Goal: Complete application form: Complete application form

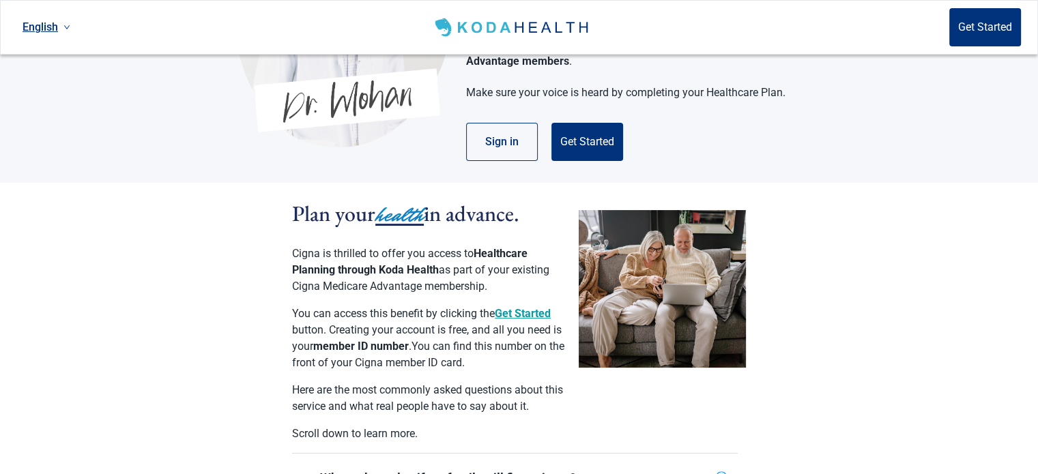
scroll to position [136, 0]
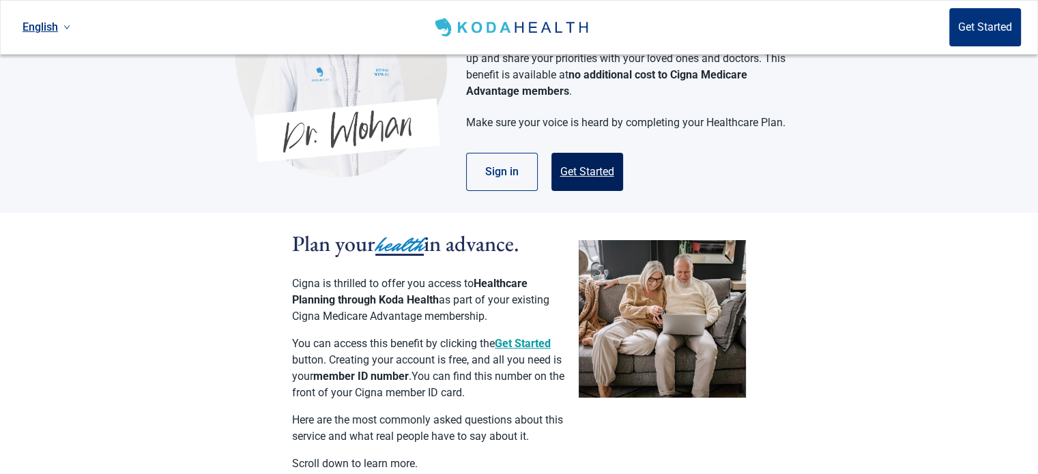
click at [560, 153] on button "Get Started" at bounding box center [587, 172] width 72 height 38
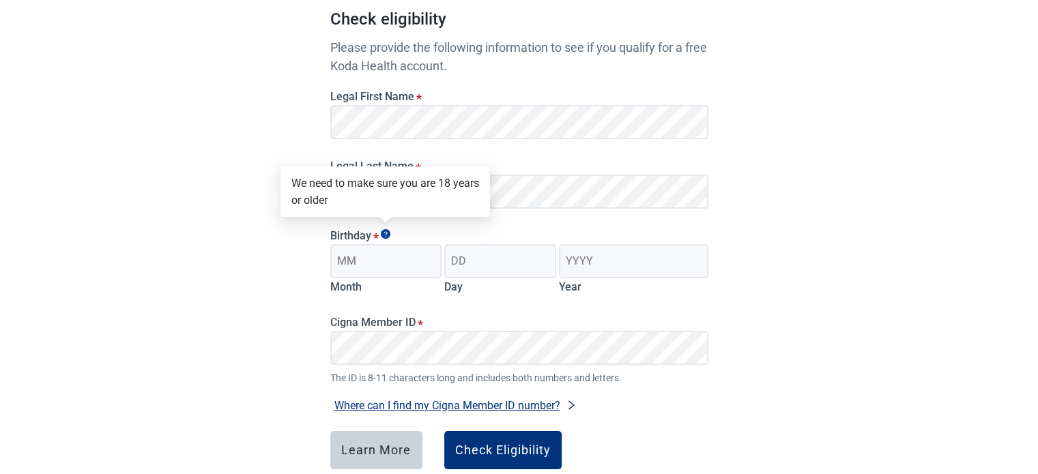
click at [792, 222] on div "Have Questions about Healthcare Planning? Learn More Here English Sign in Check…" at bounding box center [519, 208] width 1038 height 689
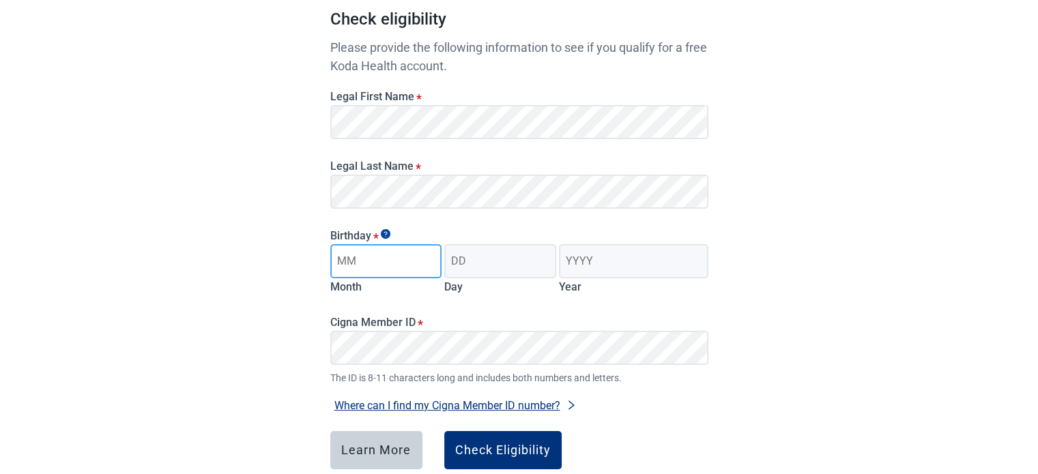
drag, startPoint x: 390, startPoint y: 255, endPoint x: 399, endPoint y: 259, distance: 9.5
click at [399, 259] on input "Month" at bounding box center [386, 261] width 112 height 34
type input "06"
type input "11"
type input "1939"
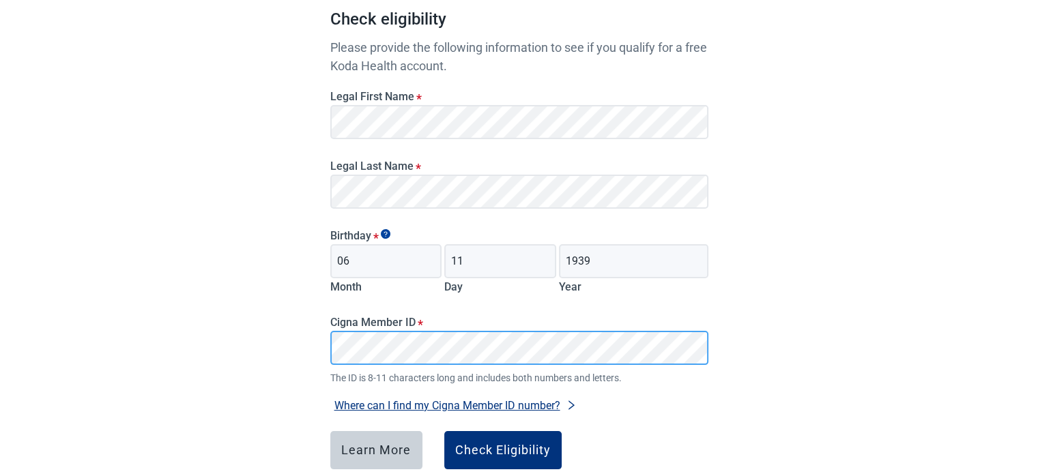
scroll to position [205, 0]
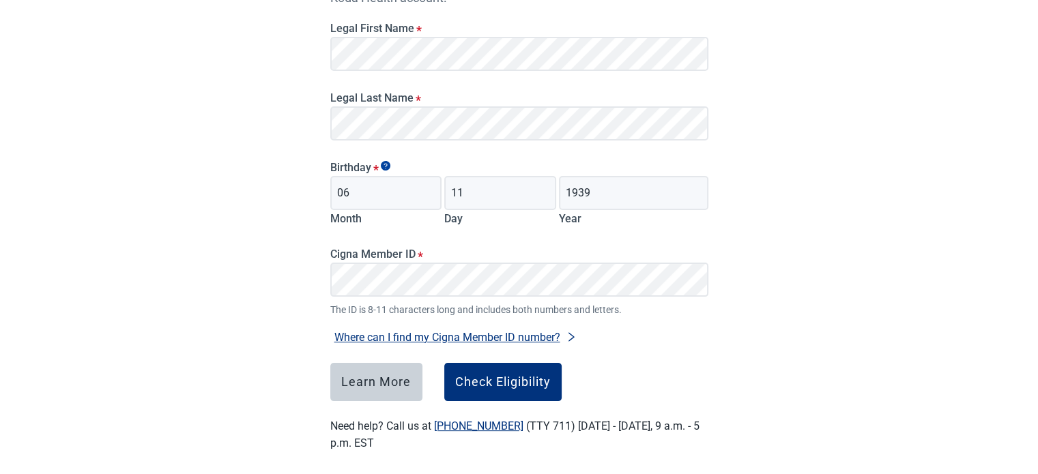
click at [774, 363] on div "Have Questions about Healthcare Planning? Learn More Here English Sign in Check…" at bounding box center [519, 139] width 1038 height 689
click at [522, 376] on div "Check Eligibility" at bounding box center [503, 382] width 96 height 14
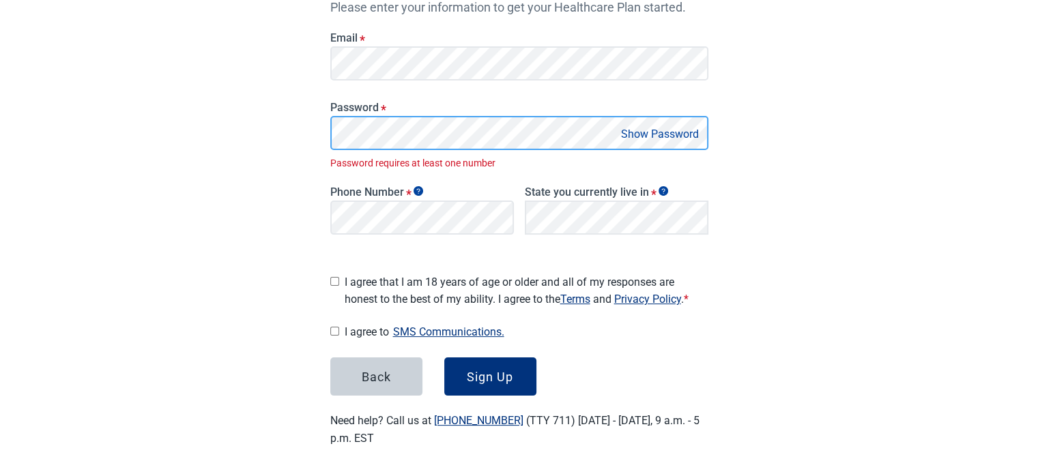
scroll to position [224, 0]
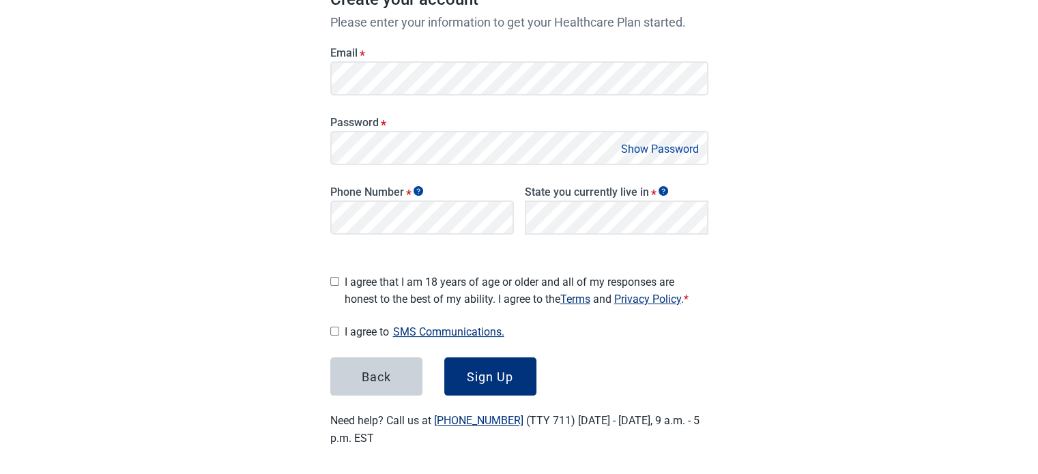
click at [669, 148] on button "Show Password" at bounding box center [660, 149] width 86 height 18
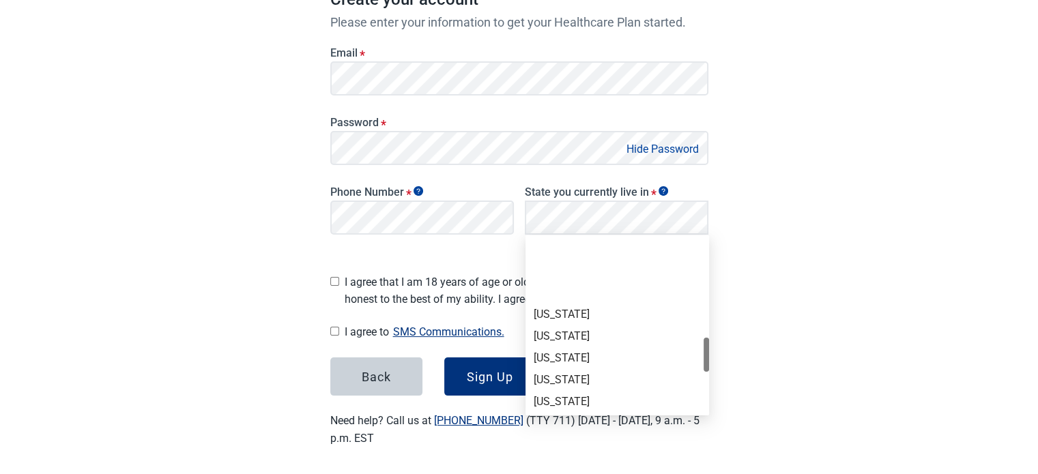
scroll to position [614, 0]
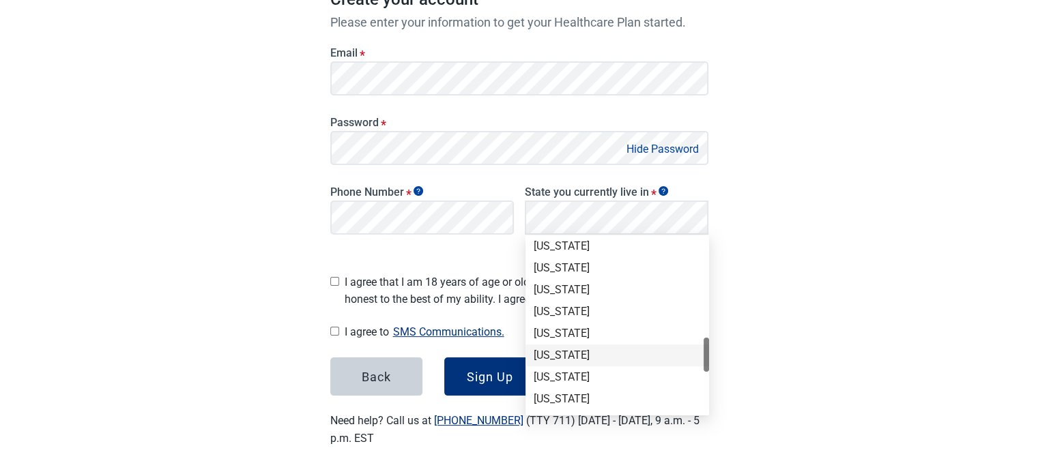
click at [609, 349] on div "[US_STATE]" at bounding box center [617, 355] width 167 height 15
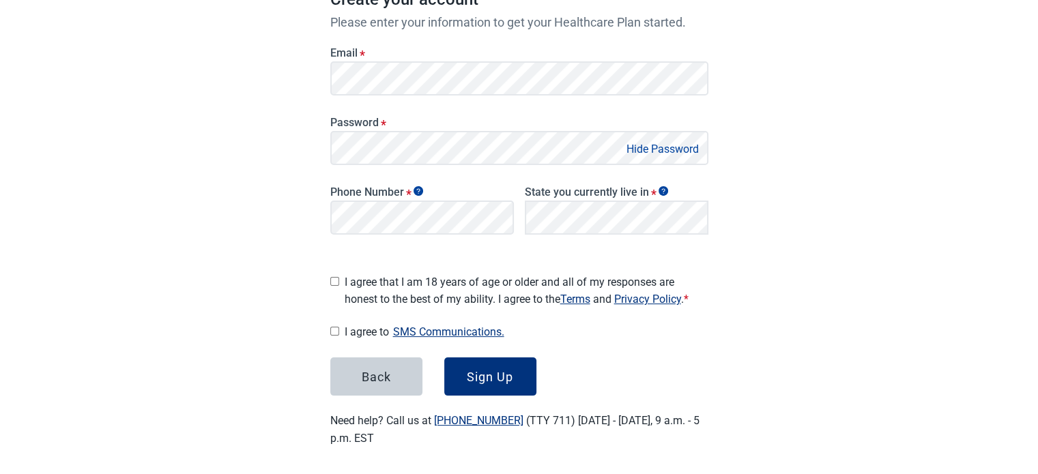
click at [840, 259] on div "Have Questions about Healthcare Planning? Learn More Here English Sign in Great…" at bounding box center [519, 128] width 1038 height 704
click at [842, 246] on div "Have Questions about Healthcare Planning? Learn More Here English Sign in Great…" at bounding box center [519, 128] width 1038 height 704
click at [330, 277] on input "I agree that I am 18 years of age or older and all of my responses are honest t…" at bounding box center [334, 281] width 9 height 9
checkbox input "true"
click at [527, 382] on button "Sign Up" at bounding box center [490, 377] width 92 height 38
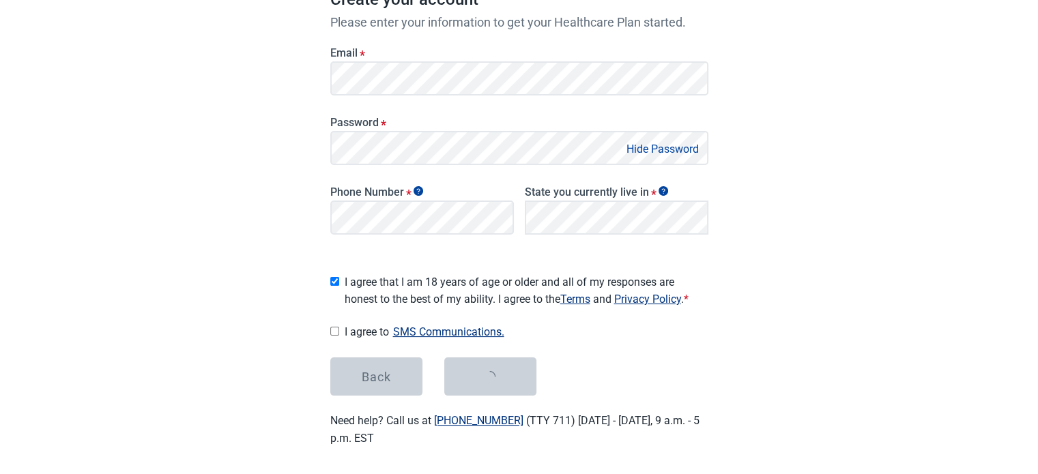
scroll to position [0, 0]
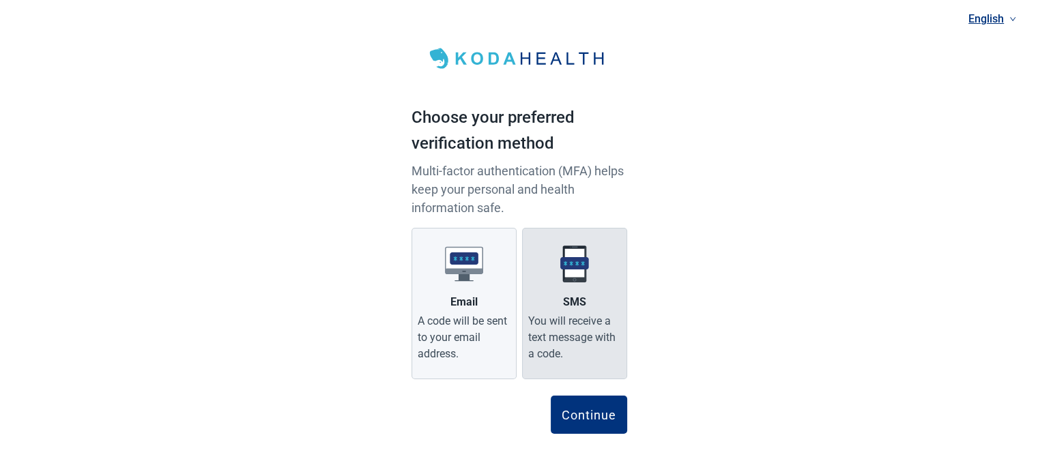
click at [585, 274] on img at bounding box center [575, 264] width 38 height 38
click at [0, 0] on input "SMS You will receive a text message with a code." at bounding box center [0, 0] width 0 height 0
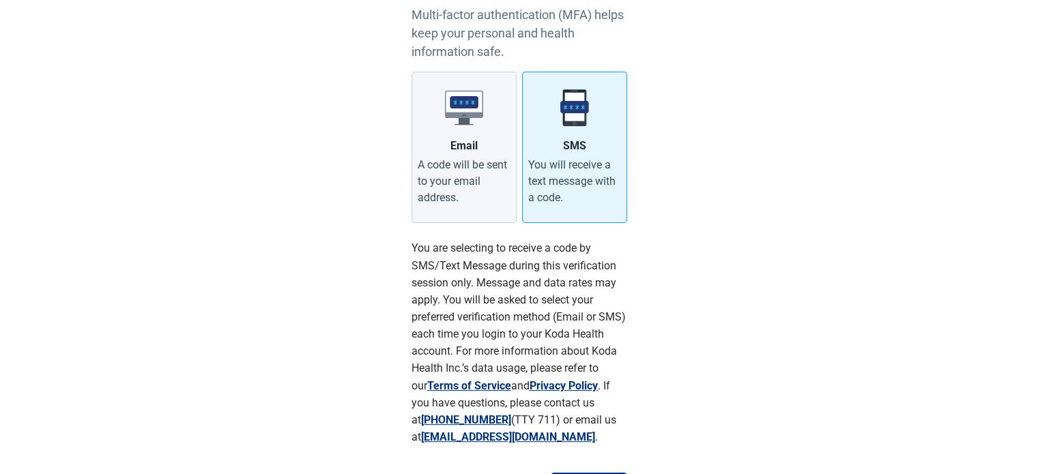
scroll to position [236, 0]
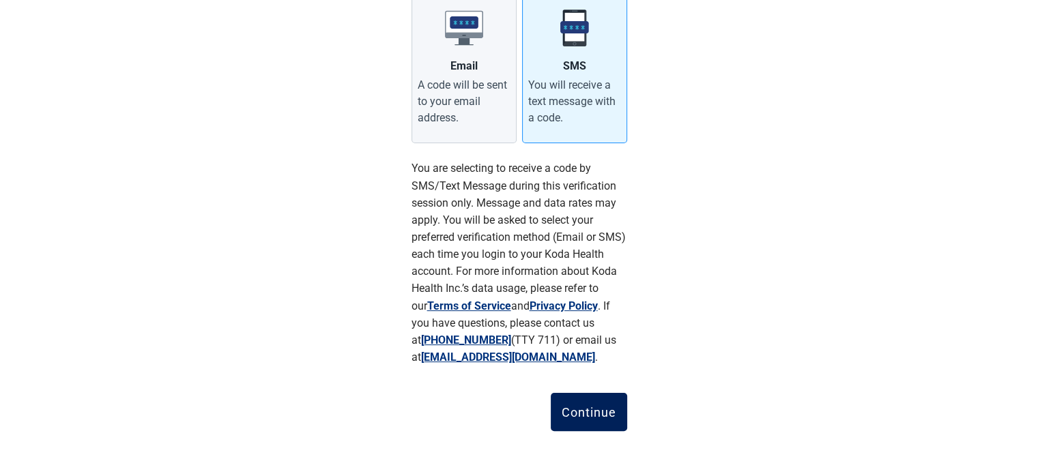
click at [593, 409] on div "Continue" at bounding box center [589, 412] width 55 height 14
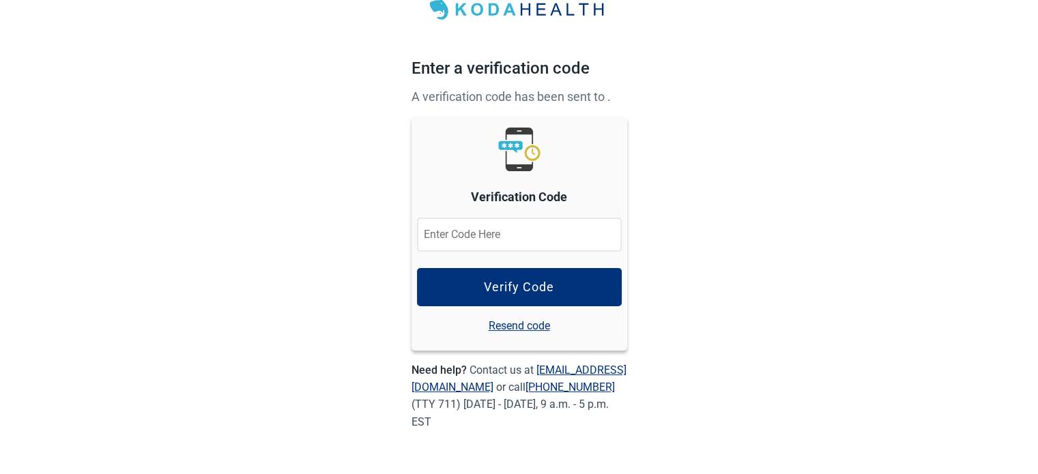
scroll to position [48, 0]
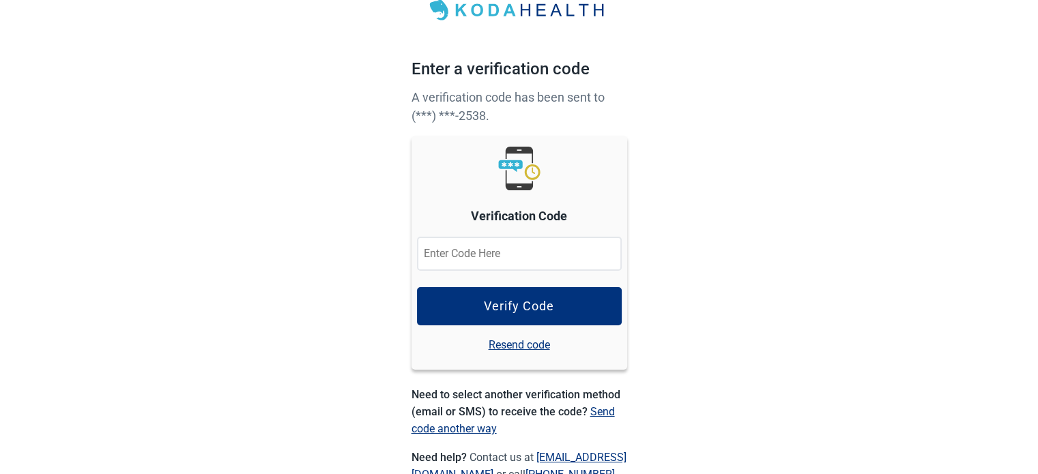
click at [530, 249] on input at bounding box center [519, 254] width 205 height 34
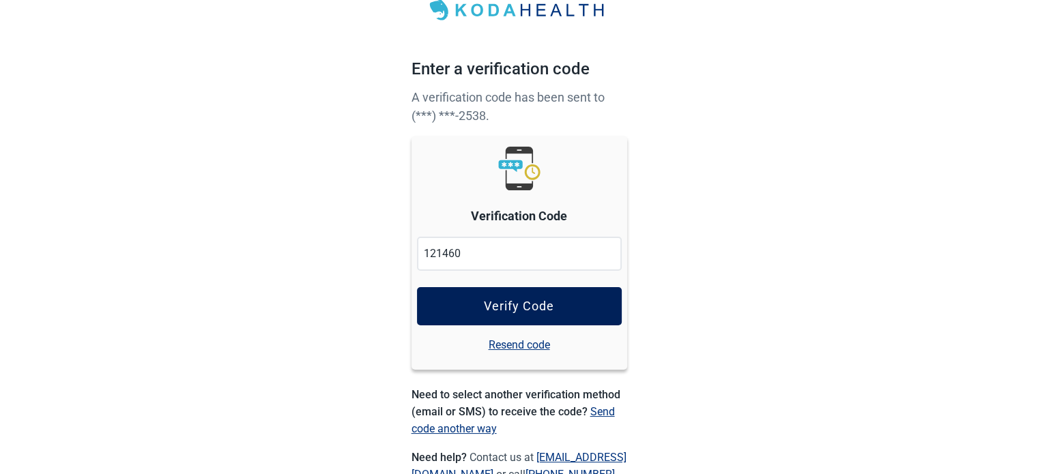
type input "121460"
click at [595, 306] on button "Verify Code" at bounding box center [519, 306] width 205 height 38
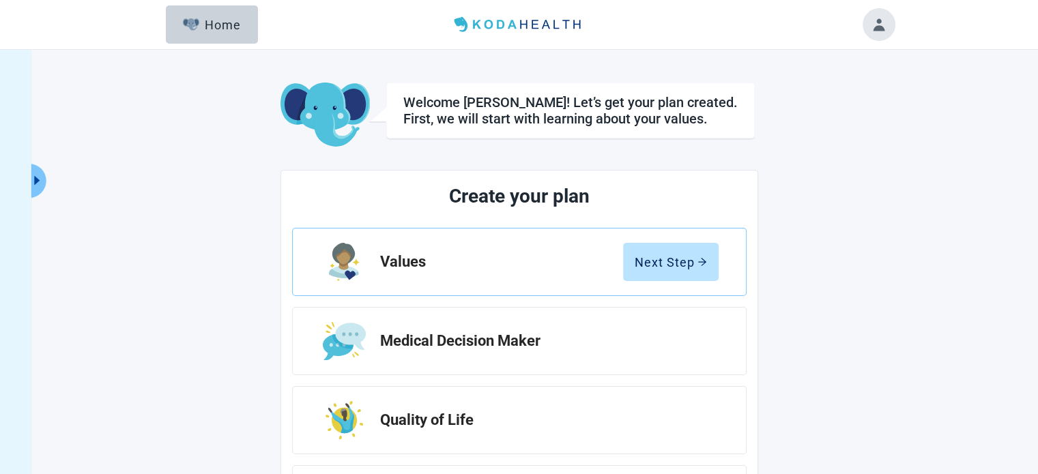
click at [904, 281] on div "Welcome [PERSON_NAME]! Let’s get your plan created. First, we will start with l…" at bounding box center [519, 388] width 1038 height 676
click at [900, 276] on div "Welcome [PERSON_NAME]! Let’s get your plan created. First, we will start with l…" at bounding box center [519, 388] width 1038 height 676
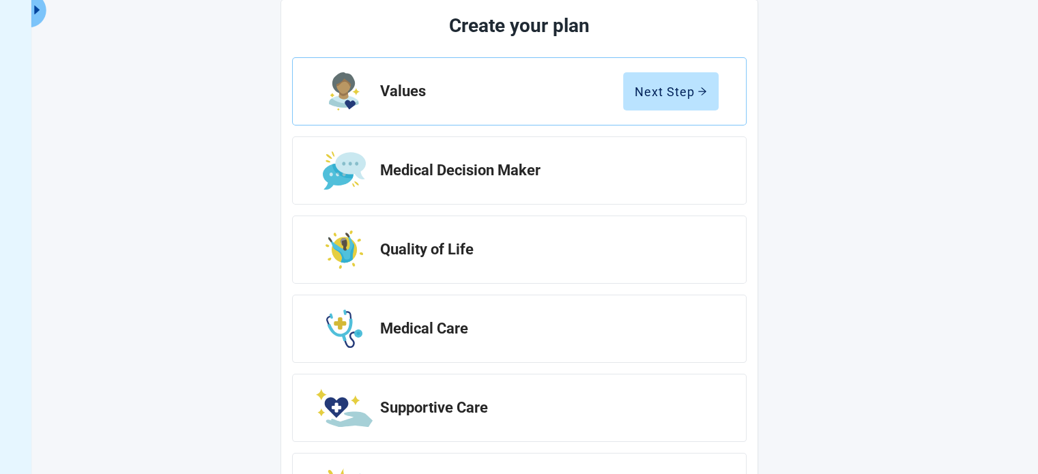
scroll to position [46, 0]
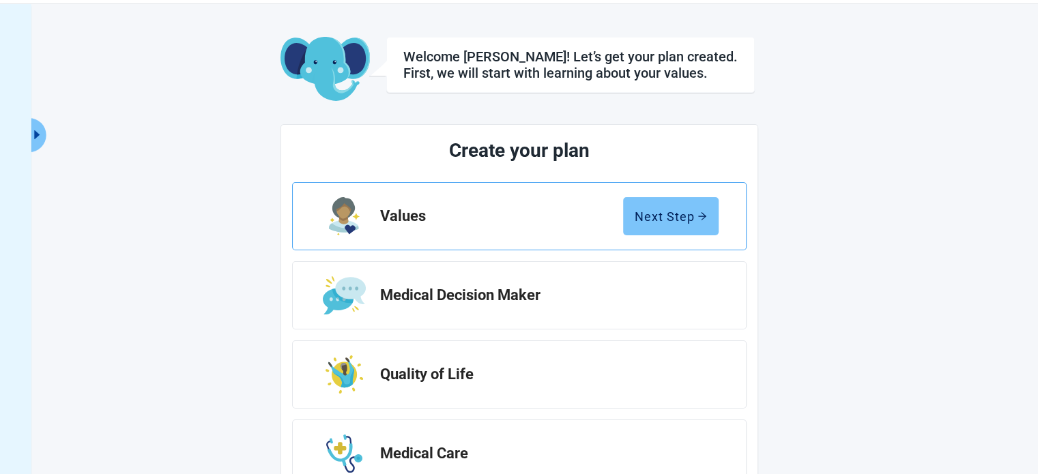
click at [650, 213] on div "Next Step" at bounding box center [671, 217] width 72 height 14
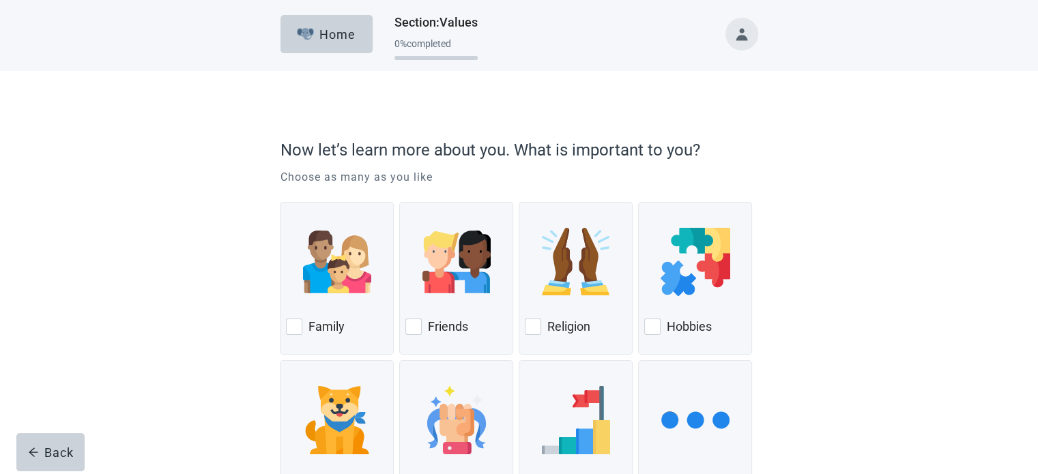
click at [829, 187] on div "Now let’s learn more about you. What is important to you? Choose as many as you…" at bounding box center [519, 329] width 934 height 516
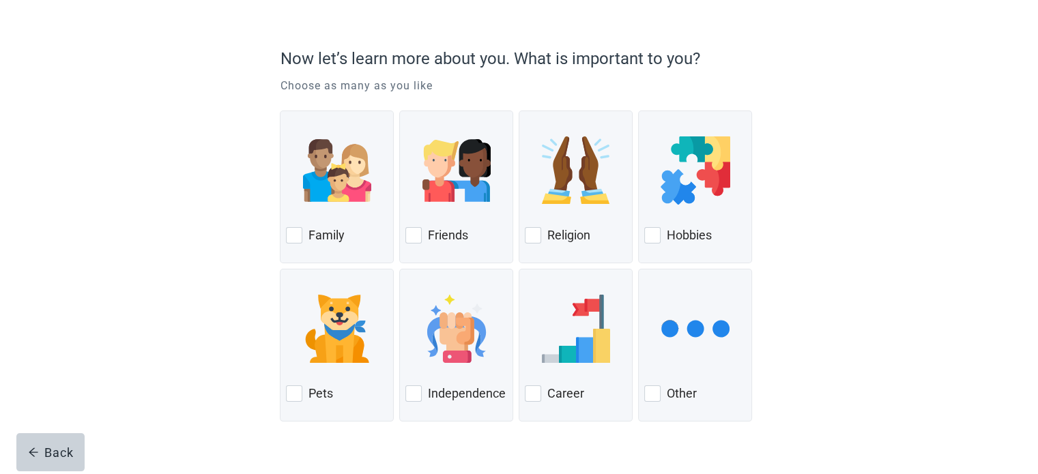
scroll to position [112, 0]
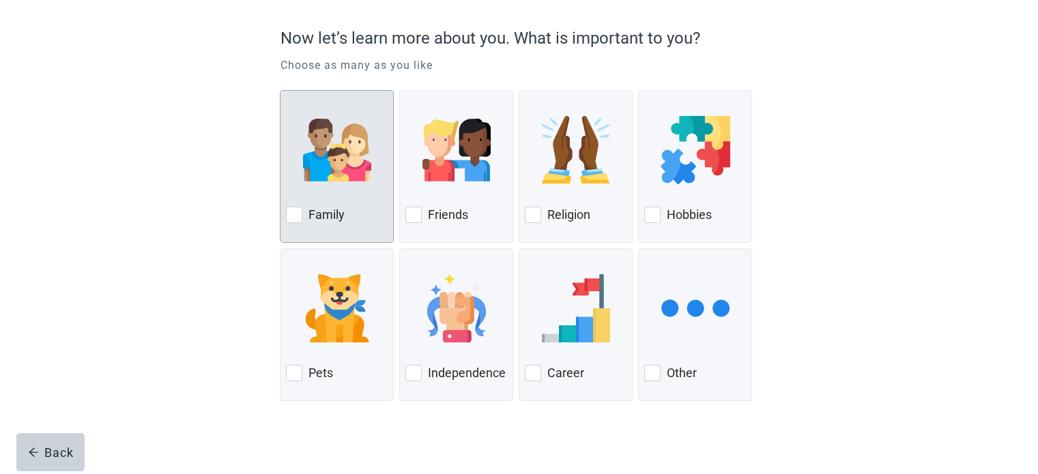
click at [298, 216] on div at bounding box center [294, 215] width 16 height 16
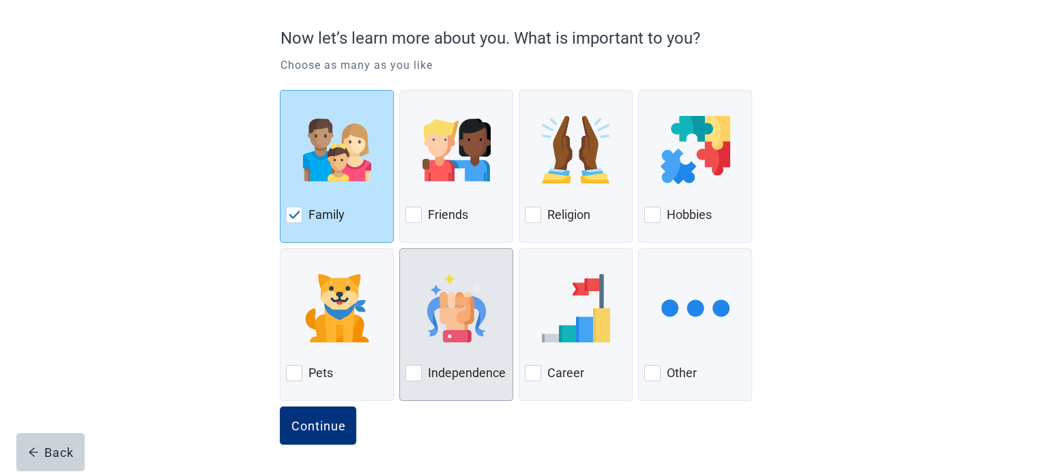
click at [410, 373] on div at bounding box center [413, 373] width 16 height 16
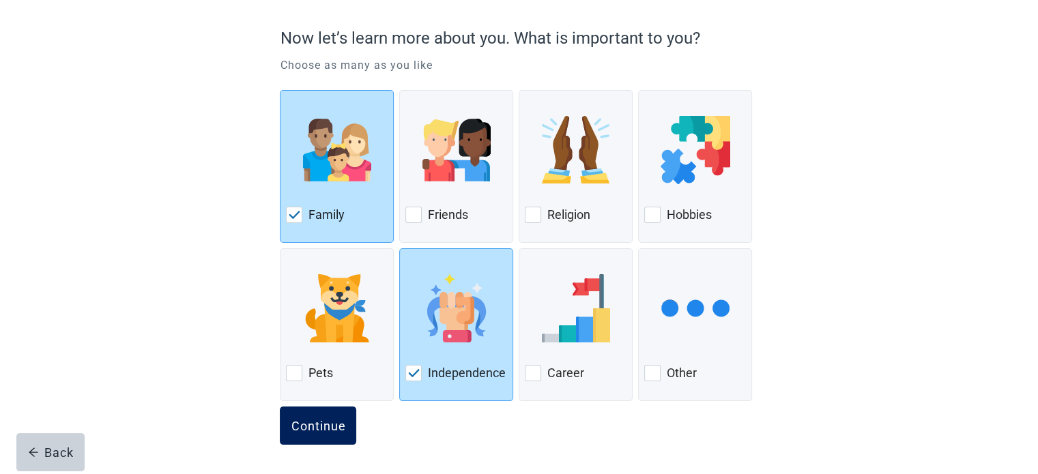
click at [325, 425] on div "Continue" at bounding box center [318, 426] width 55 height 14
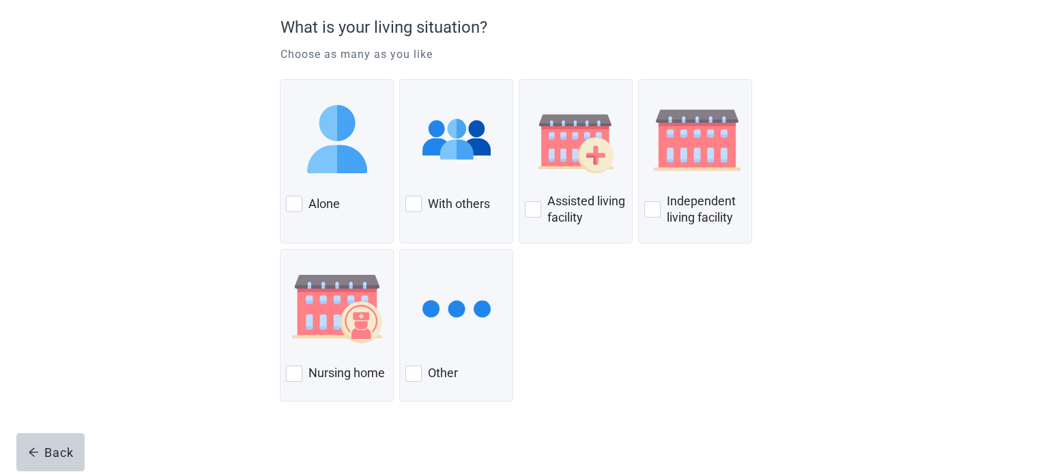
scroll to position [123, 0]
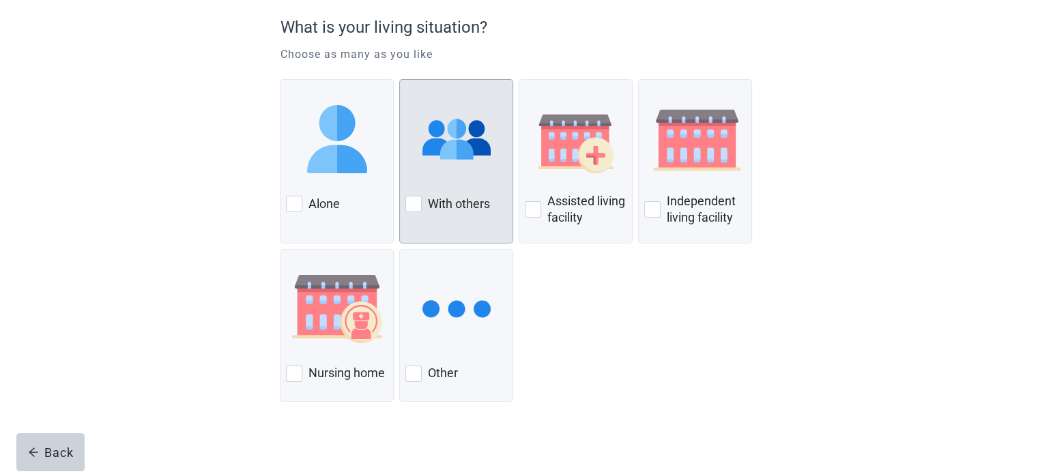
click at [404, 205] on div "With others" at bounding box center [456, 161] width 114 height 164
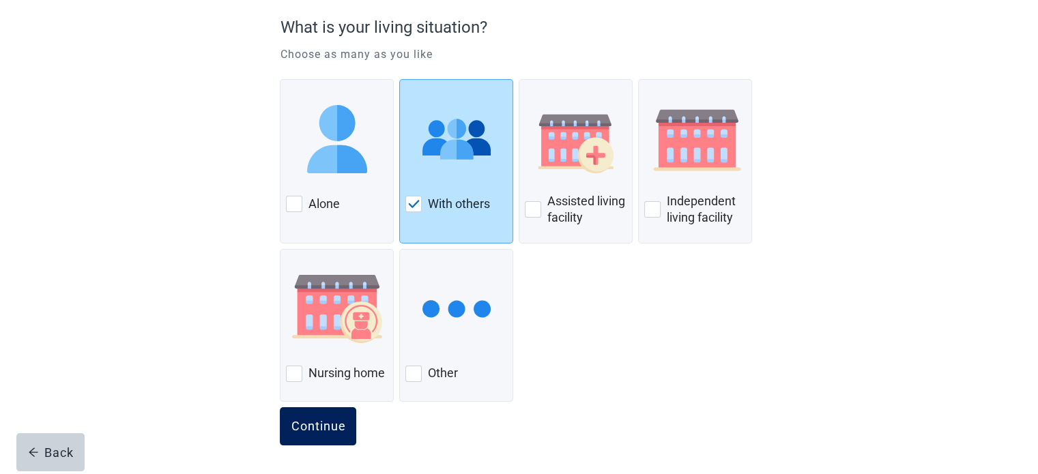
click at [321, 420] on div "Continue" at bounding box center [318, 427] width 55 height 14
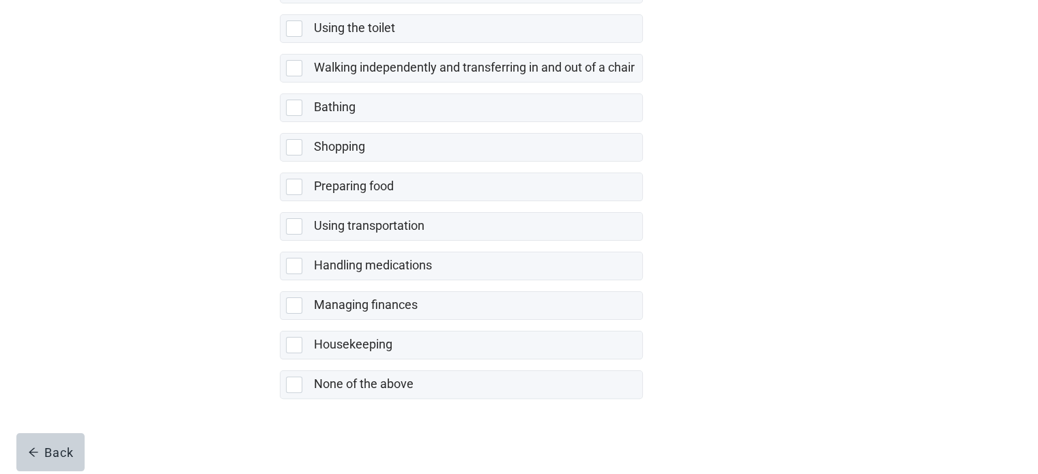
scroll to position [277, 0]
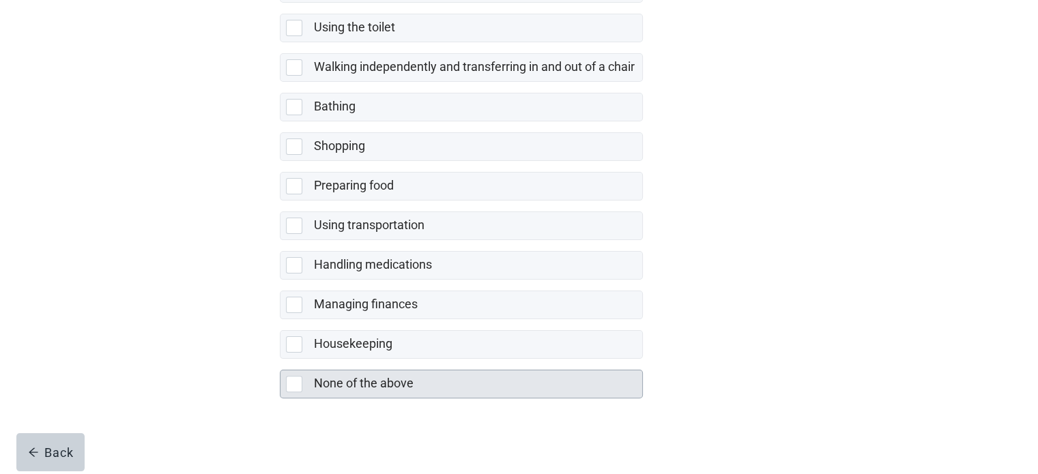
click at [295, 379] on div at bounding box center [294, 384] width 16 height 16
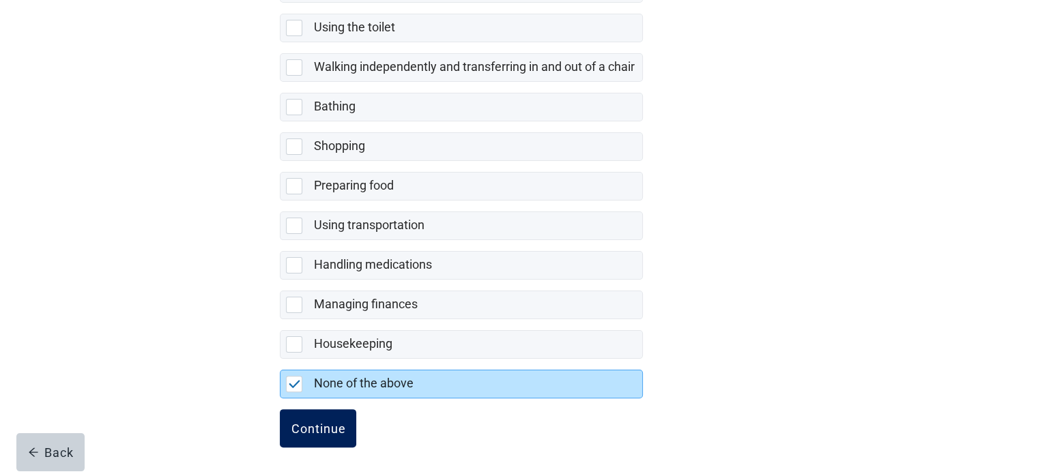
click at [301, 425] on div "Continue" at bounding box center [318, 429] width 55 height 14
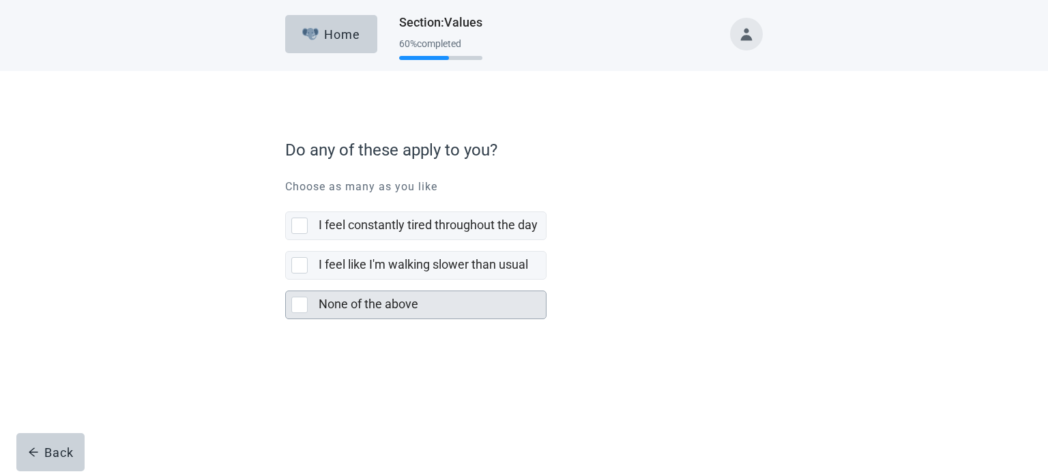
click at [304, 302] on div at bounding box center [299, 305] width 16 height 16
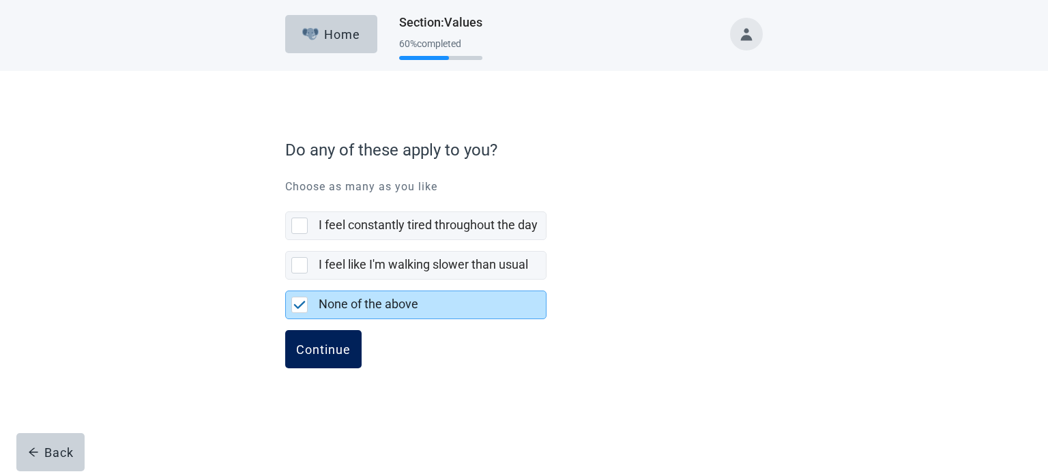
click at [333, 348] on div "Continue" at bounding box center [323, 350] width 55 height 14
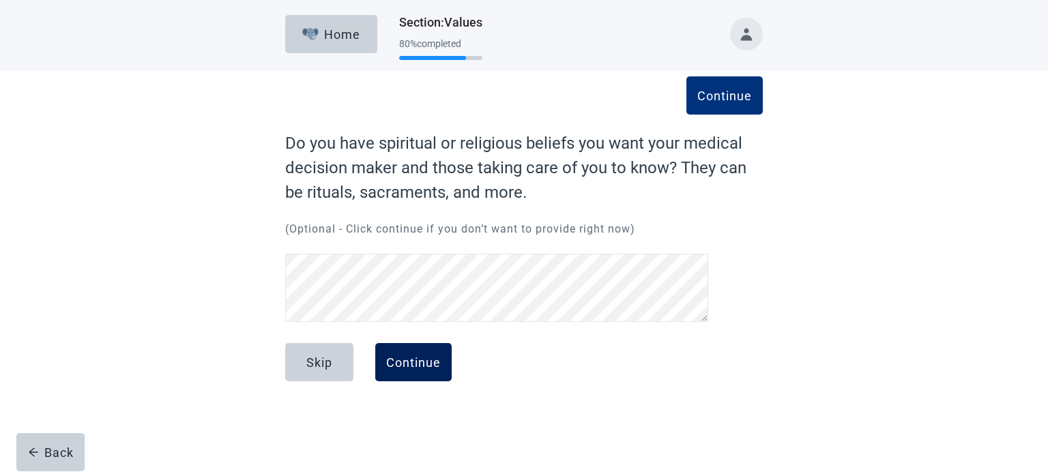
click at [387, 349] on button "Continue" at bounding box center [413, 362] width 76 height 38
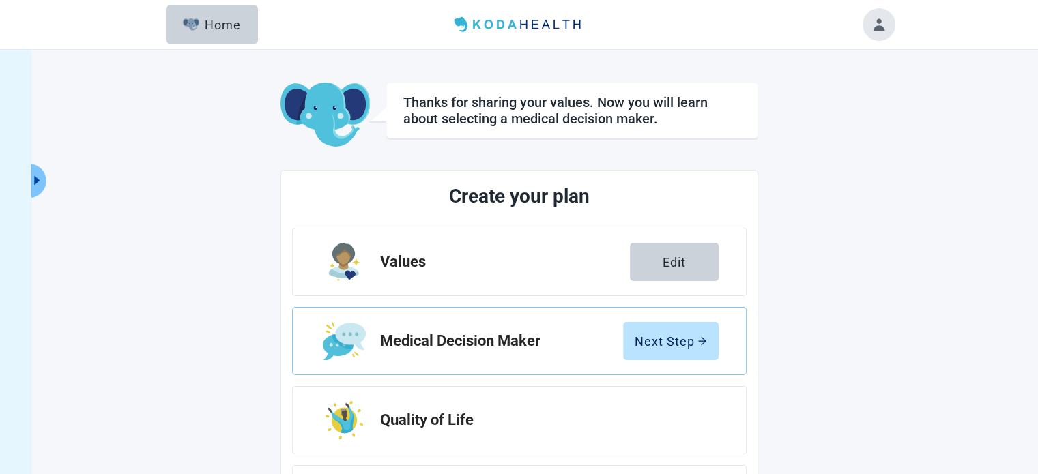
scroll to position [136, 0]
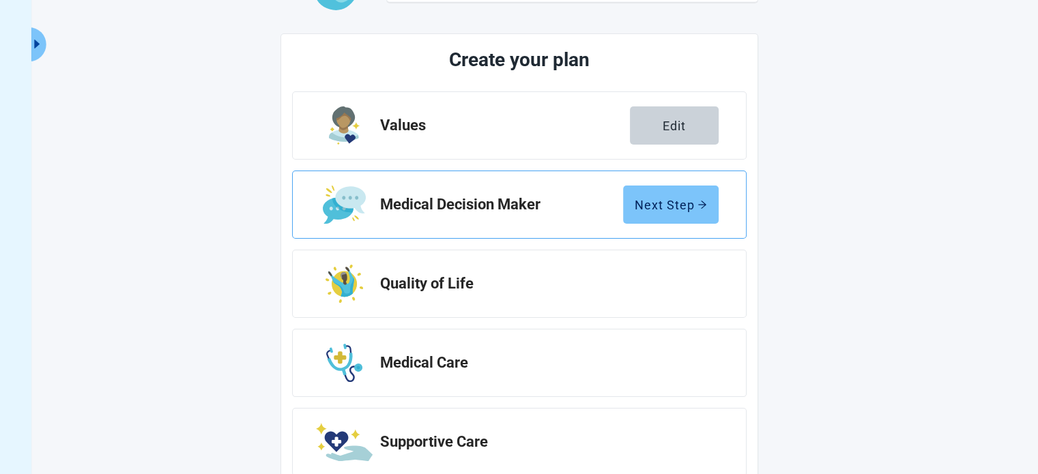
click at [685, 208] on div "Next Step" at bounding box center [671, 205] width 72 height 14
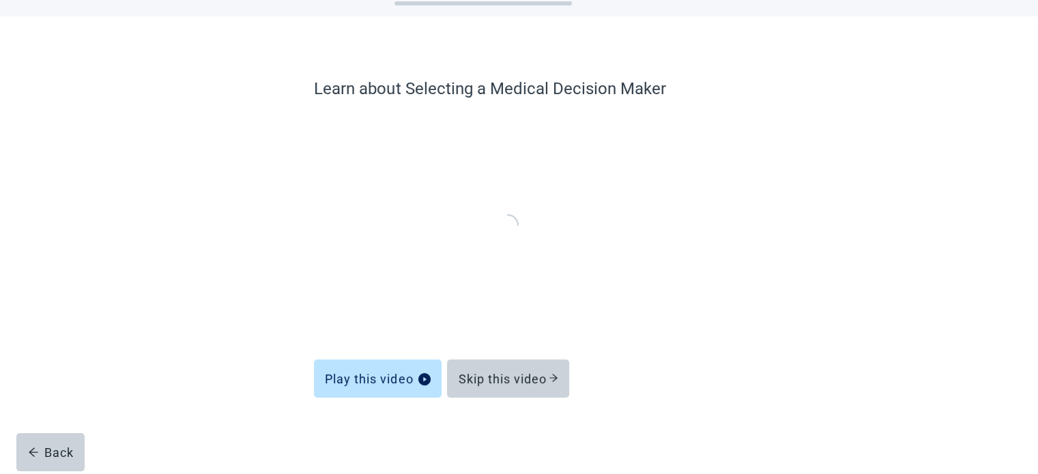
scroll to position [52, 0]
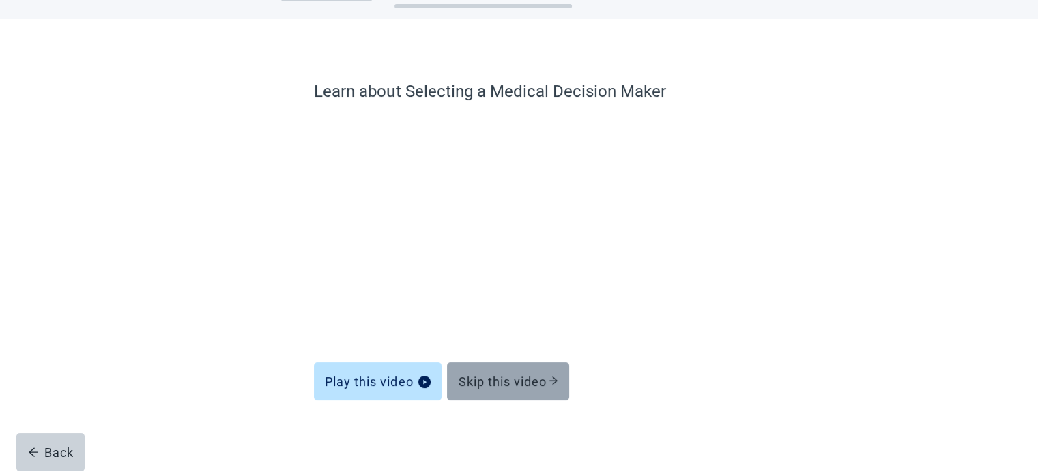
click at [560, 377] on button "Skip this video" at bounding box center [508, 381] width 122 height 38
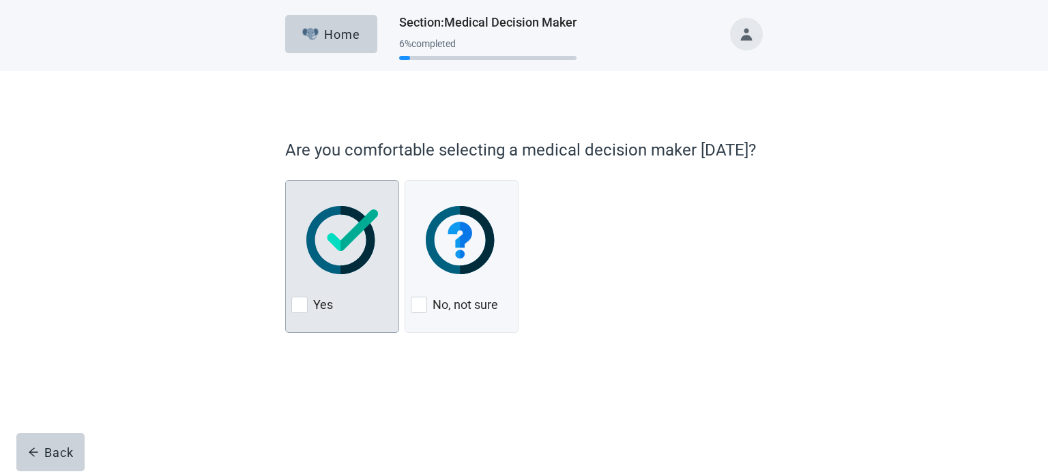
click at [301, 305] on div at bounding box center [299, 305] width 16 height 16
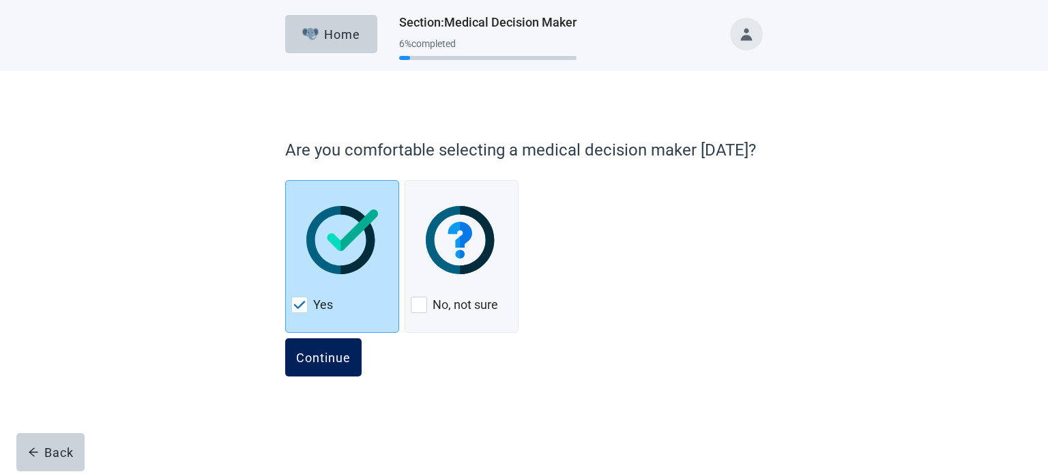
click at [317, 361] on div "Continue" at bounding box center [323, 358] width 55 height 14
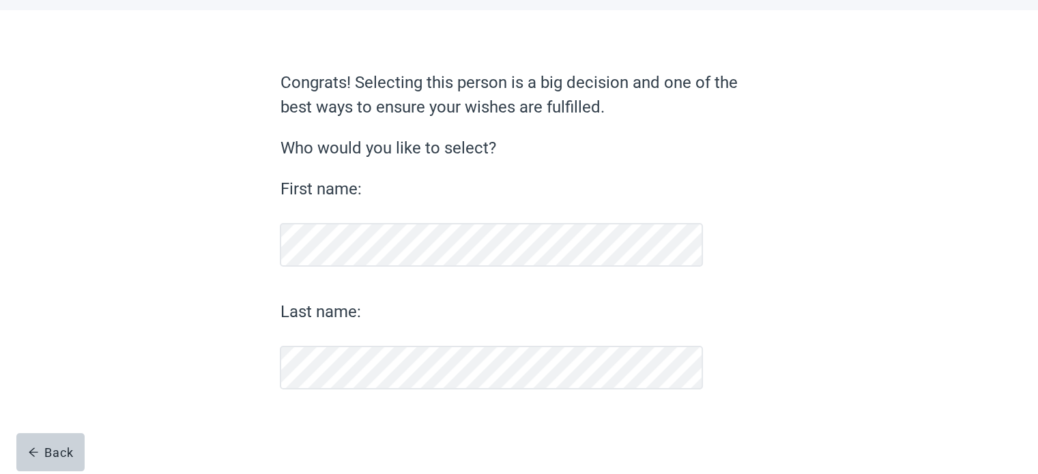
scroll to position [60, 0]
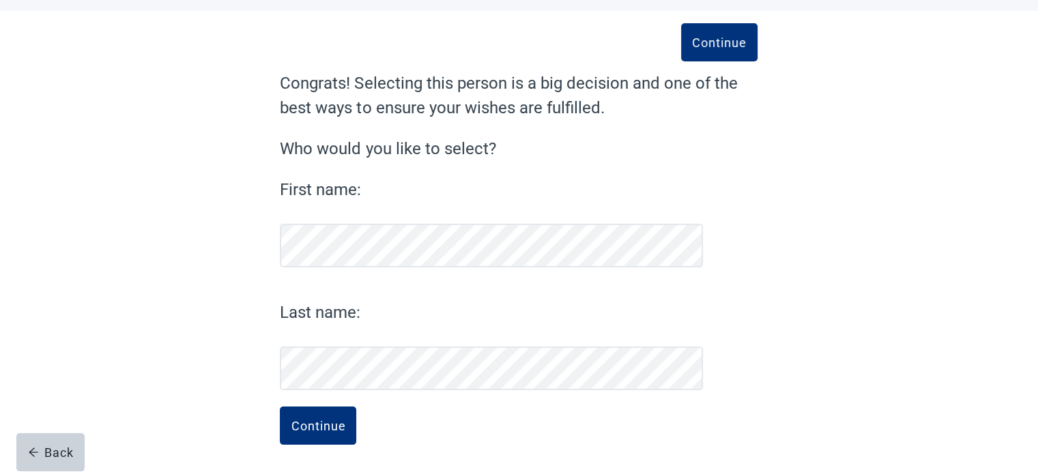
click at [823, 233] on div "Continue Congrats! Selecting this person is a big decision and one of the best …" at bounding box center [519, 243] width 934 height 464
click at [328, 433] on button "Continue" at bounding box center [318, 426] width 76 height 38
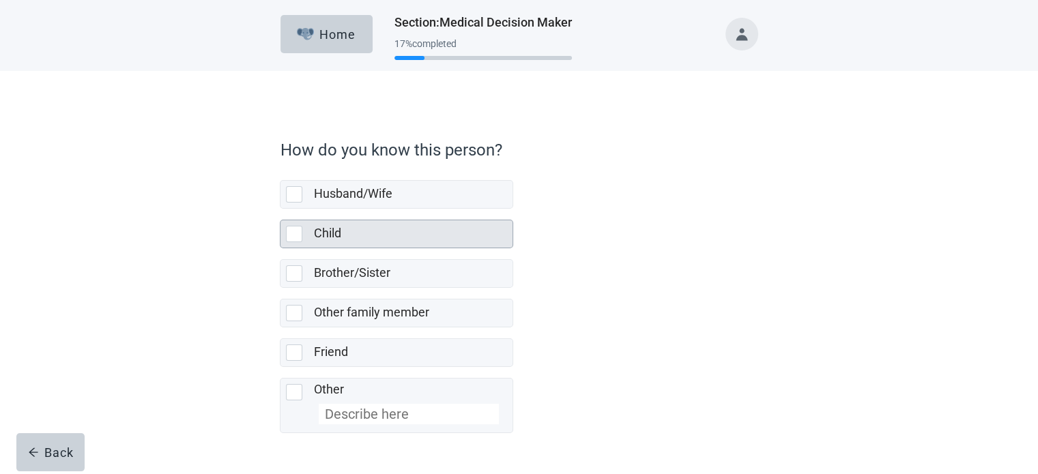
click at [303, 233] on div at bounding box center [297, 234] width 22 height 16
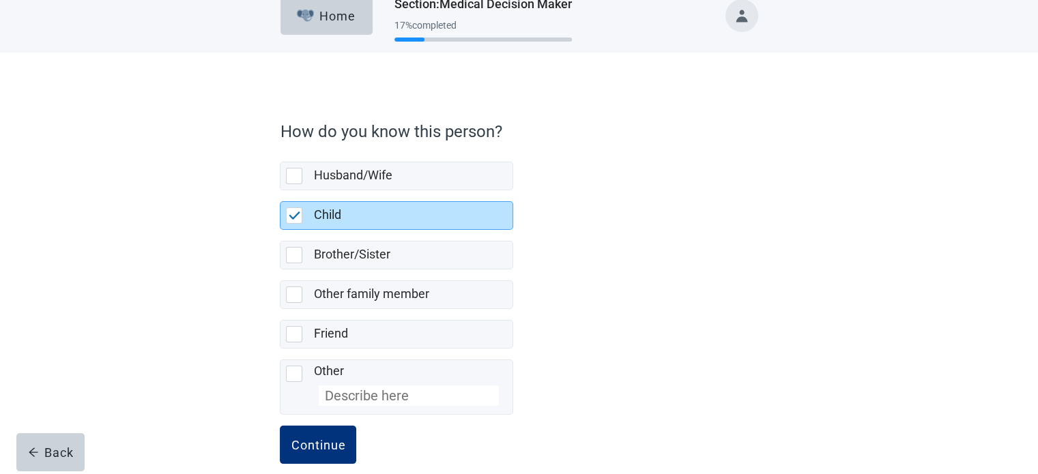
scroll to position [36, 0]
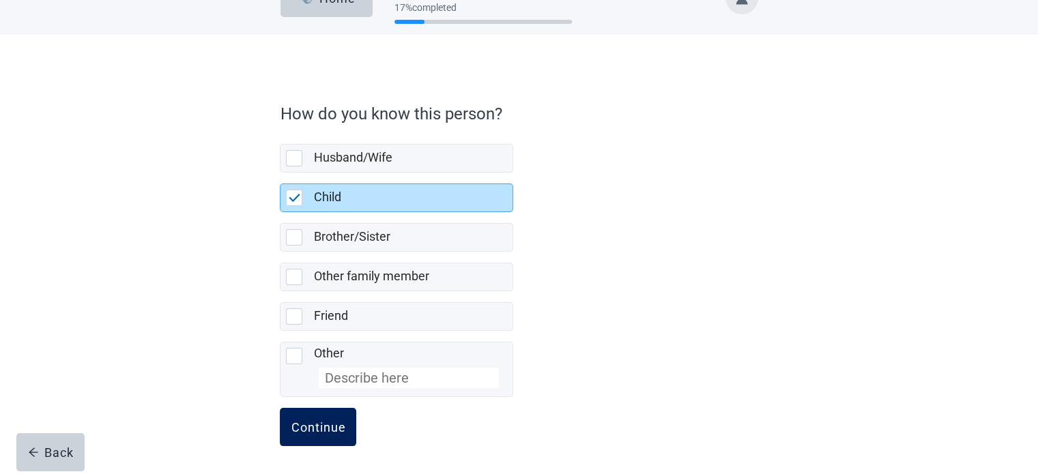
click at [317, 425] on div "Continue" at bounding box center [318, 427] width 55 height 14
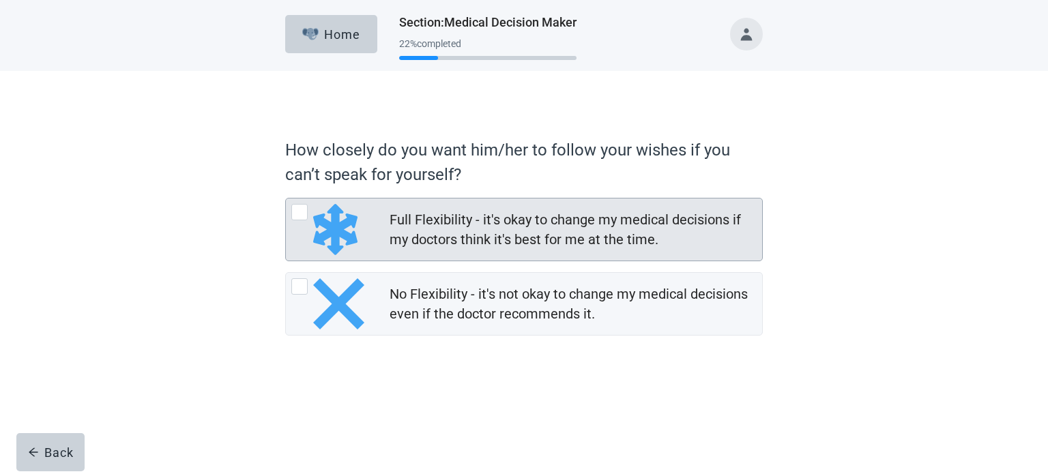
click at [298, 212] on div at bounding box center [299, 212] width 16 height 16
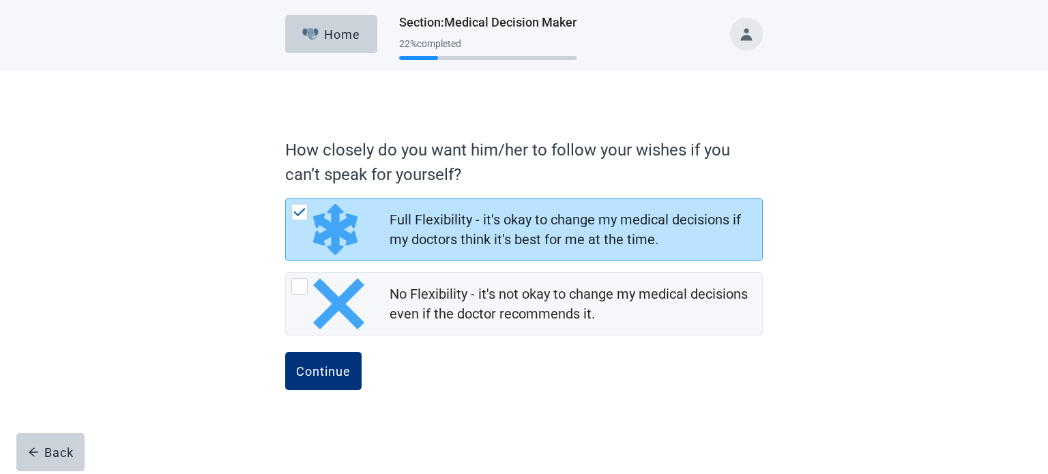
click at [950, 330] on div "How closely do you want him/her to follow your wishes if you can’t speak for yo…" at bounding box center [524, 245] width 943 height 349
click at [874, 301] on div "How closely do you want him/her to follow your wishes if you can’t speak for yo…" at bounding box center [524, 245] width 943 height 349
click at [851, 293] on div "How closely do you want him/her to follow your wishes if you can’t speak for yo…" at bounding box center [524, 245] width 943 height 349
click at [880, 253] on div "How closely do you want him/her to follow your wishes if you can’t speak for yo…" at bounding box center [524, 245] width 943 height 349
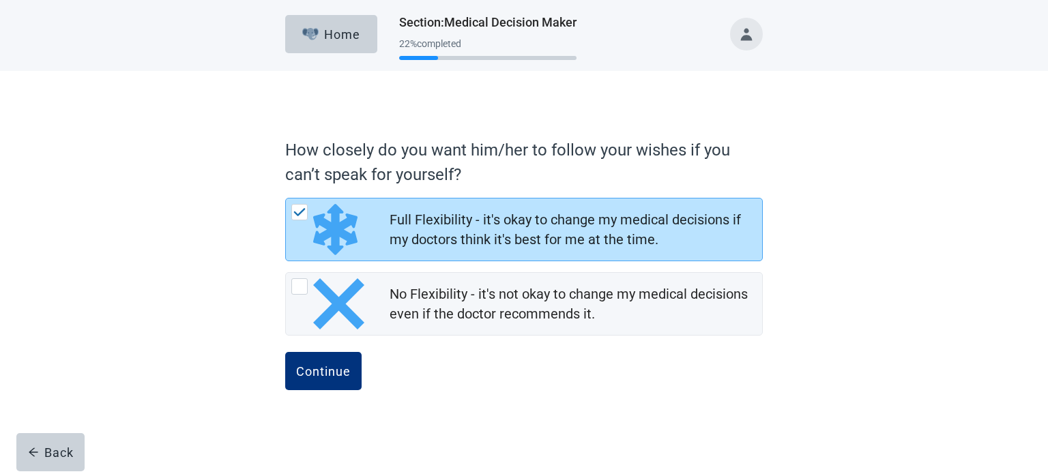
click at [880, 253] on div "How closely do you want him/her to follow your wishes if you can’t speak for yo…" at bounding box center [524, 245] width 943 height 349
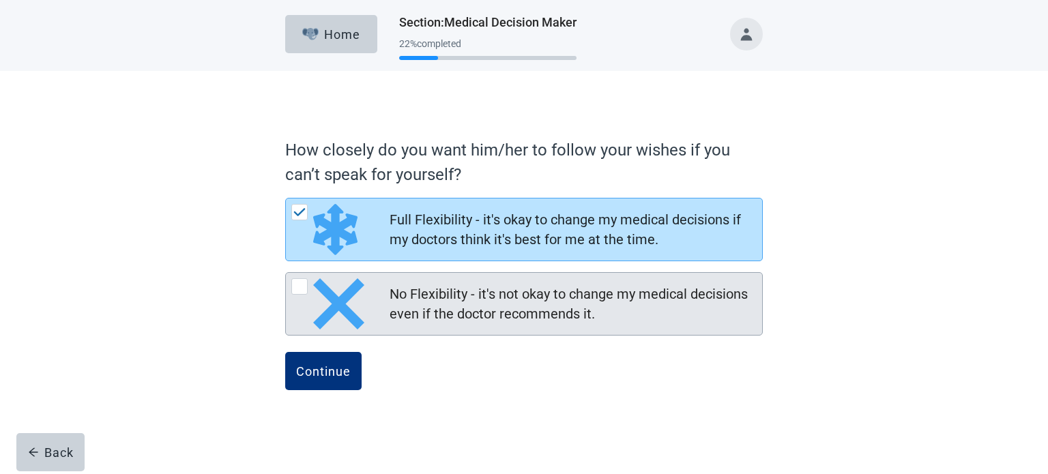
click at [304, 283] on div at bounding box center [299, 286] width 16 height 16
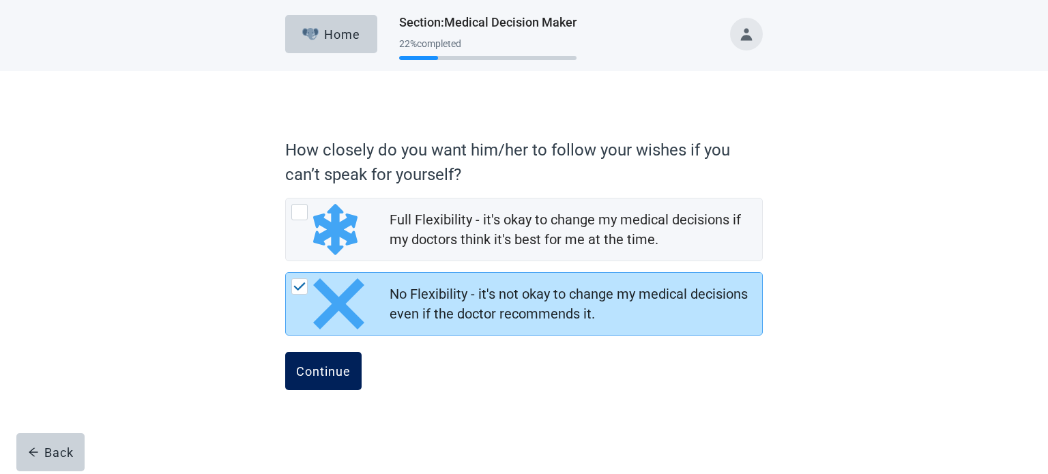
click at [341, 372] on div "Continue" at bounding box center [323, 371] width 55 height 14
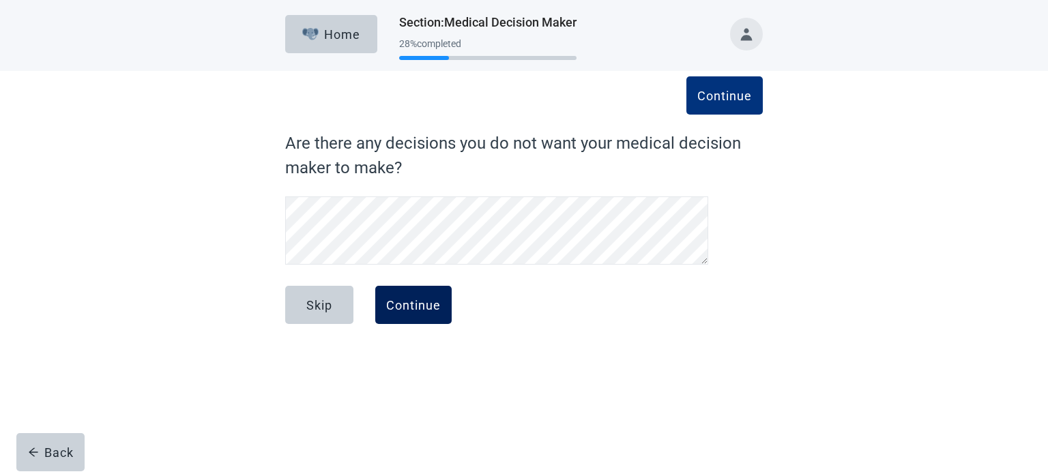
click at [435, 311] on div "Continue" at bounding box center [413, 305] width 55 height 14
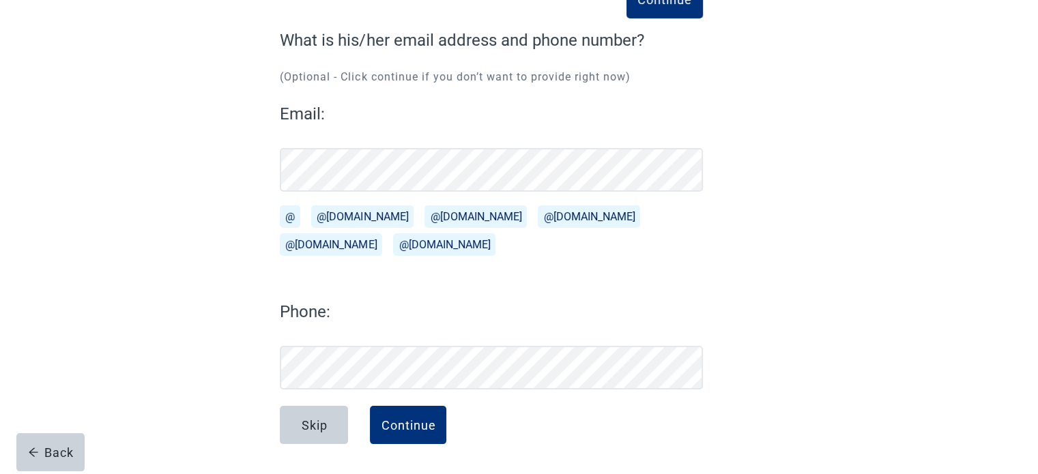
scroll to position [103, 0]
click at [538, 218] on button "@[DOMAIN_NAME]" at bounding box center [589, 216] width 102 height 23
click at [379, 428] on button "Continue" at bounding box center [408, 425] width 76 height 38
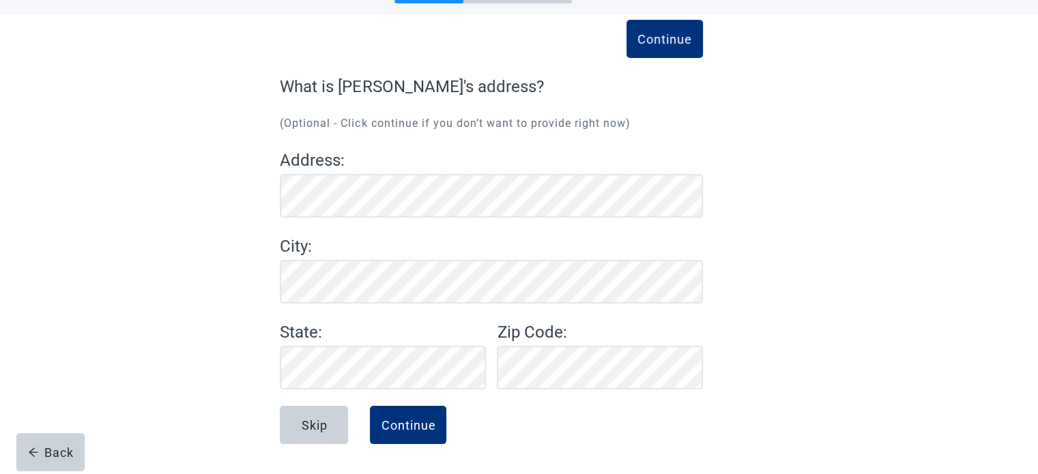
scroll to position [57, 0]
click at [595, 390] on div "Continue What is [PERSON_NAME]'s address? (Optional - Click continue if you don…" at bounding box center [491, 274] width 423 height 400
click at [382, 431] on div "Continue" at bounding box center [408, 425] width 55 height 14
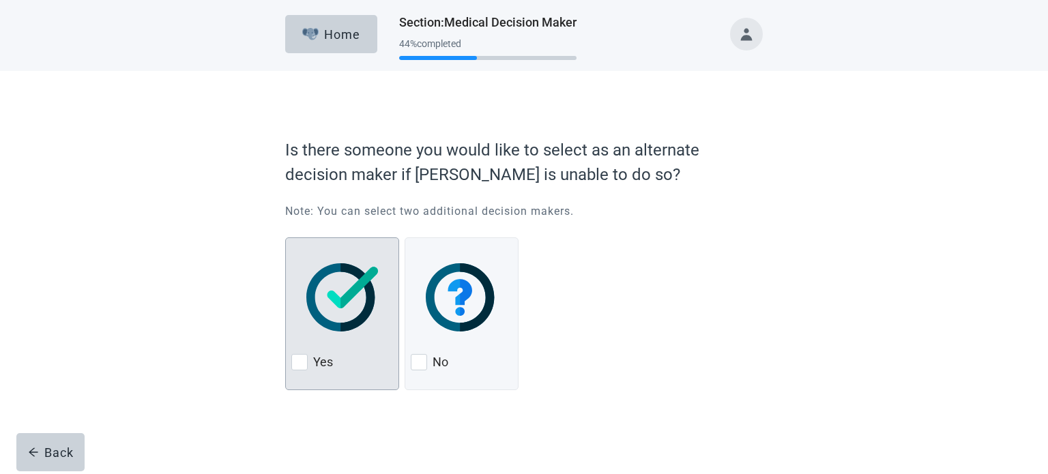
click at [294, 364] on div at bounding box center [299, 362] width 16 height 16
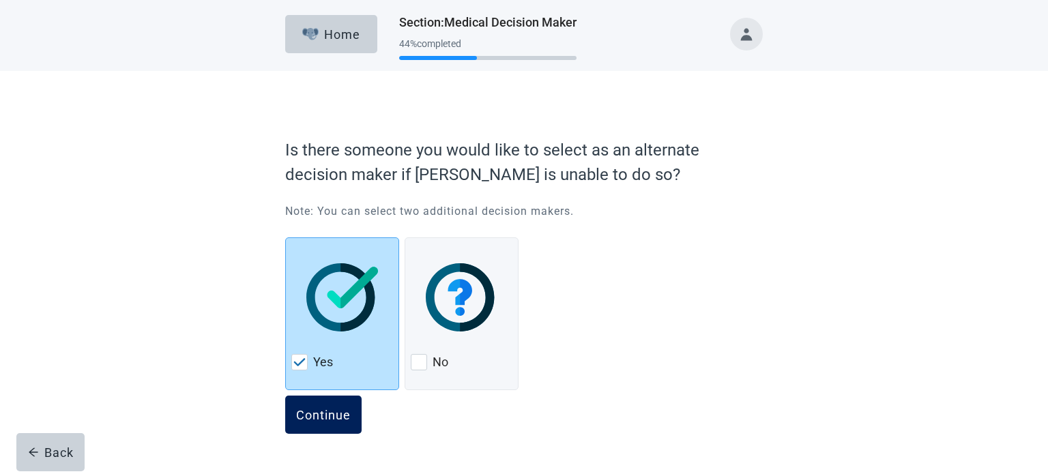
click at [339, 413] on div "Continue" at bounding box center [323, 415] width 55 height 14
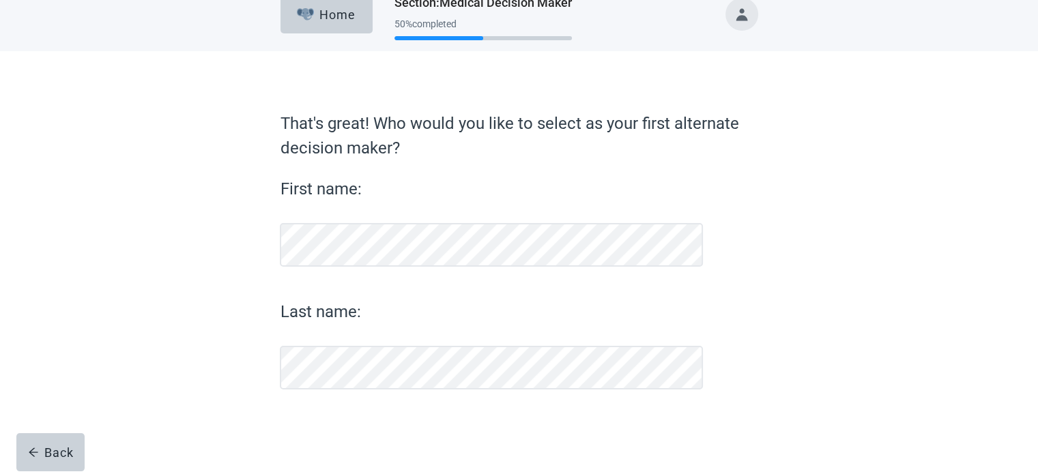
scroll to position [19, 0]
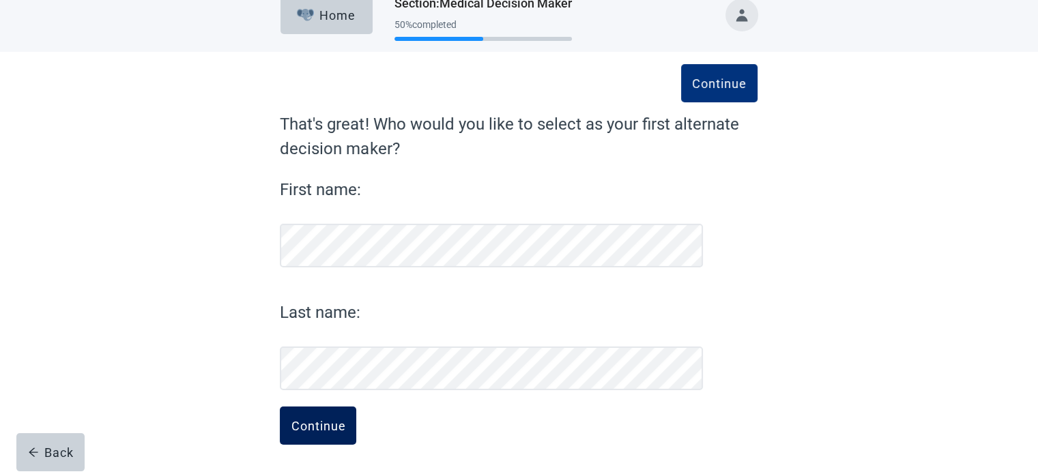
drag, startPoint x: 278, startPoint y: 414, endPoint x: 319, endPoint y: 428, distance: 43.8
click at [281, 416] on div "Continue That's great! Who would you like to select as your first alternate dec…" at bounding box center [518, 277] width 573 height 396
click at [316, 427] on div "Continue" at bounding box center [318, 426] width 55 height 14
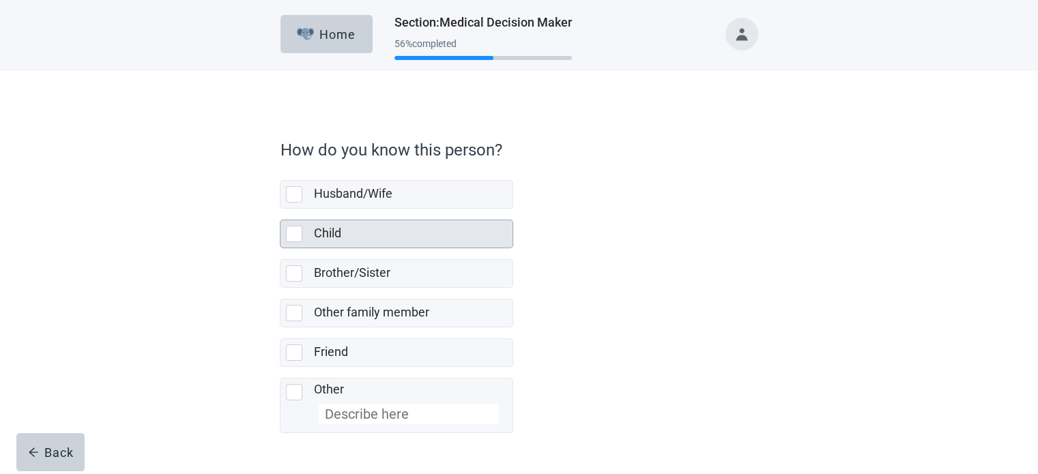
click at [298, 236] on div at bounding box center [294, 234] width 16 height 16
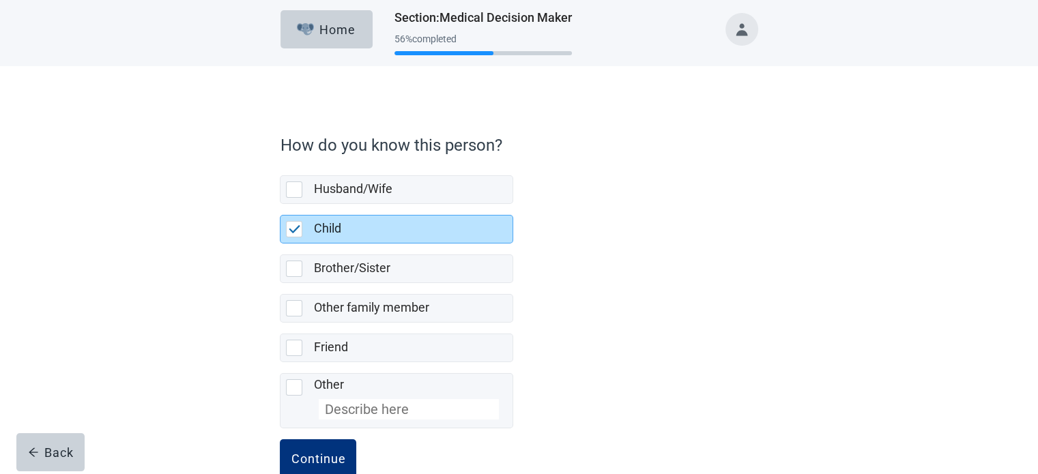
scroll to position [36, 0]
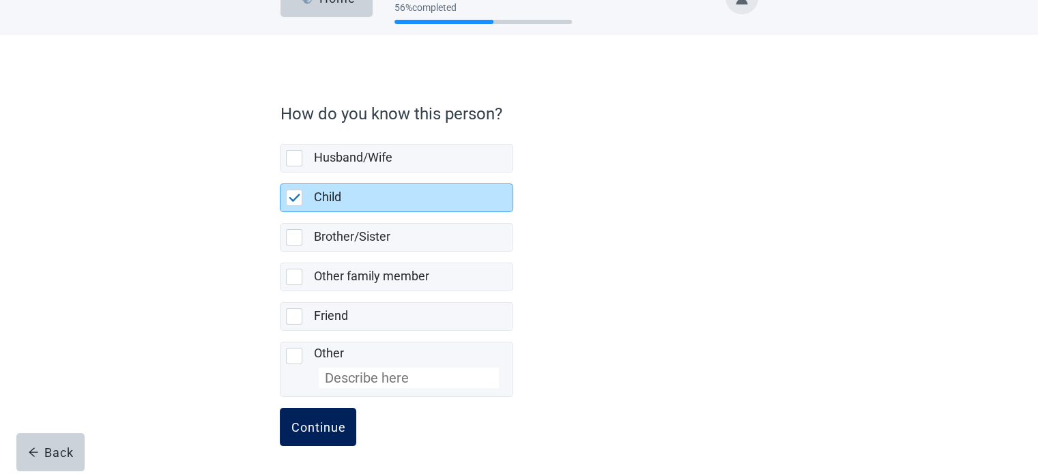
click at [313, 428] on div "Continue" at bounding box center [318, 427] width 55 height 14
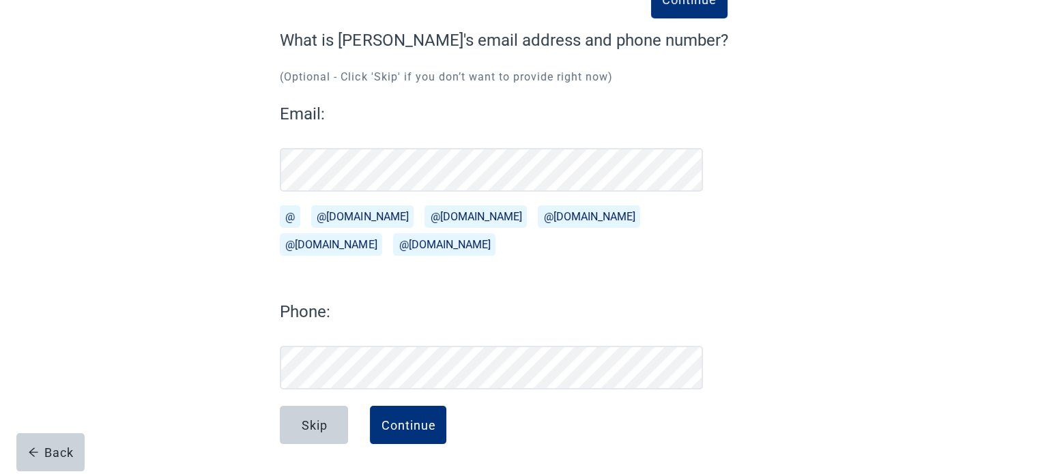
scroll to position [103, 0]
click at [1007, 242] on div "Home Section : Medical Decision Maker 61 % completed Continue What is [PERSON_N…" at bounding box center [519, 185] width 1038 height 577
click at [315, 425] on div "Skip" at bounding box center [314, 425] width 26 height 14
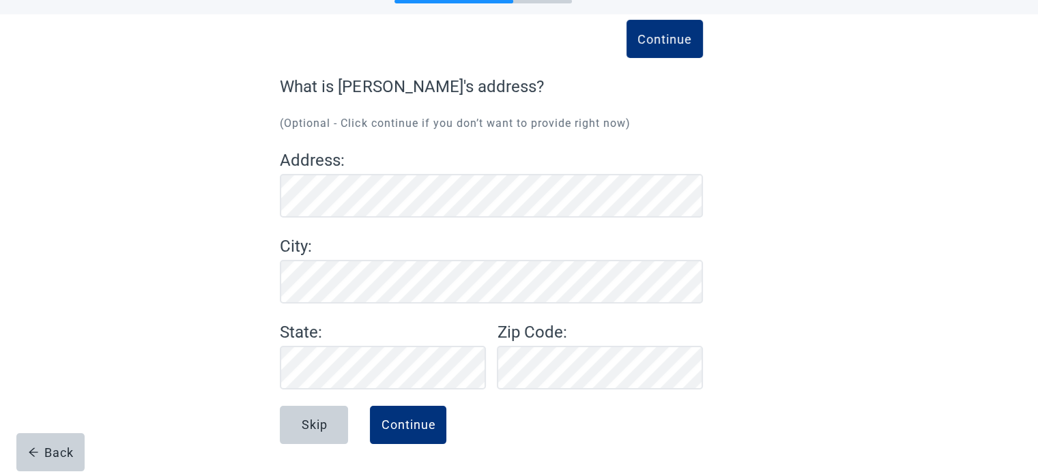
scroll to position [57, 0]
click at [416, 429] on div "Continue" at bounding box center [408, 425] width 55 height 14
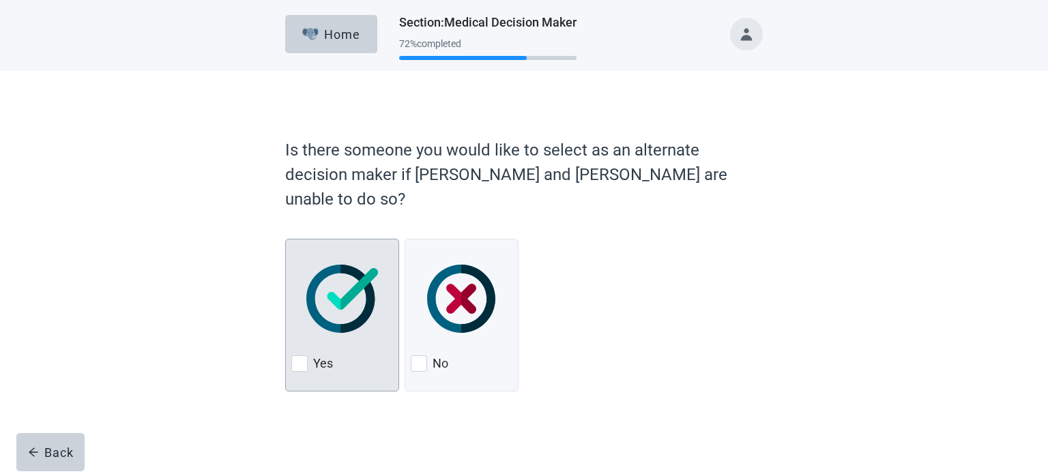
click at [306, 356] on div at bounding box center [299, 364] width 16 height 16
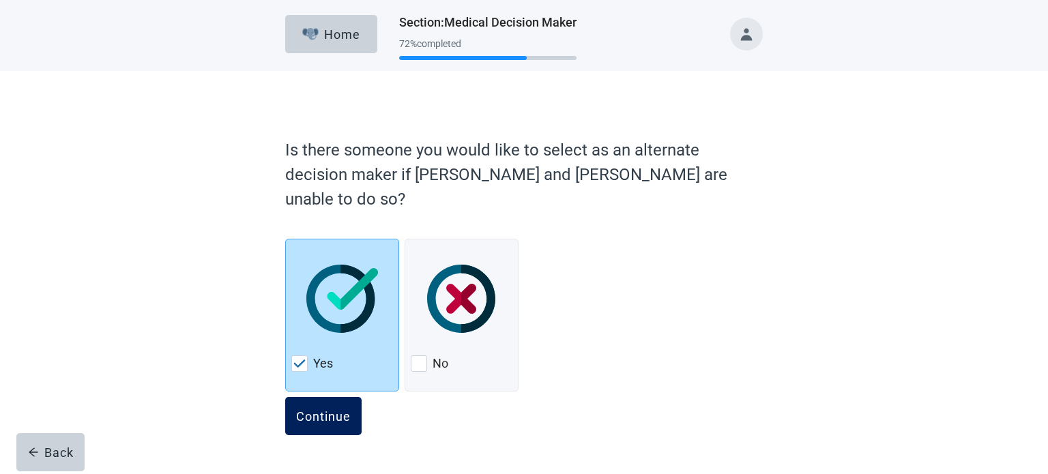
click at [341, 409] on div "Continue" at bounding box center [323, 416] width 55 height 14
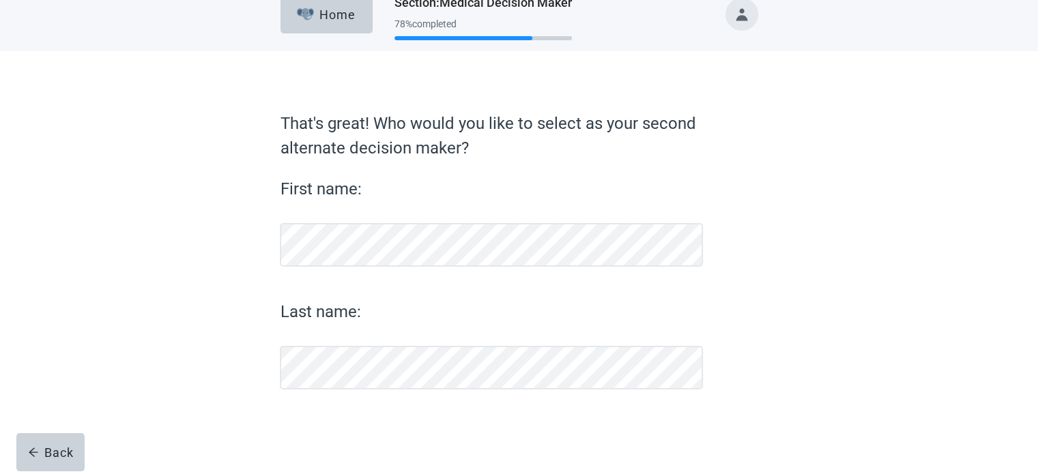
scroll to position [19, 0]
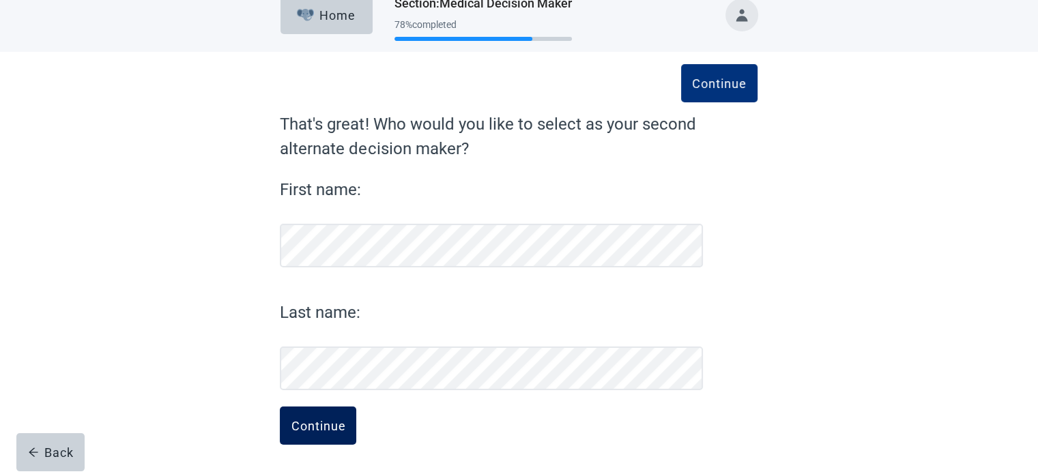
click at [315, 420] on div "Continue" at bounding box center [318, 426] width 55 height 14
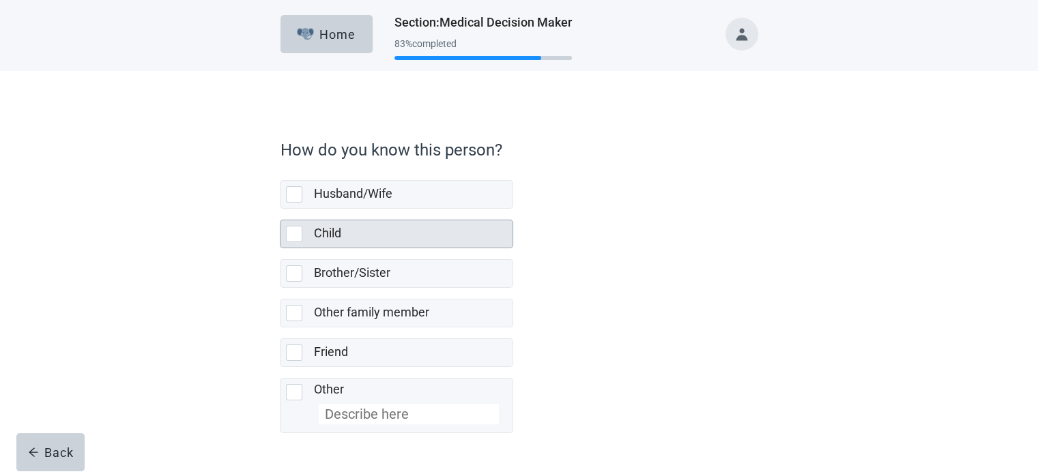
click at [293, 234] on div at bounding box center [294, 234] width 16 height 16
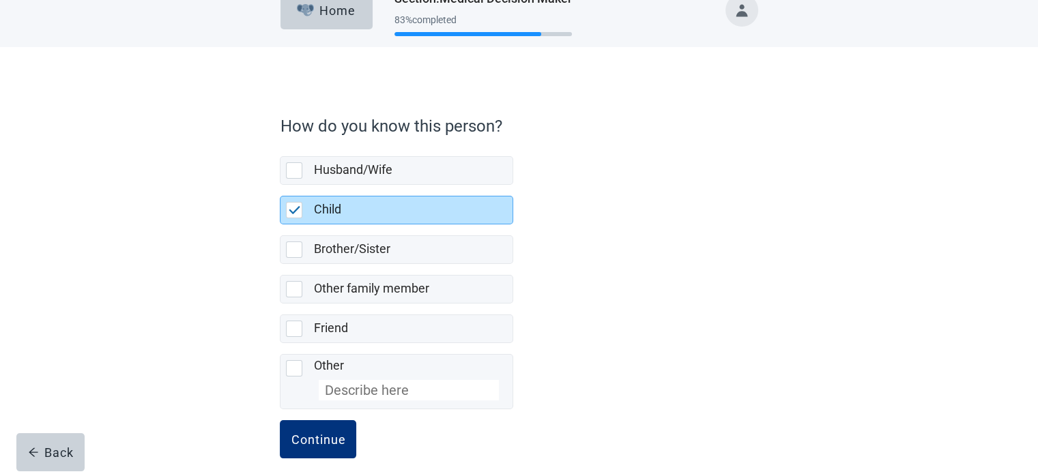
scroll to position [36, 0]
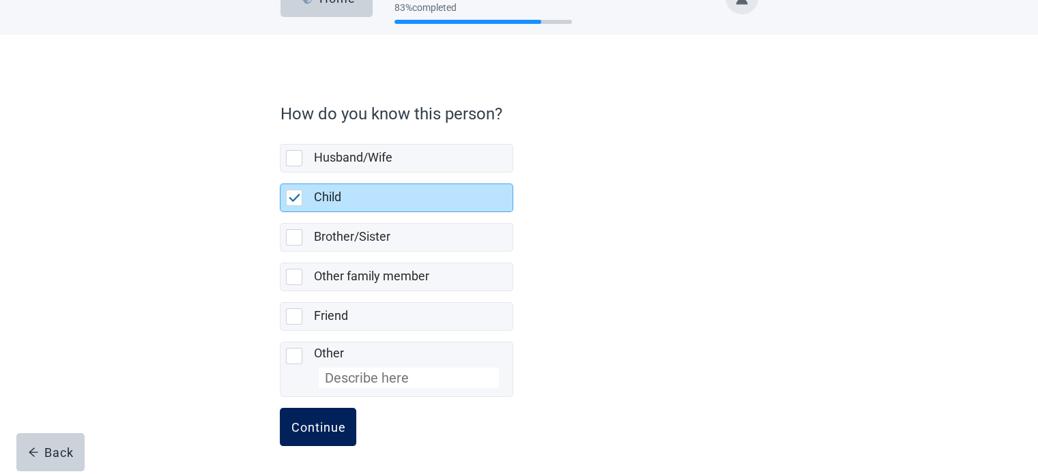
drag, startPoint x: 330, startPoint y: 425, endPoint x: 351, endPoint y: 420, distance: 21.7
click at [330, 423] on div "Continue" at bounding box center [318, 427] width 55 height 14
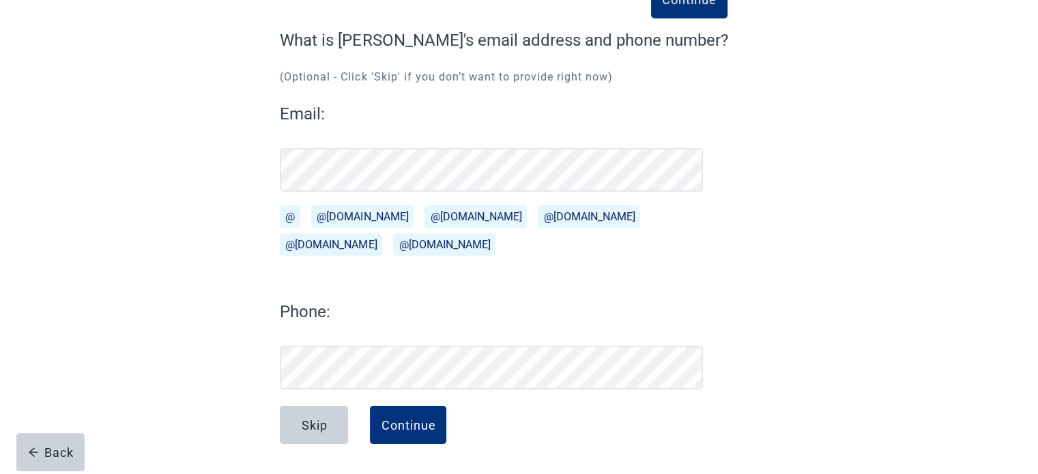
scroll to position [103, 0]
click at [302, 420] on div "Skip" at bounding box center [314, 425] width 26 height 14
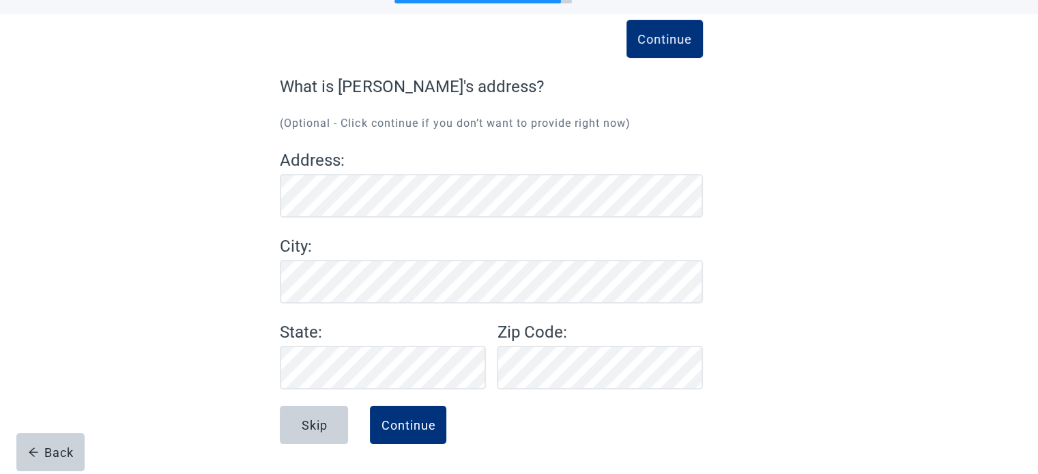
scroll to position [57, 0]
click at [315, 428] on div "Skip" at bounding box center [314, 425] width 26 height 14
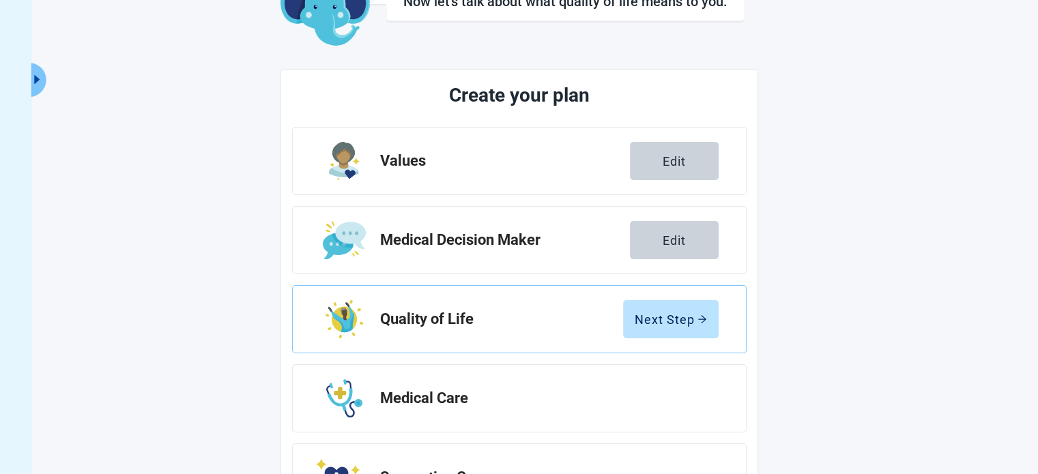
scroll to position [125, 0]
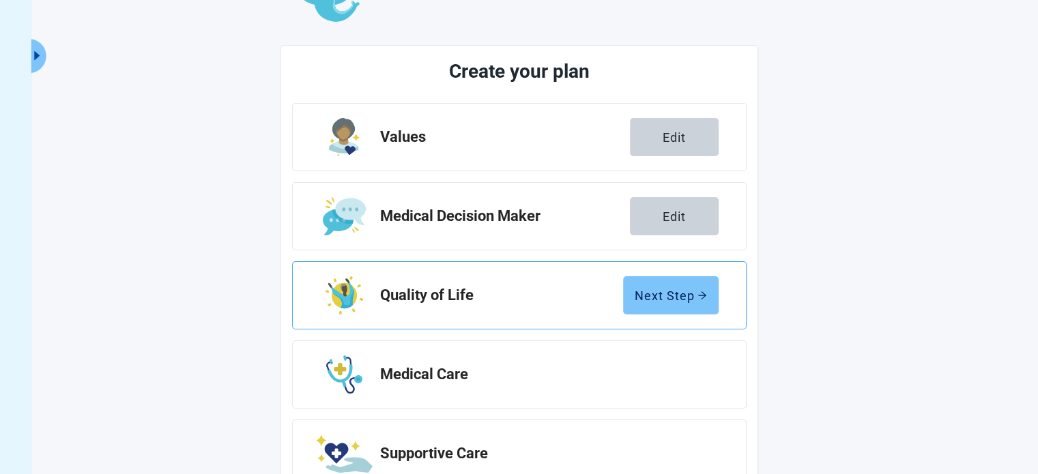
click at [671, 296] on div "Next Step" at bounding box center [671, 296] width 72 height 14
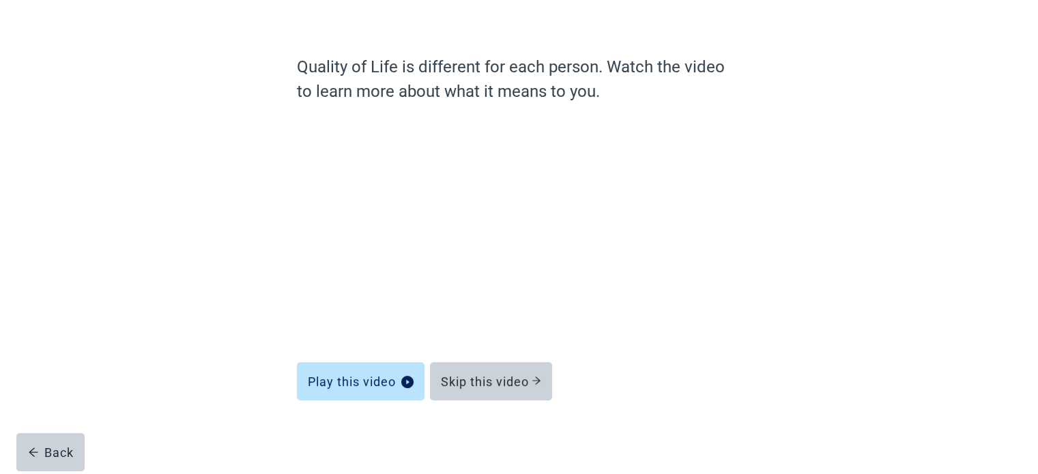
scroll to position [76, 0]
click at [461, 380] on div "Skip this video" at bounding box center [491, 382] width 100 height 14
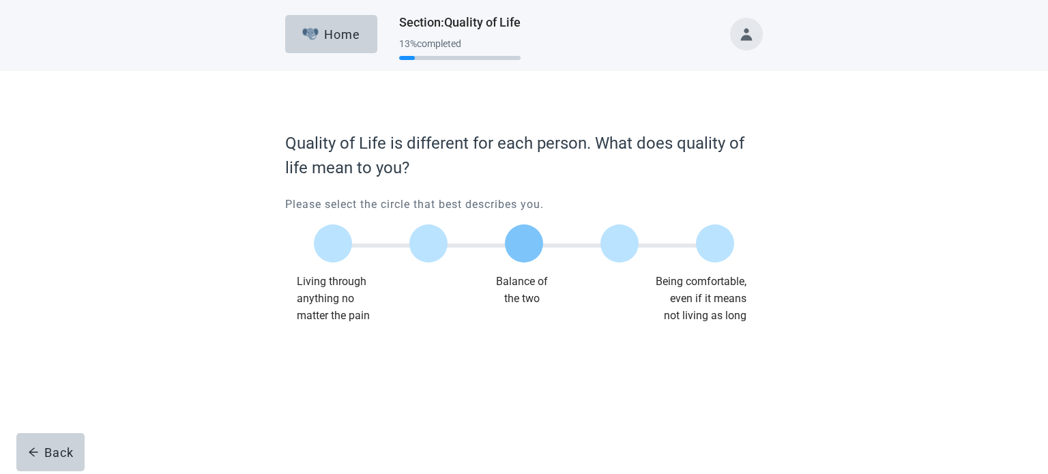
click at [524, 253] on div at bounding box center [524, 244] width 38 height 38
click at [341, 356] on div "Continue" at bounding box center [323, 352] width 55 height 14
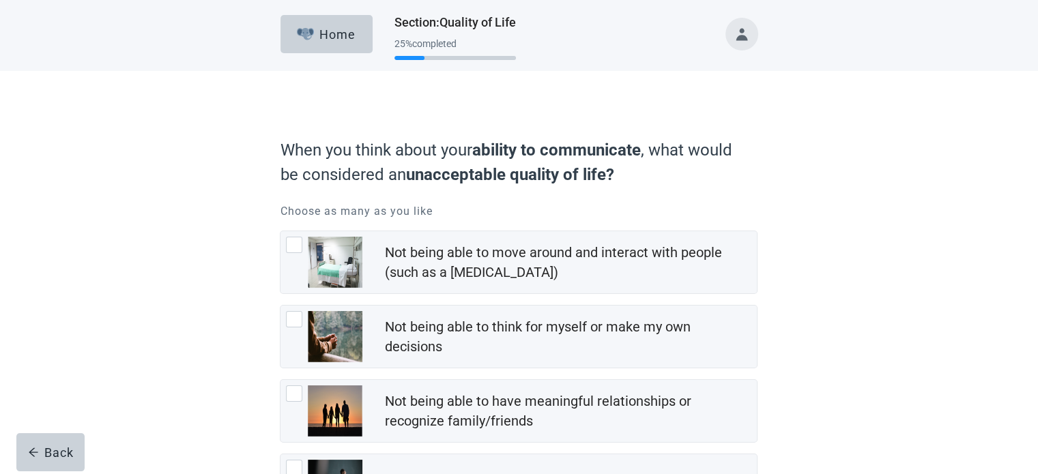
click at [932, 215] on div "When you think about your ability to communicate , what would be considered an …" at bounding box center [519, 373] width 934 height 605
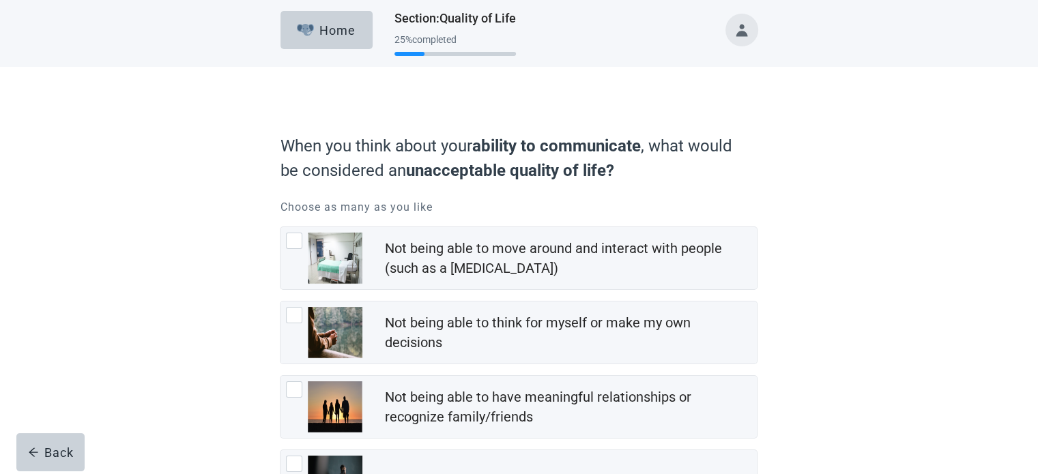
scroll to position [68, 0]
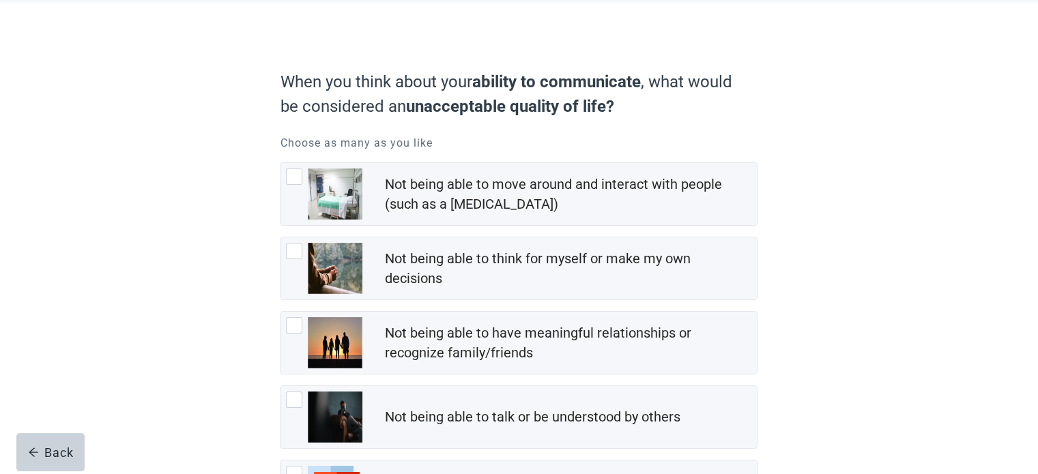
click at [927, 214] on div "When you think about your ability to communicate , what would be considered an …" at bounding box center [519, 305] width 934 height 605
click at [925, 214] on div "When you think about your ability to communicate , what would be considered an …" at bounding box center [519, 305] width 934 height 605
click at [923, 214] on div "When you think about your ability to communicate , what would be considered an …" at bounding box center [519, 305] width 934 height 605
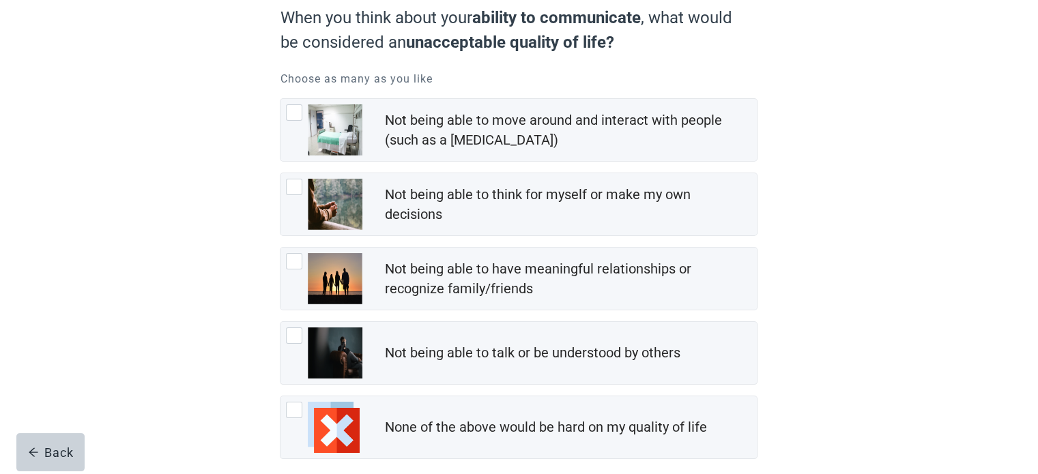
scroll to position [200, 0]
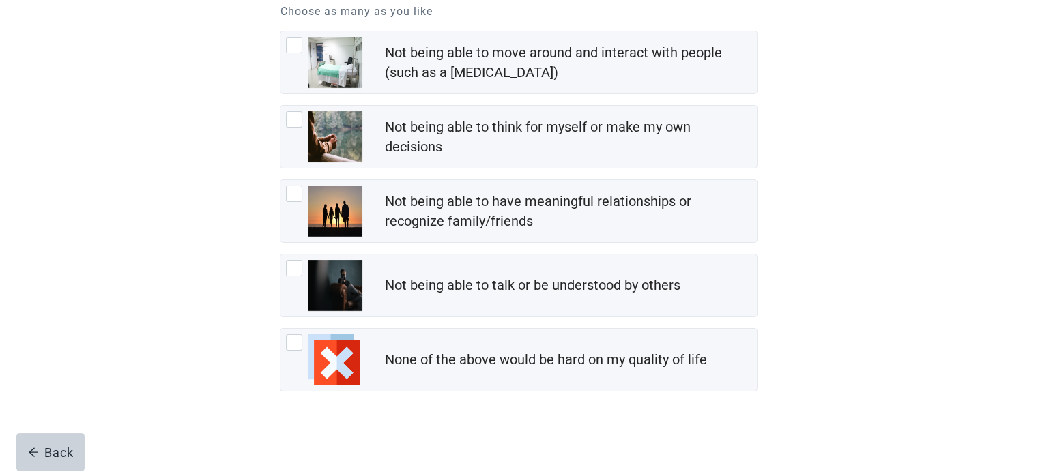
click at [877, 240] on div "When you think about your ability to communicate , what would be considered an …" at bounding box center [519, 173] width 934 height 605
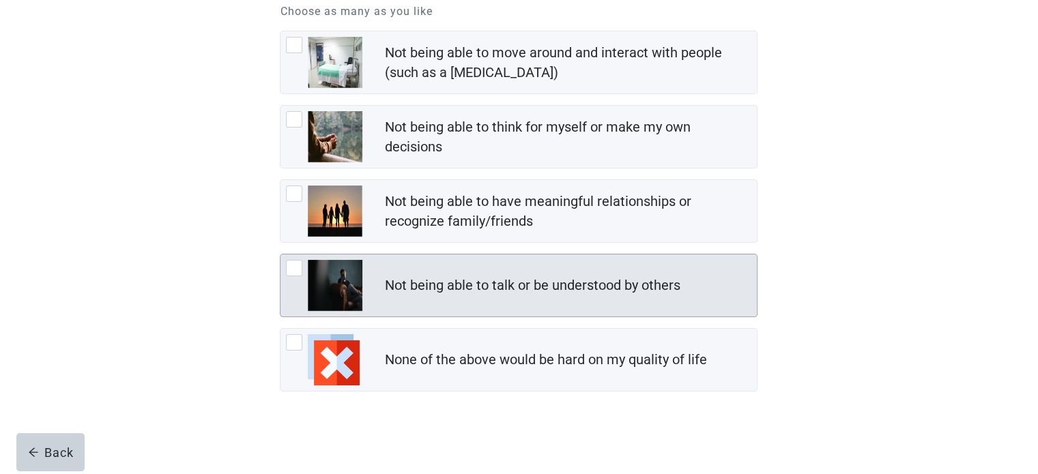
click at [293, 264] on div at bounding box center [294, 268] width 16 height 16
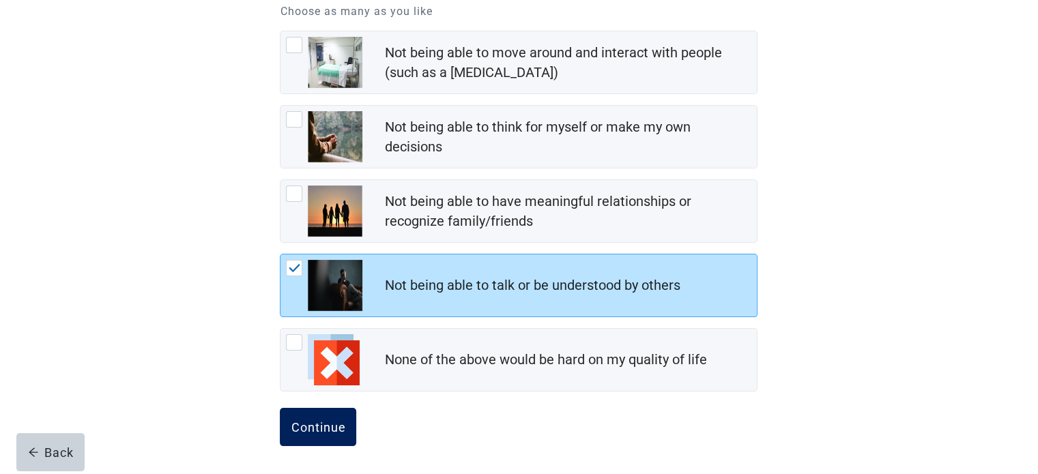
click at [317, 437] on button "Continue" at bounding box center [318, 427] width 76 height 38
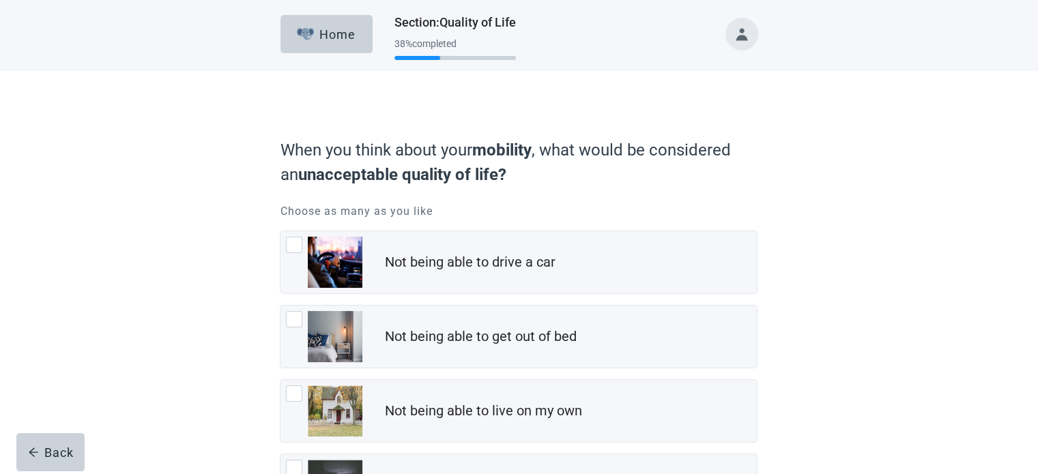
click at [925, 229] on div "When you think about your mobility , what would be considered an unacceptable q…" at bounding box center [519, 373] width 934 height 605
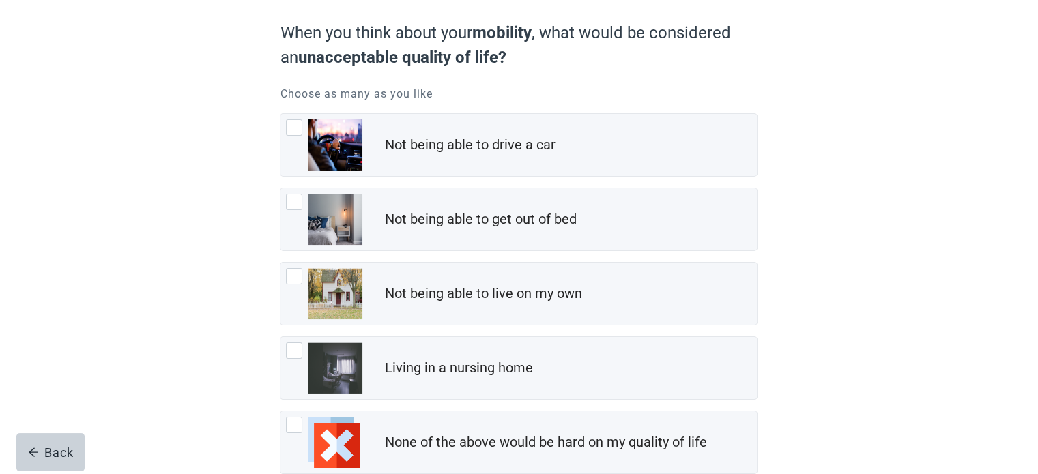
scroll to position [200, 0]
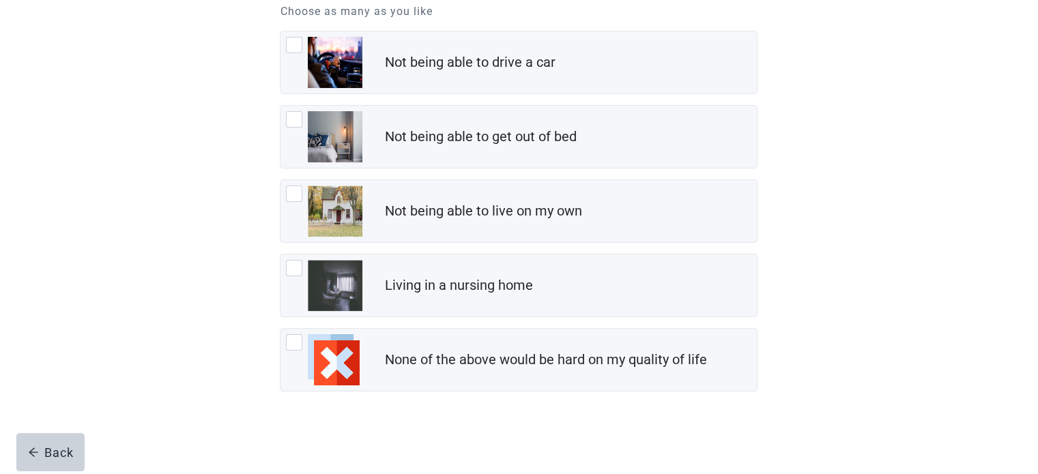
click at [900, 302] on div "When you think about your mobility , what would be considered an unacceptable q…" at bounding box center [519, 173] width 934 height 605
click at [884, 240] on div "When you think about your mobility , what would be considered an unacceptable q…" at bounding box center [519, 173] width 934 height 605
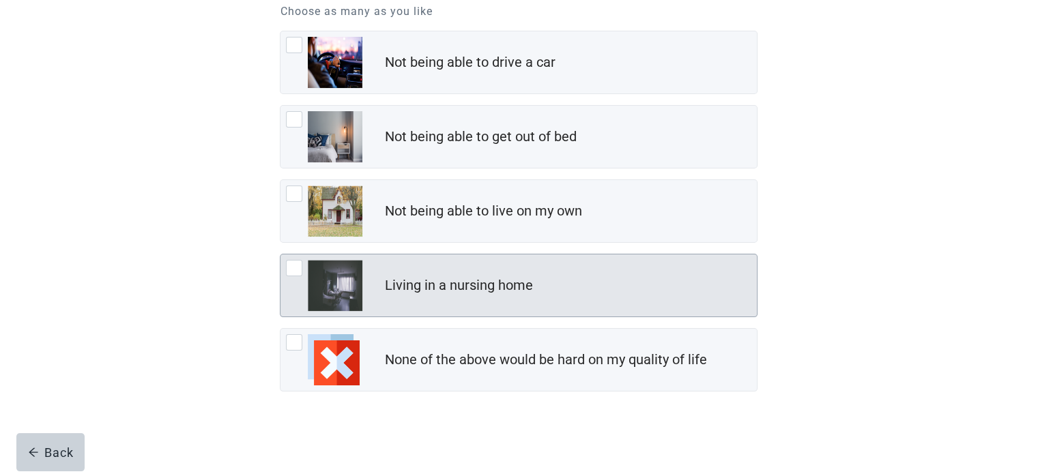
click at [297, 272] on div at bounding box center [294, 268] width 16 height 16
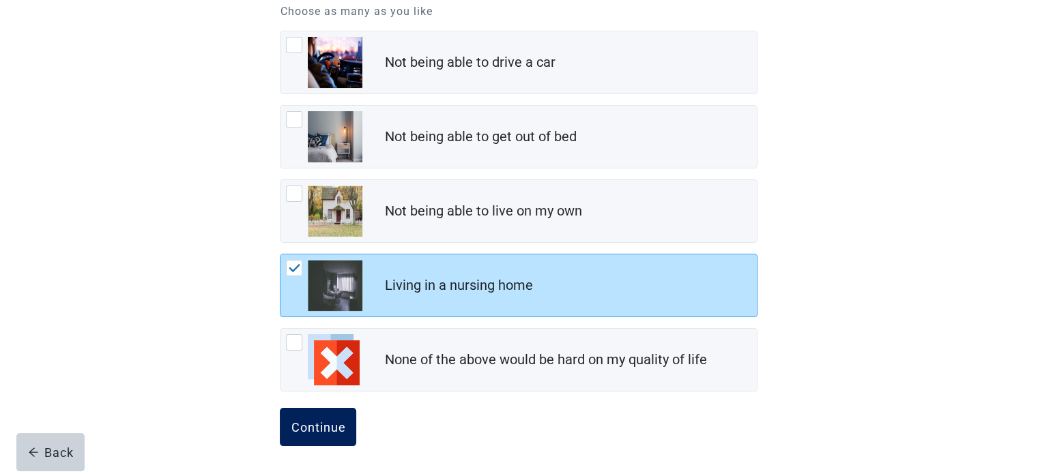
click at [336, 420] on div "Continue" at bounding box center [318, 427] width 55 height 14
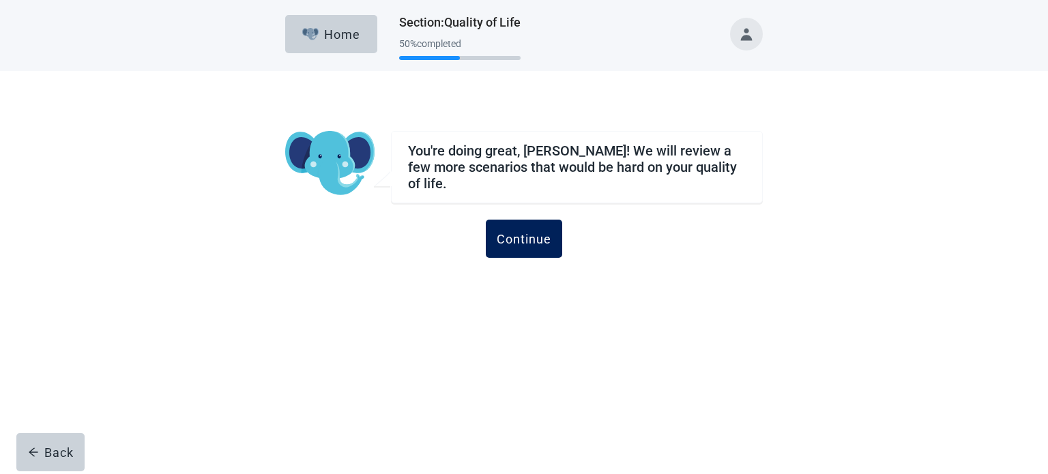
click at [517, 238] on div "Continue" at bounding box center [524, 239] width 55 height 14
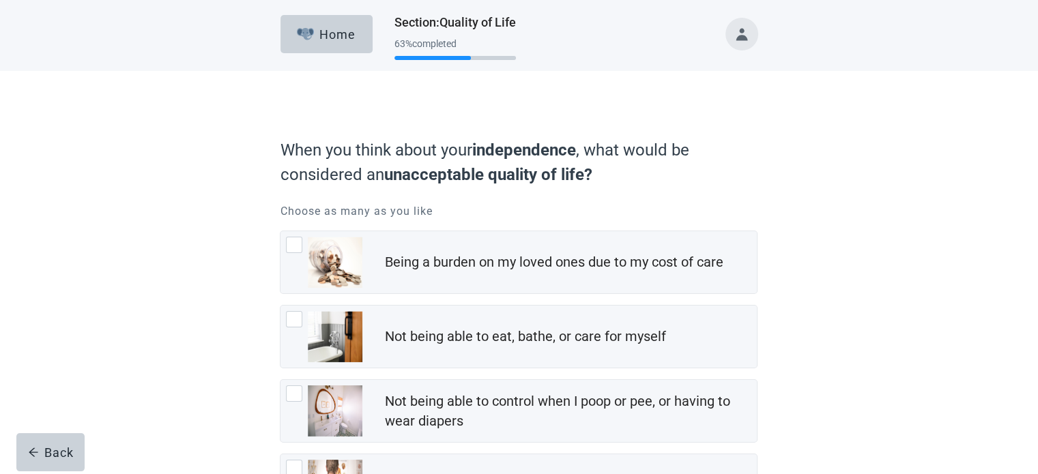
click at [825, 162] on div "When you think about your independence , what would be considered an unacceptab…" at bounding box center [519, 411] width 934 height 680
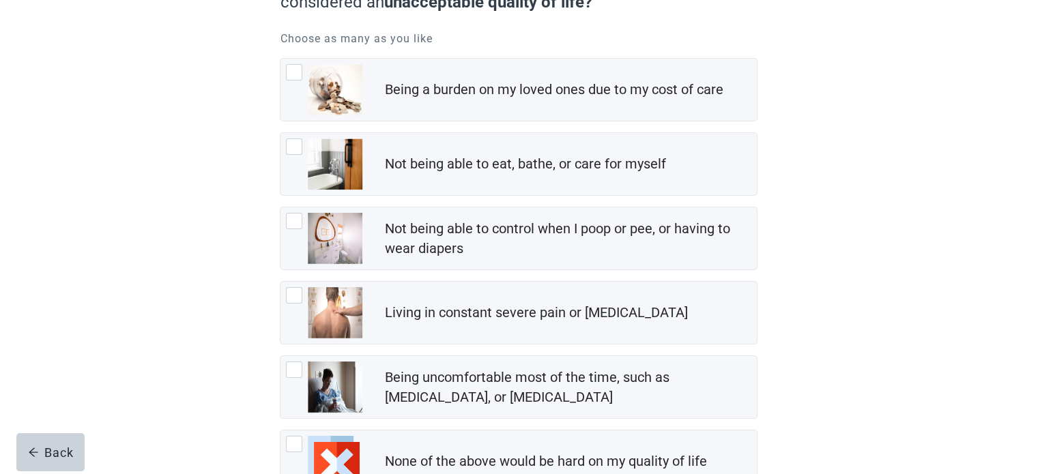
scroll to position [205, 0]
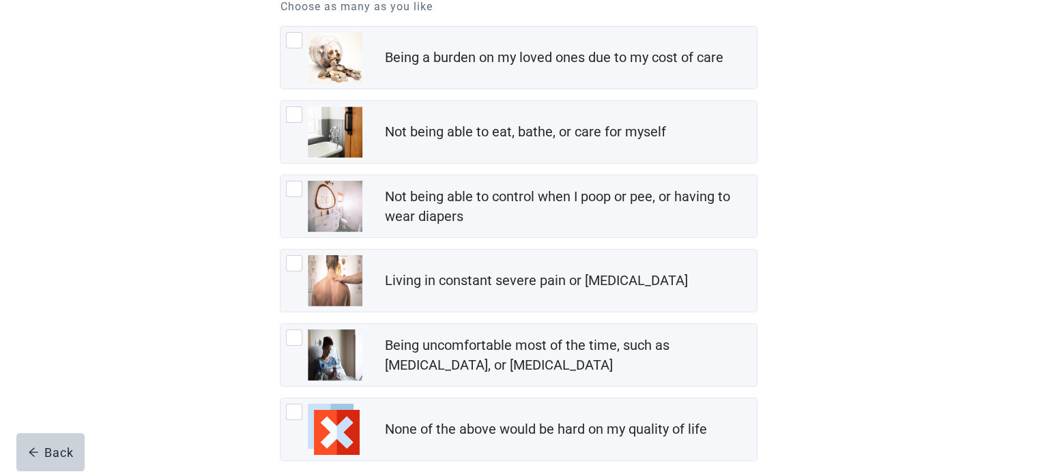
click at [815, 278] on div "When you think about your independence , what would be considered an unacceptab…" at bounding box center [519, 206] width 934 height 680
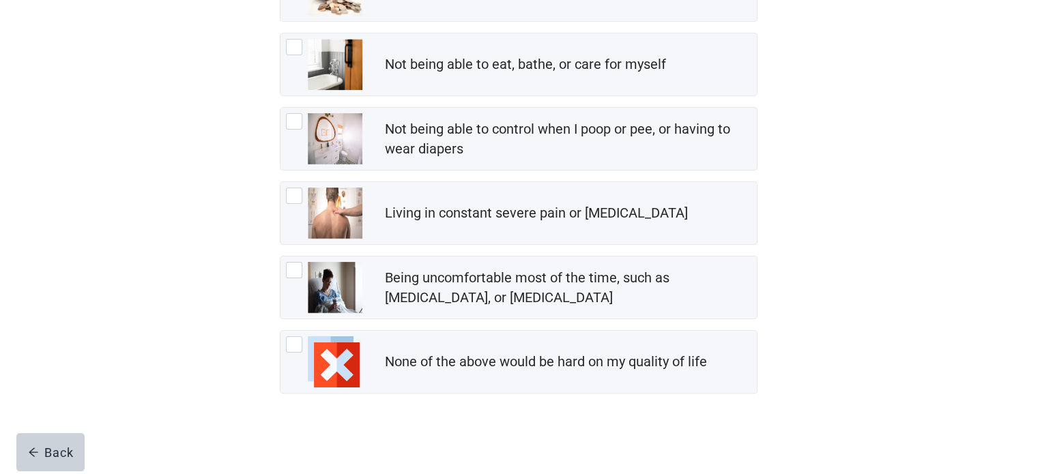
scroll to position [273, 0]
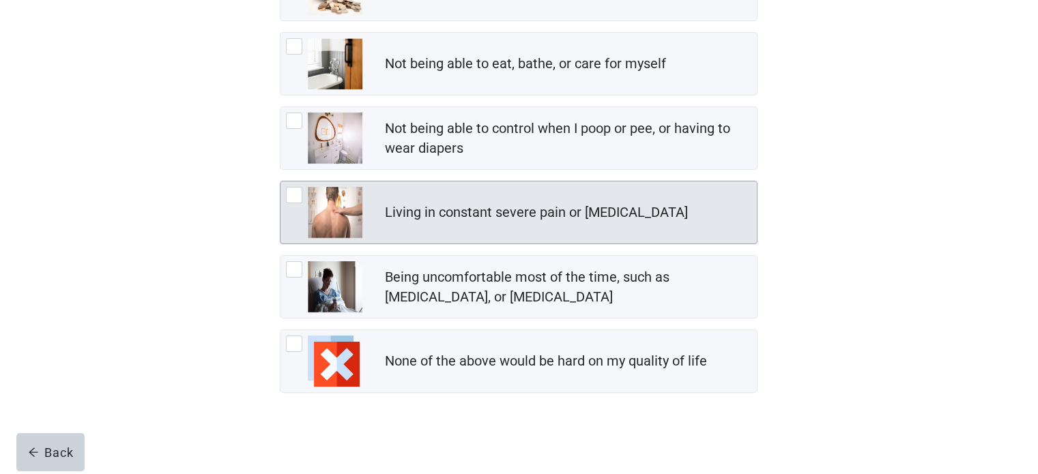
click at [296, 195] on div at bounding box center [294, 195] width 16 height 16
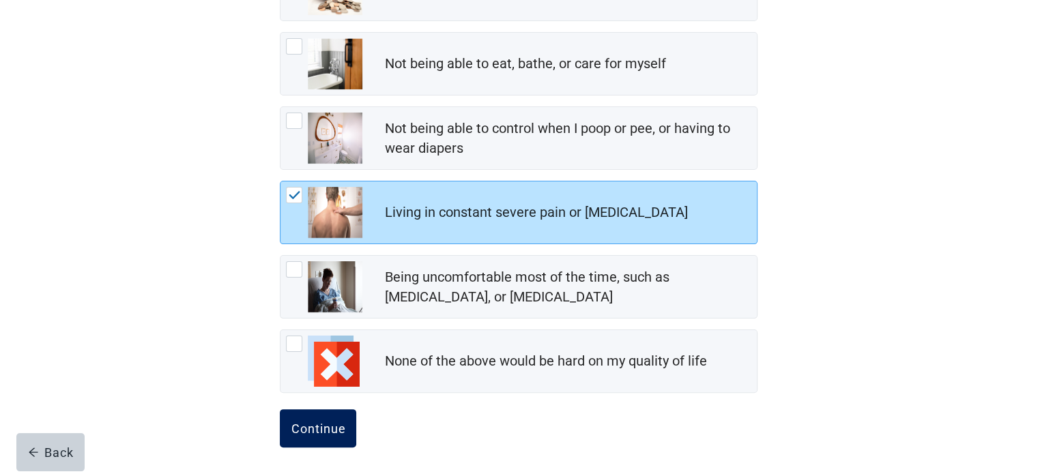
click at [325, 428] on div "Continue" at bounding box center [318, 429] width 55 height 14
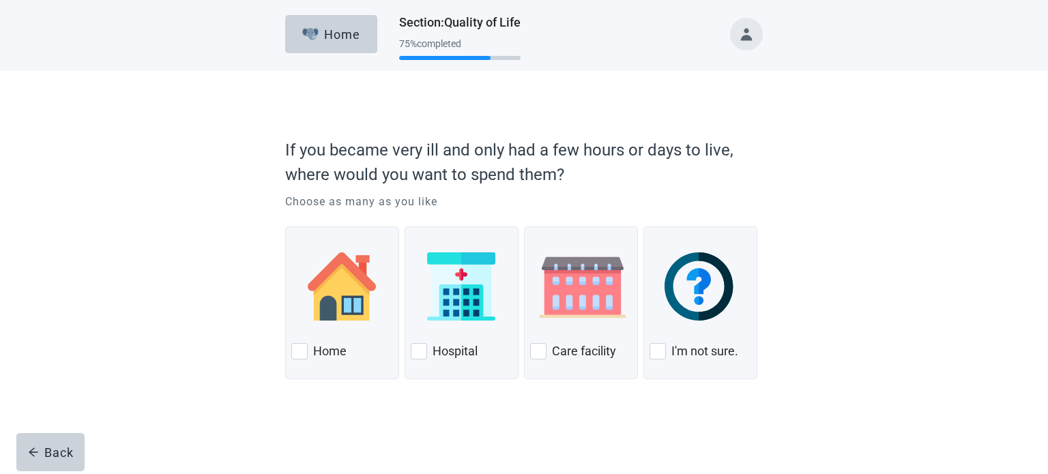
click at [830, 172] on div "If you became very ill and only had a few hours or days to live, where would yo…" at bounding box center [524, 262] width 943 height 382
click at [892, 281] on div "If you became very ill and only had a few hours or days to live, where would yo…" at bounding box center [524, 262] width 943 height 382
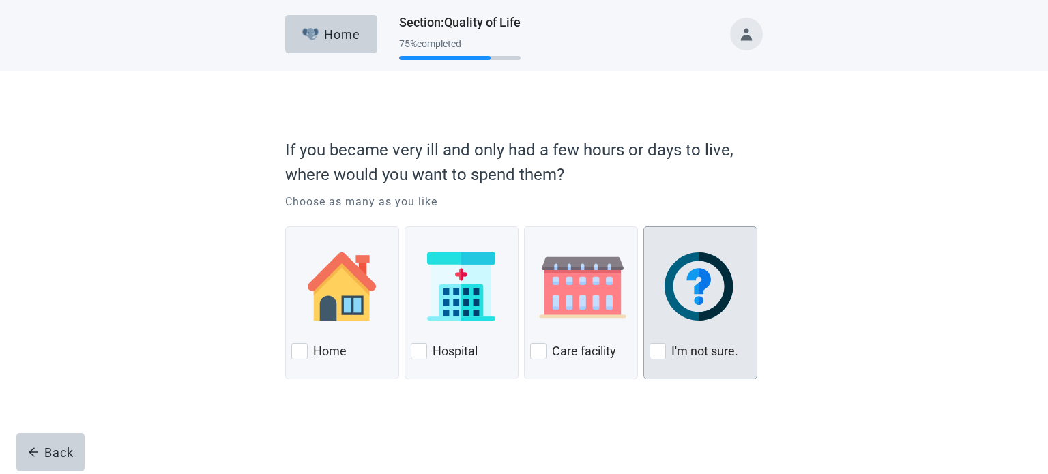
click at [658, 356] on div at bounding box center [658, 351] width 16 height 16
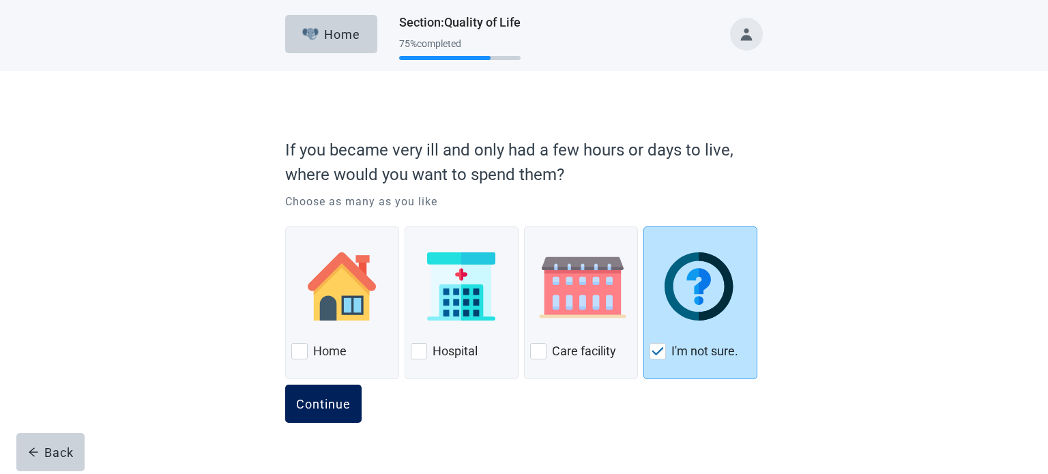
click at [306, 412] on button "Continue" at bounding box center [323, 404] width 76 height 38
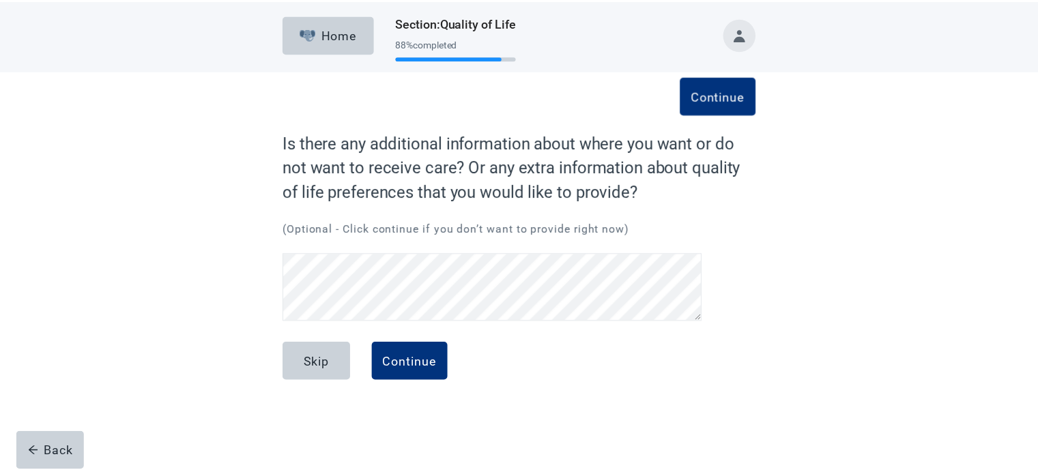
scroll to position [27, 0]
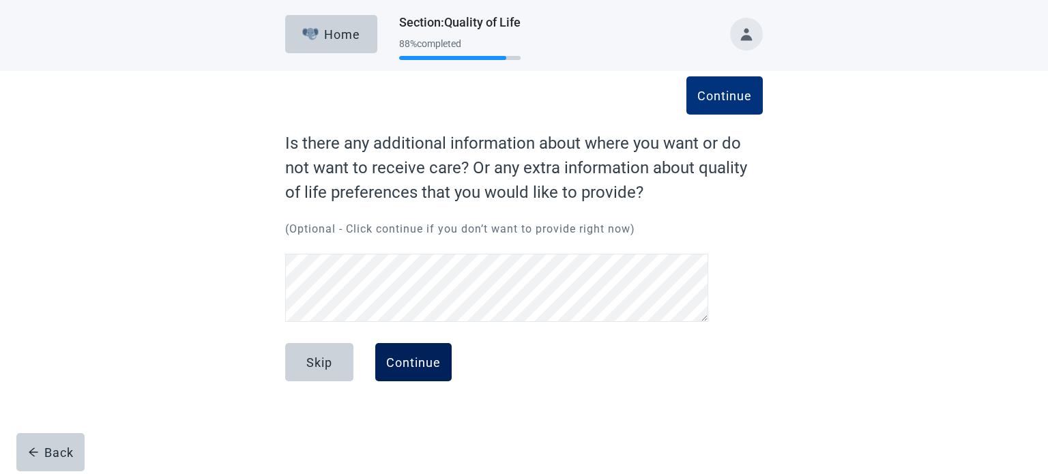
click at [409, 362] on div "Continue" at bounding box center [413, 363] width 55 height 14
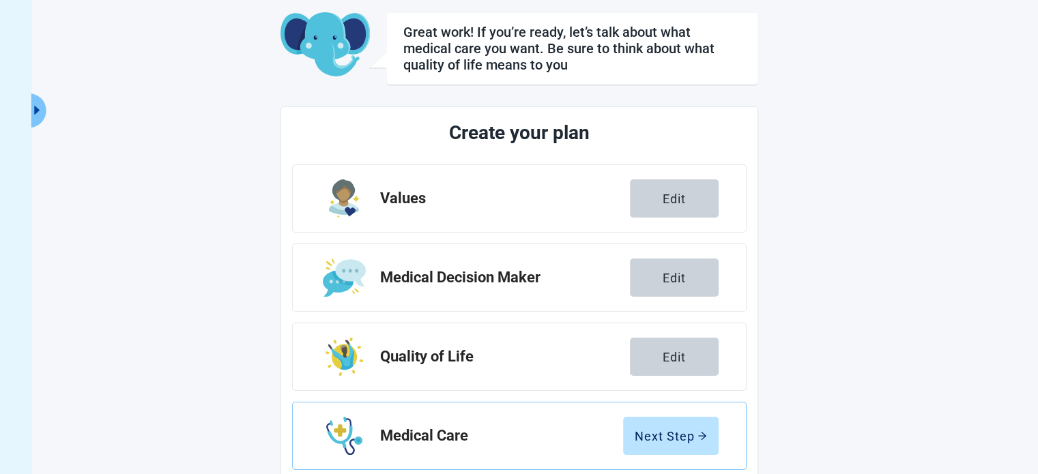
scroll to position [257, 0]
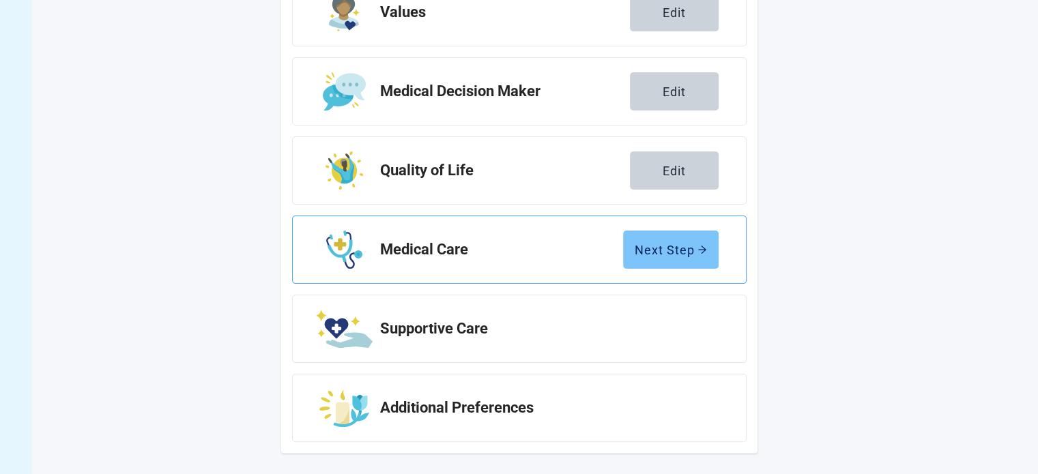
click at [677, 253] on div "Next Step" at bounding box center [671, 250] width 72 height 14
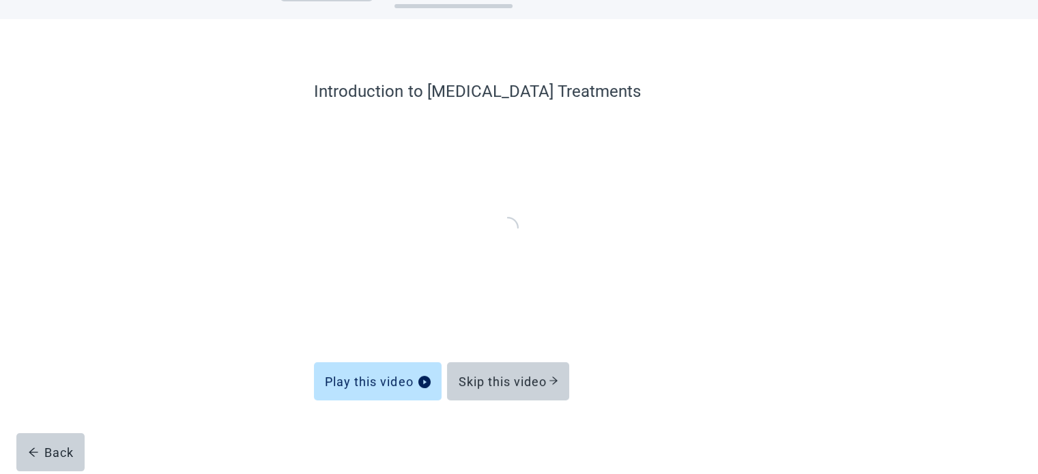
scroll to position [52, 0]
click at [552, 389] on button "Skip this video" at bounding box center [508, 381] width 122 height 38
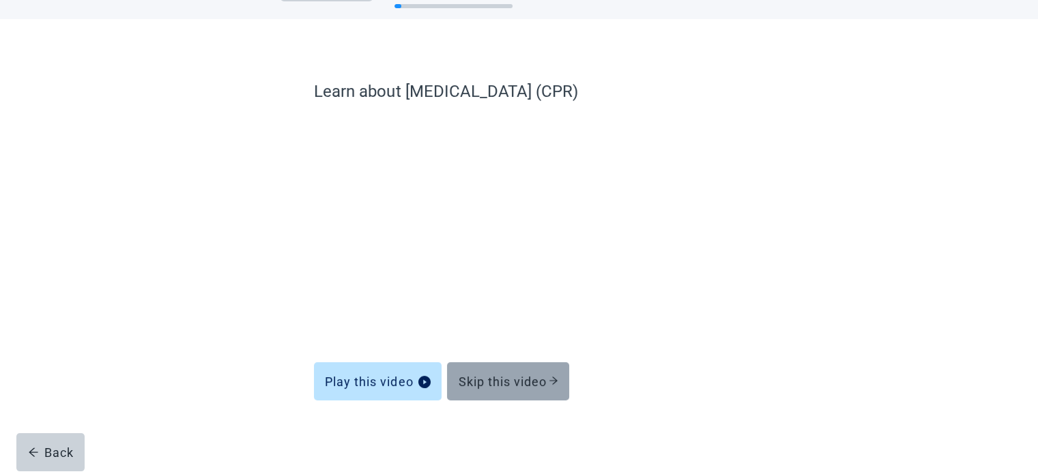
click at [551, 391] on button "Skip this video" at bounding box center [508, 381] width 122 height 38
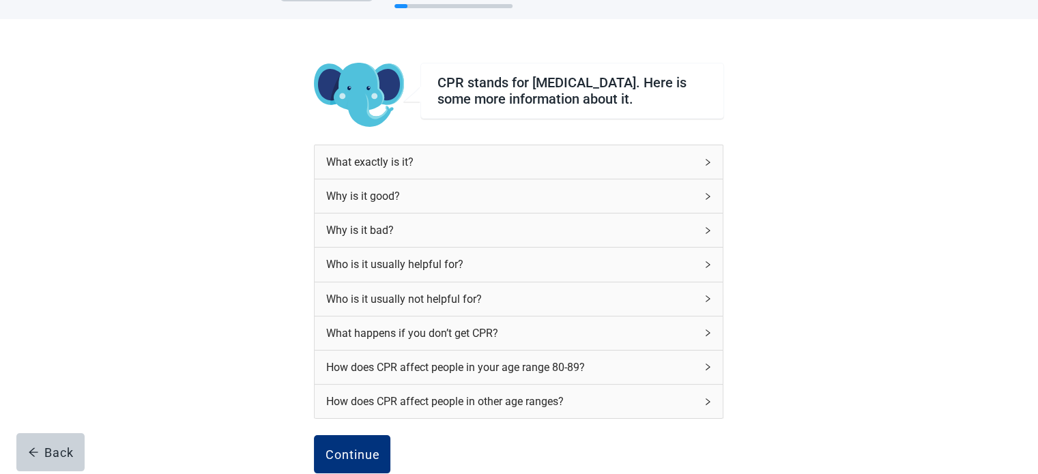
click at [889, 221] on div "CPR stands for [MEDICAL_DATA]. Here is some more information about it. What exa…" at bounding box center [519, 309] width 934 height 580
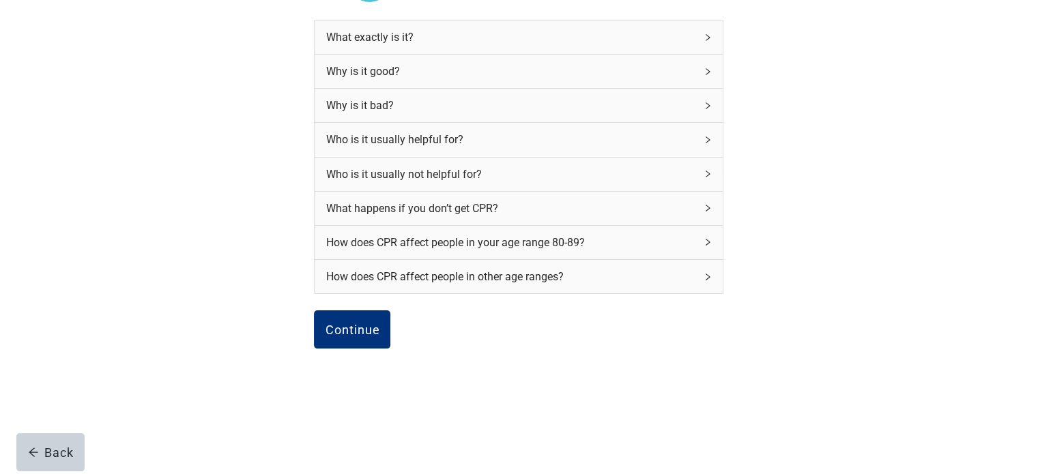
scroll to position [182, 0]
click at [361, 330] on div "Continue" at bounding box center [352, 330] width 55 height 14
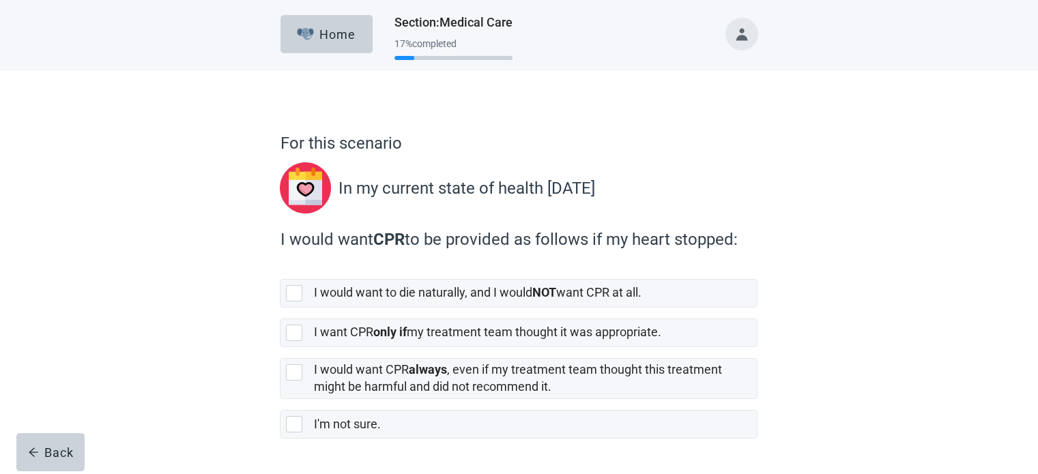
click at [877, 225] on div "For this scenario In my current state of health [DATE] I would want CPR to be p…" at bounding box center [519, 294] width 934 height 447
click at [879, 226] on div "For this scenario In my current state of health [DATE] I would want CPR to be p…" at bounding box center [519, 294] width 934 height 447
click at [910, 313] on div "For this scenario In my current state of health [DATE] I would want CPR to be p…" at bounding box center [519, 294] width 934 height 447
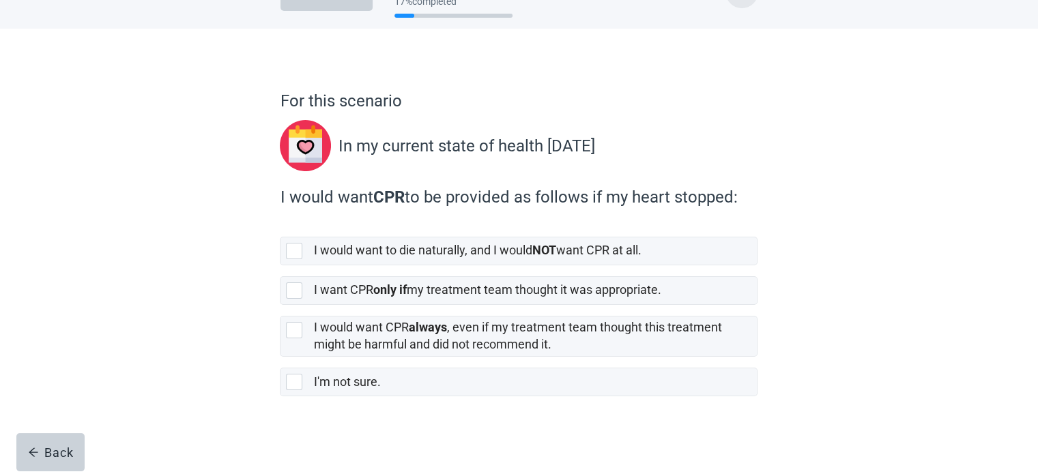
click at [906, 286] on div "For this scenario In my current state of health [DATE] I would want CPR to be p…" at bounding box center [519, 252] width 934 height 447
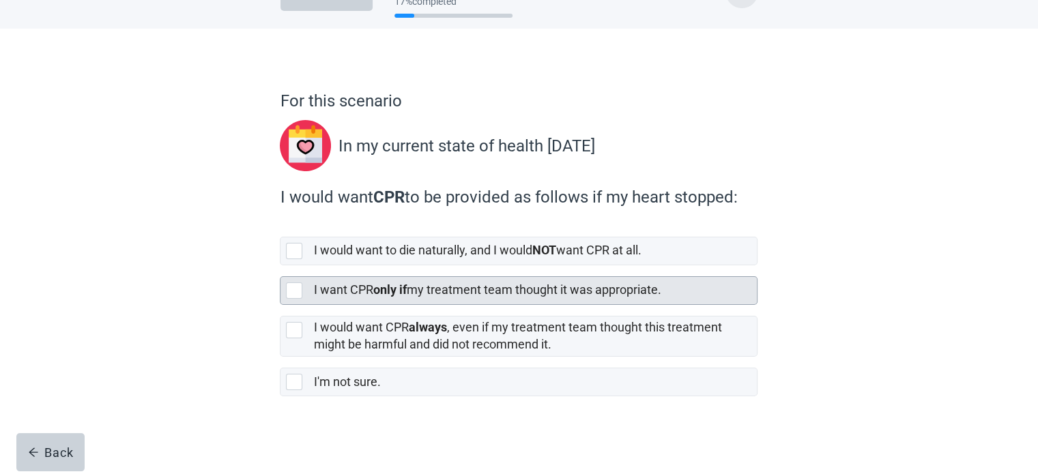
click at [296, 287] on div at bounding box center [294, 291] width 16 height 16
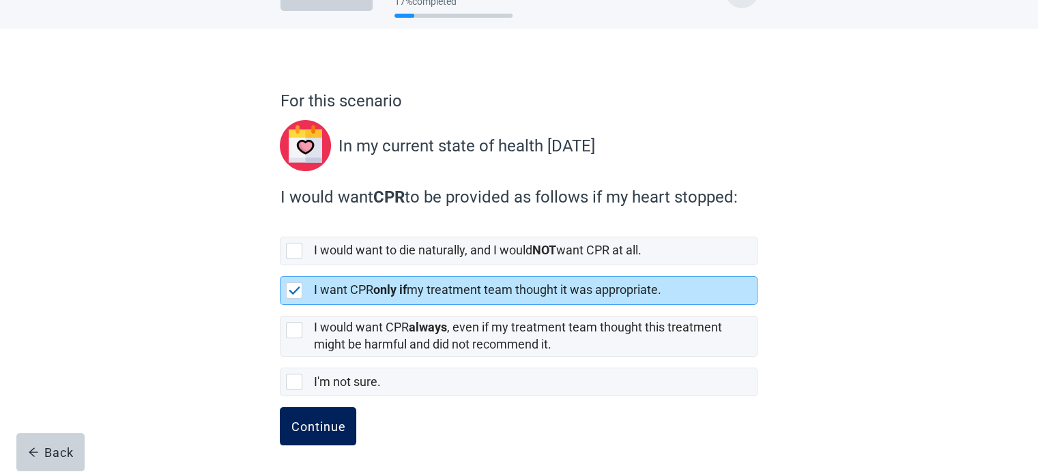
click at [334, 431] on div "Continue" at bounding box center [318, 427] width 55 height 14
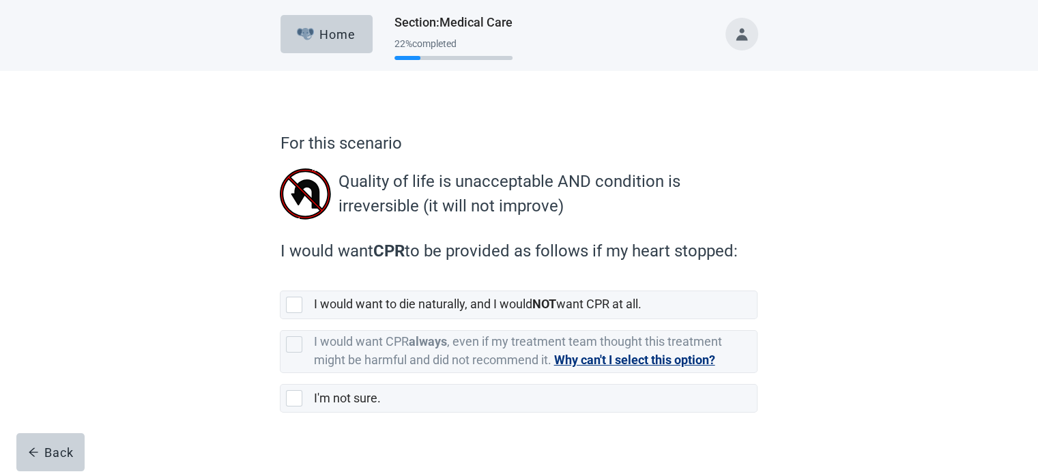
click at [909, 278] on div "For this scenario Quality of life is unacceptable AND condition is irreversible…" at bounding box center [519, 281] width 934 height 421
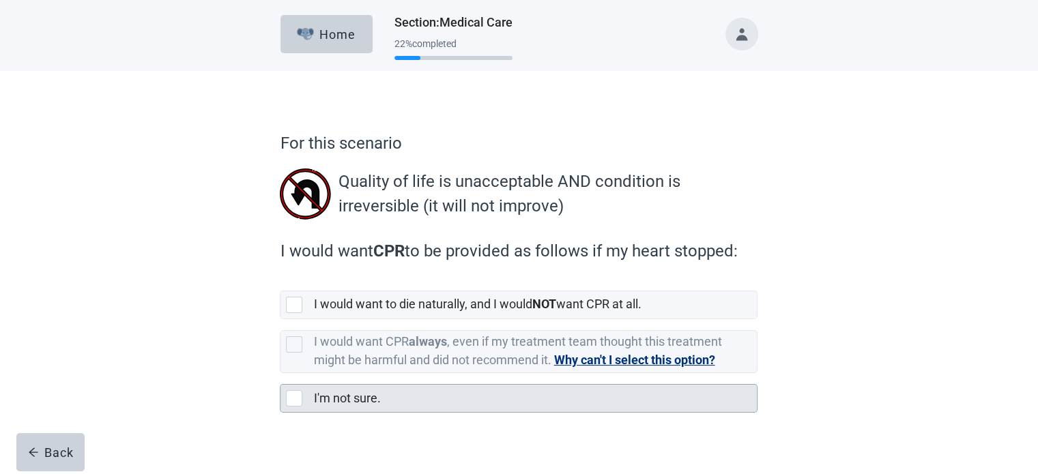
click at [294, 400] on div at bounding box center [294, 398] width 16 height 16
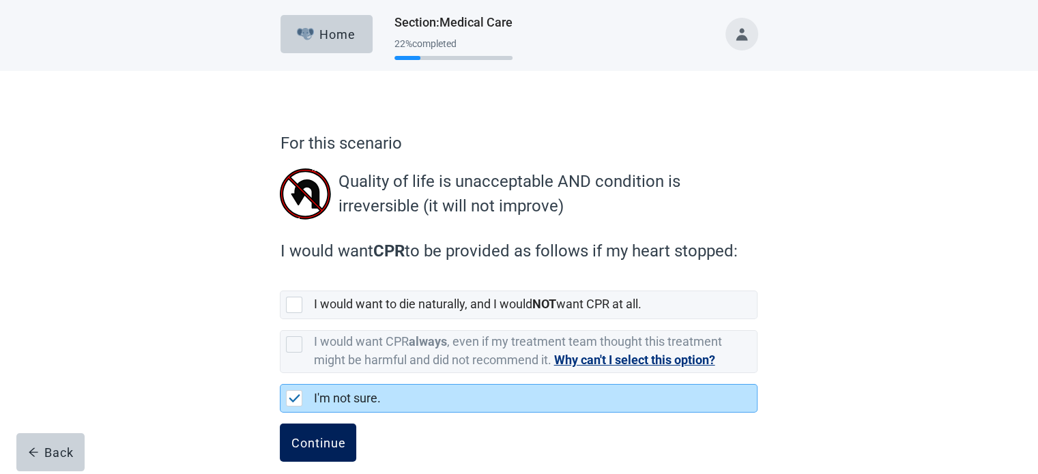
click at [352, 439] on button "Continue" at bounding box center [318, 443] width 76 height 38
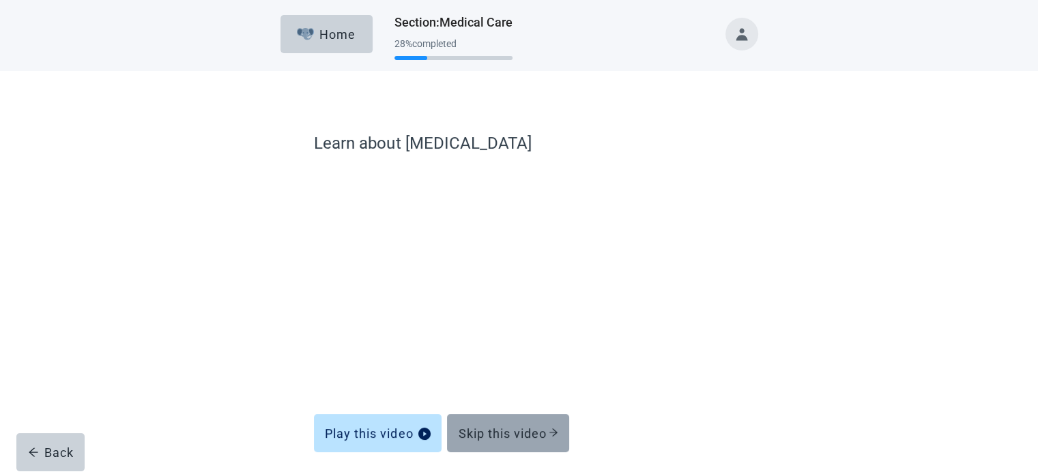
click at [521, 432] on div "Skip this video" at bounding box center [508, 434] width 100 height 14
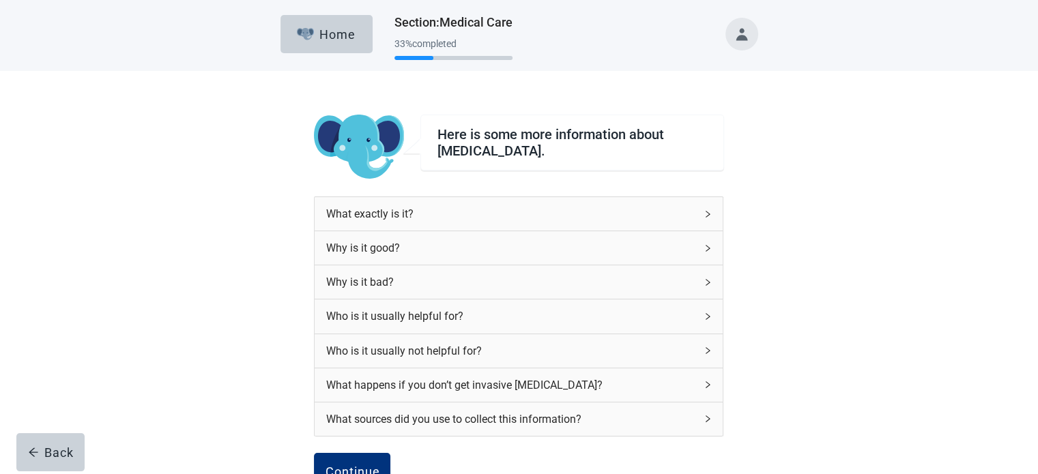
click at [553, 205] on div "What exactly is it?" at bounding box center [511, 213] width 370 height 17
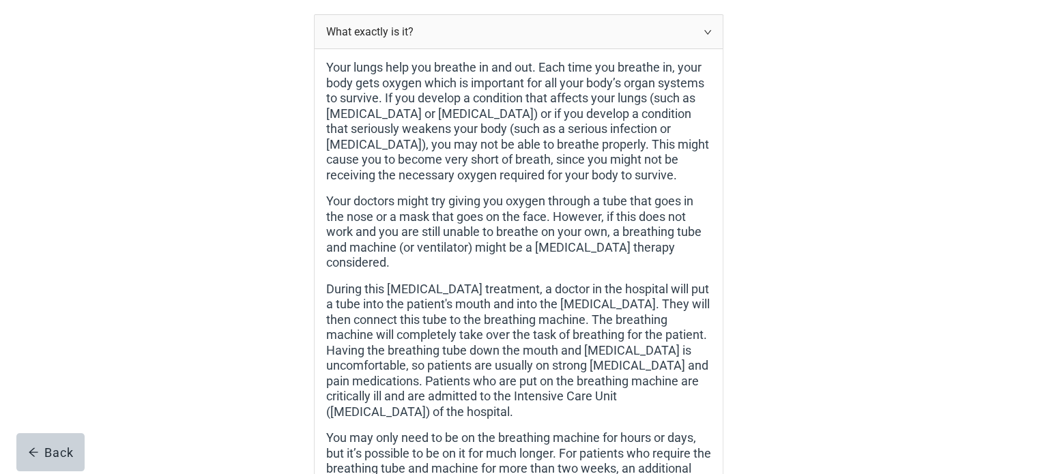
scroll to position [205, 0]
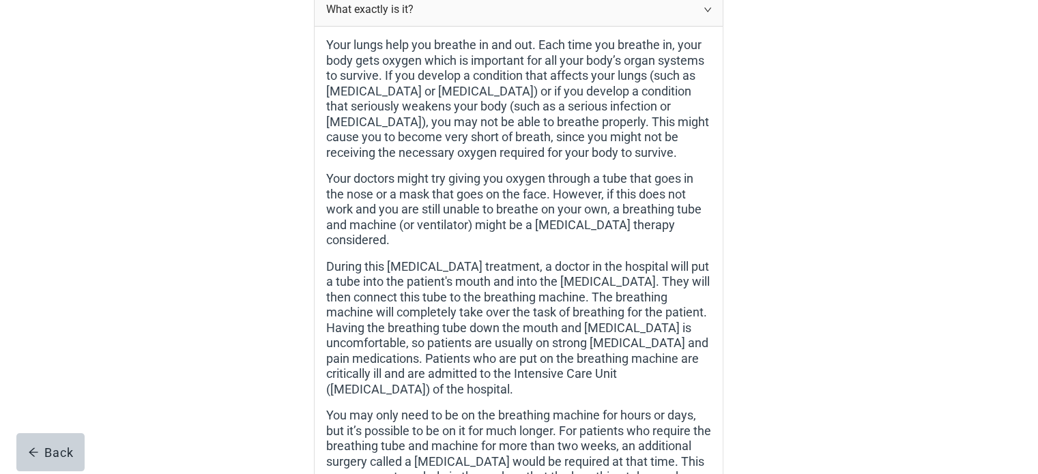
click at [911, 226] on div "Here is some more information about [MEDICAL_DATA]. What exactly is it? Your lu…" at bounding box center [519, 394] width 934 height 1057
click at [915, 207] on div "Here is some more information about [MEDICAL_DATA]. What exactly is it? Your lu…" at bounding box center [519, 394] width 934 height 1057
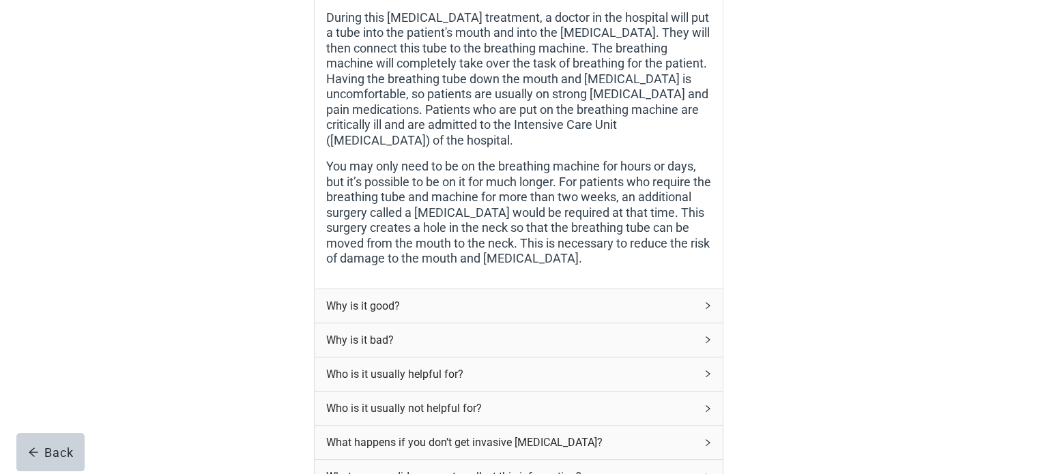
scroll to position [478, 0]
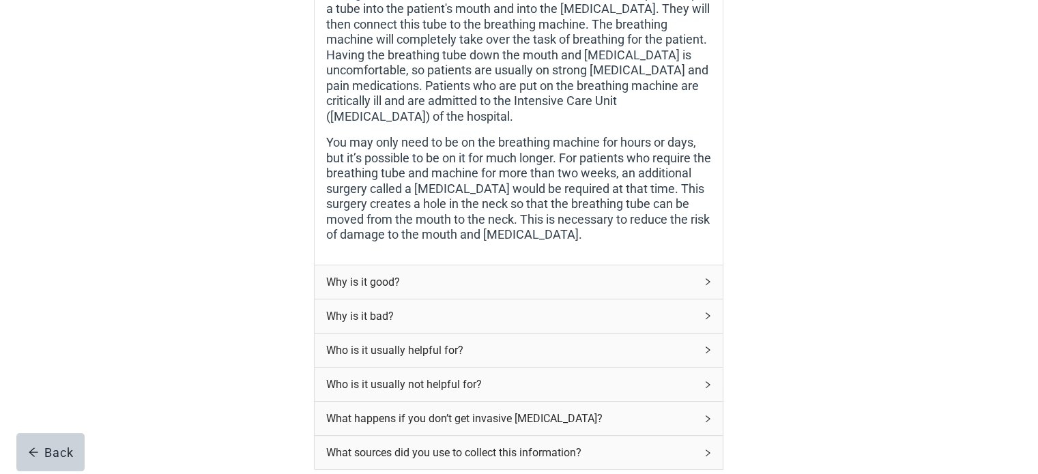
click at [432, 308] on div "Why is it bad?" at bounding box center [511, 316] width 370 height 17
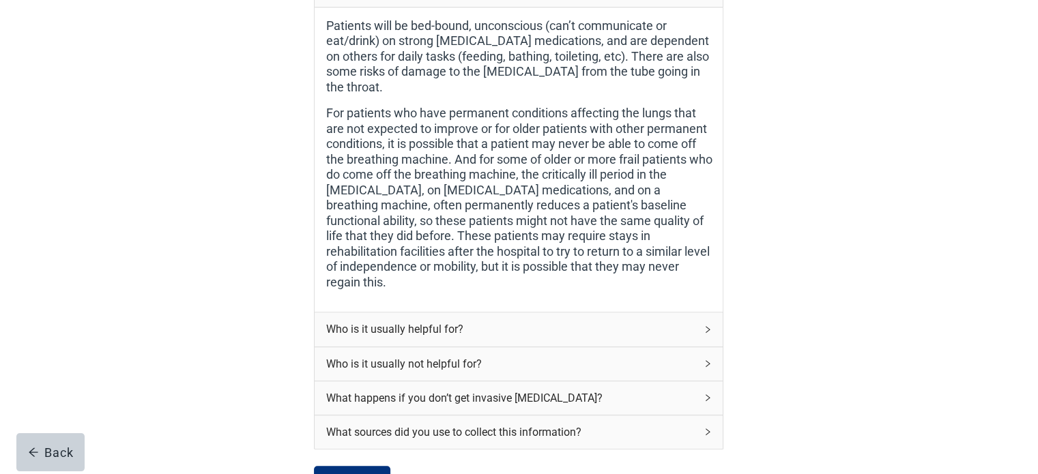
scroll to position [912, 0]
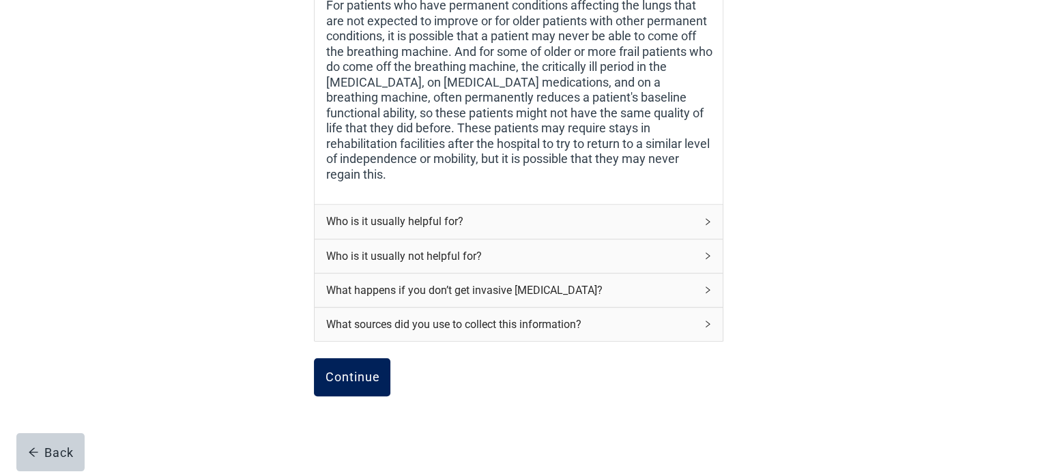
click at [344, 358] on button "Continue" at bounding box center [352, 377] width 76 height 38
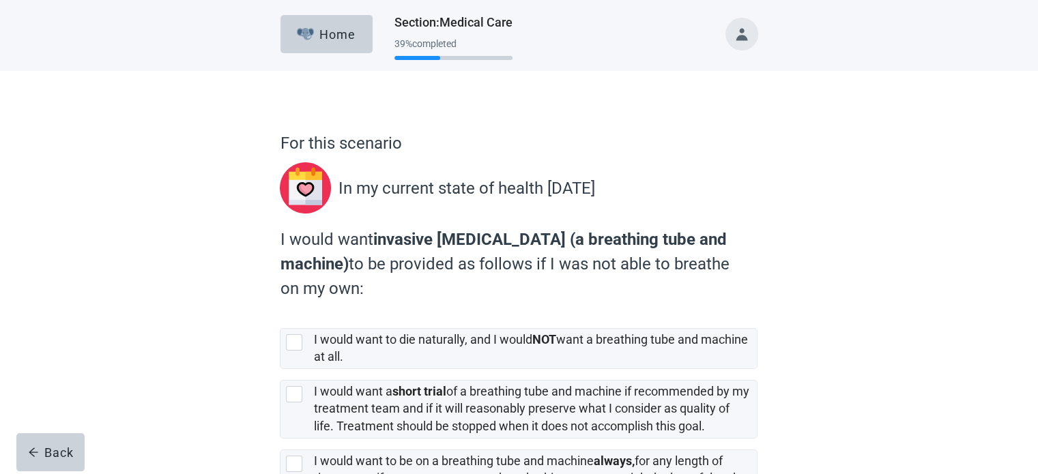
click at [846, 217] on div "For this scenario In my current state of health [DATE] I would want invasive [M…" at bounding box center [519, 349] width 934 height 556
click at [799, 256] on div "For this scenario In my current state of health [DATE] I would want invasive [M…" at bounding box center [518, 362] width 573 height 528
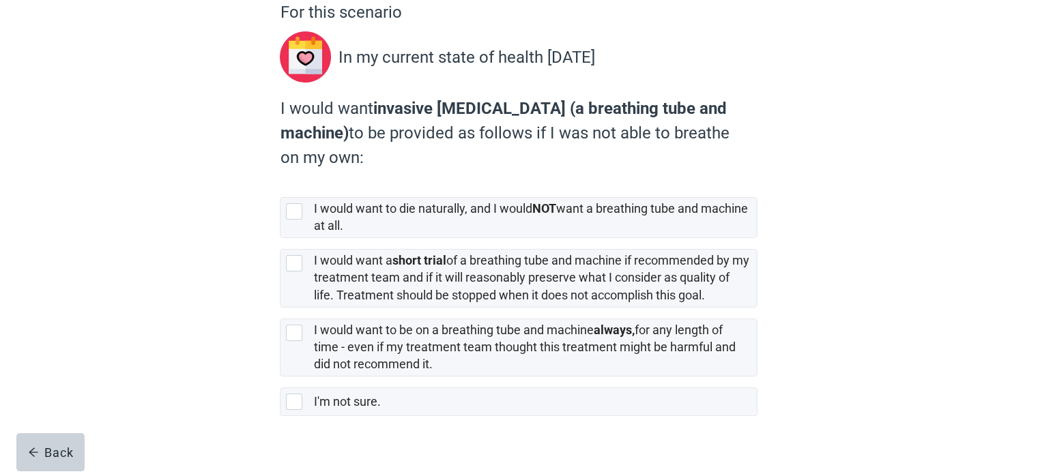
scroll to position [136, 0]
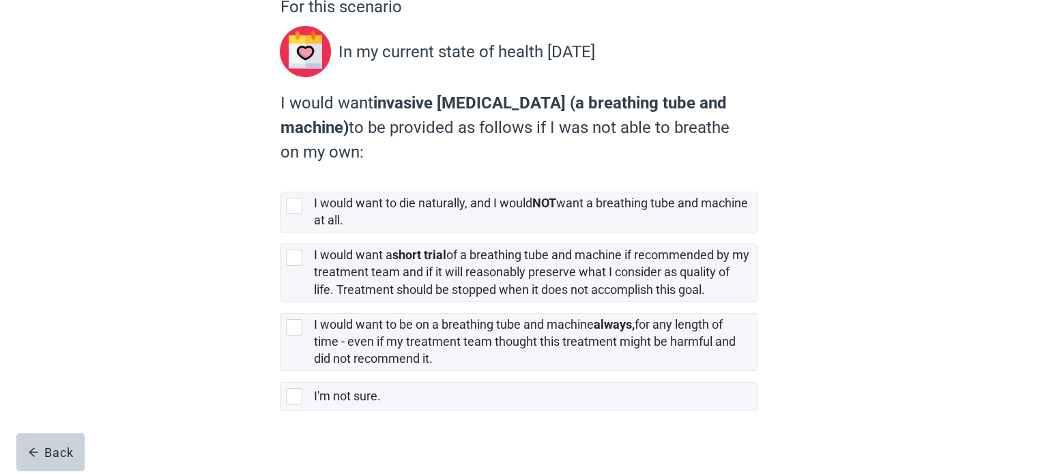
click at [841, 201] on div "For this scenario In my current state of health [DATE] I would want invasive [M…" at bounding box center [519, 212] width 934 height 556
click at [848, 216] on div "For this scenario In my current state of health [DATE] I would want invasive [M…" at bounding box center [519, 212] width 934 height 556
click at [846, 216] on div "For this scenario In my current state of health [DATE] I would want invasive [M…" at bounding box center [519, 212] width 934 height 556
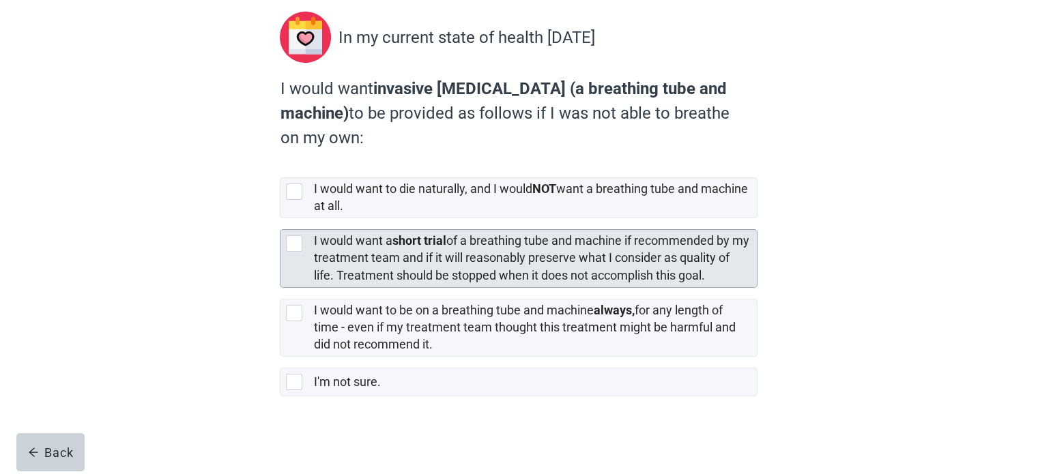
click at [295, 245] on div at bounding box center [294, 243] width 16 height 16
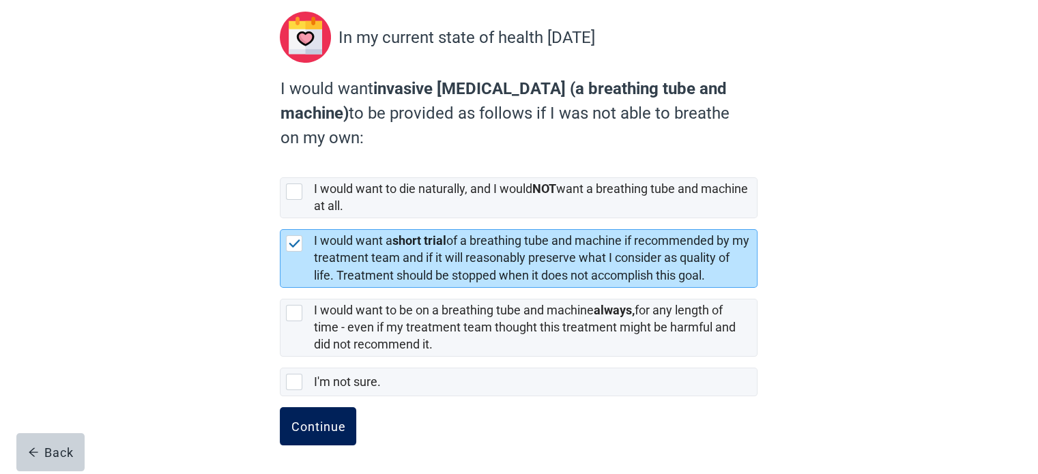
click at [340, 428] on div "Continue" at bounding box center [318, 427] width 55 height 14
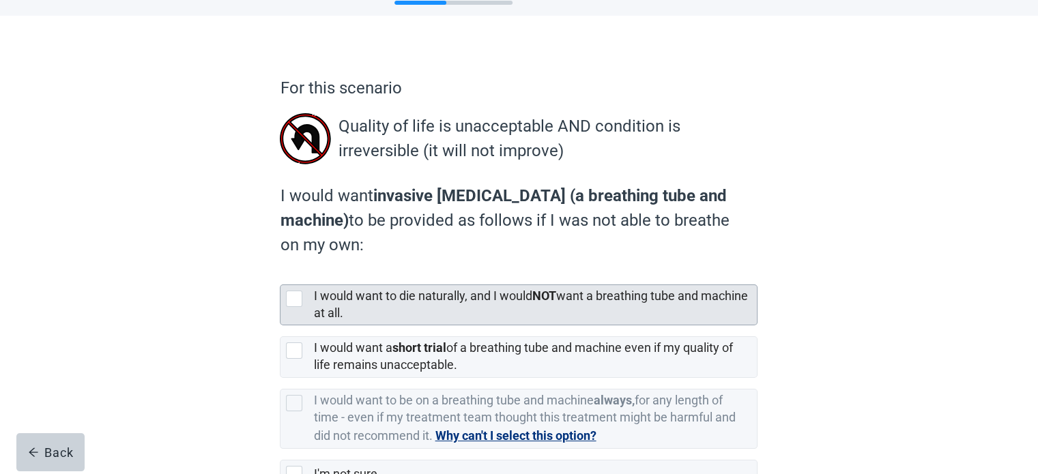
scroll to position [136, 0]
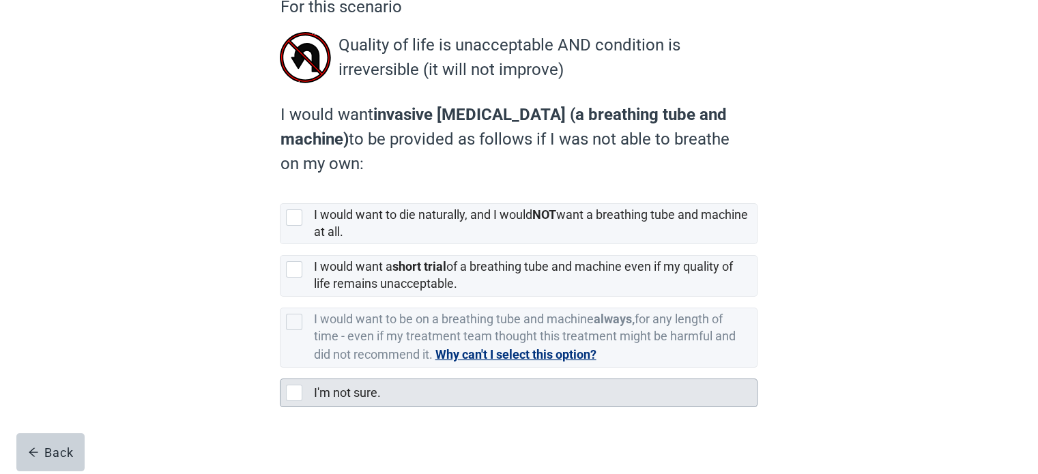
drag, startPoint x: 295, startPoint y: 392, endPoint x: 308, endPoint y: 392, distance: 13.6
click at [294, 392] on div at bounding box center [294, 393] width 16 height 16
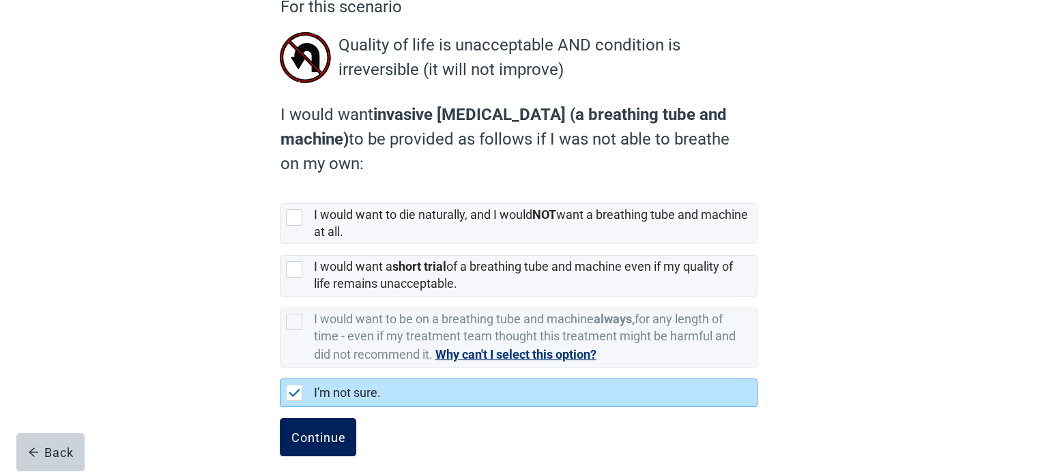
click at [321, 432] on div "Continue" at bounding box center [318, 438] width 55 height 14
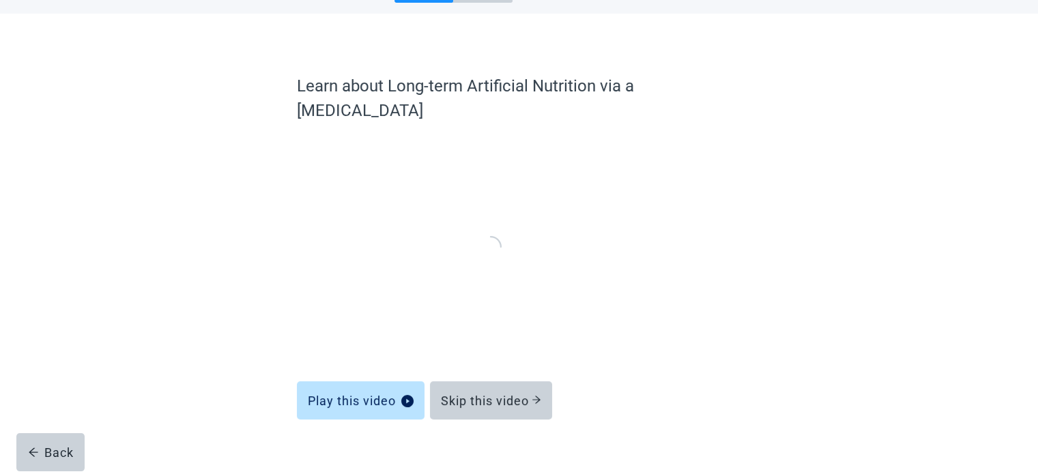
scroll to position [52, 0]
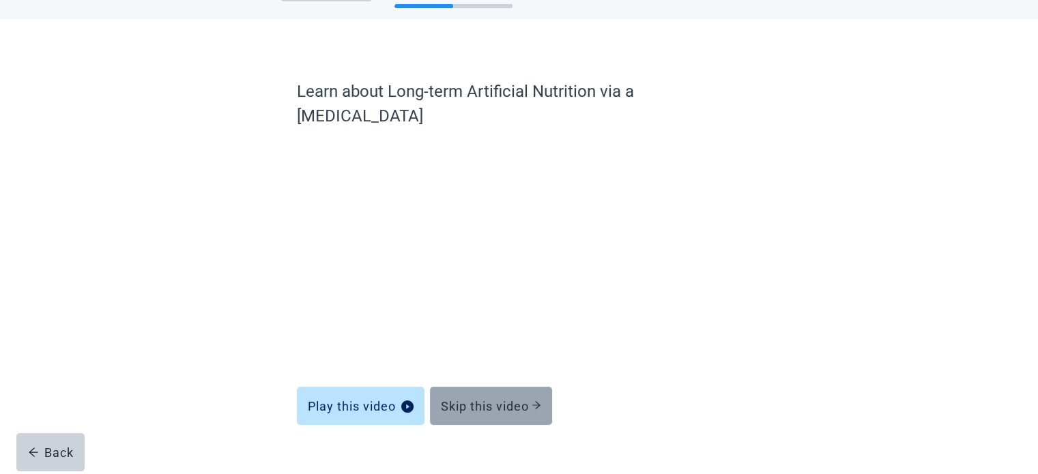
click at [450, 399] on div "Skip this video" at bounding box center [491, 406] width 100 height 14
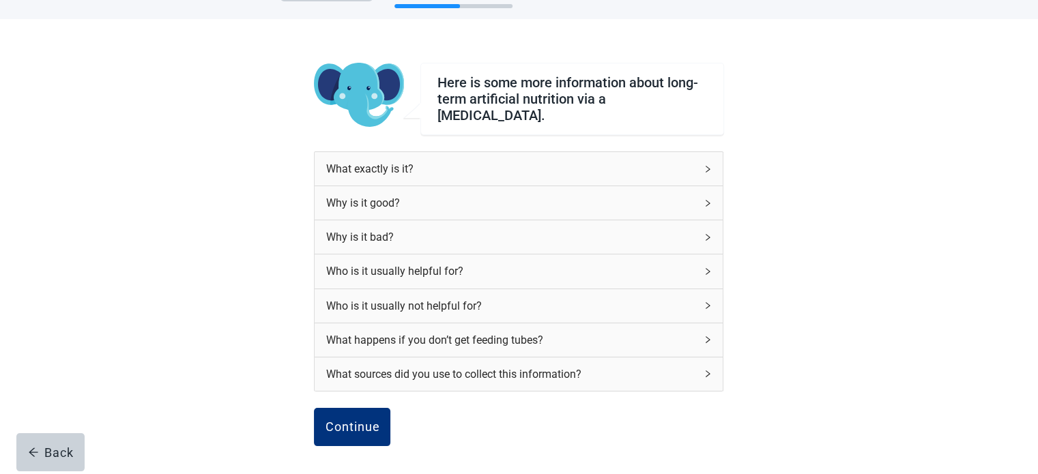
click at [636, 162] on div "What exactly is it?" at bounding box center [511, 168] width 370 height 17
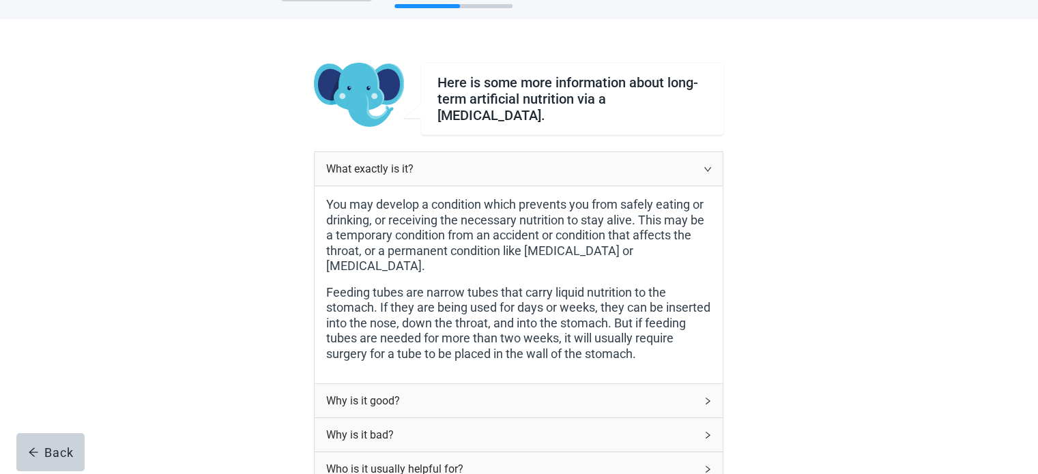
click at [817, 271] on div "Here is some more information about long-term artificial nutrition via a [MEDIC…" at bounding box center [519, 394] width 934 height 751
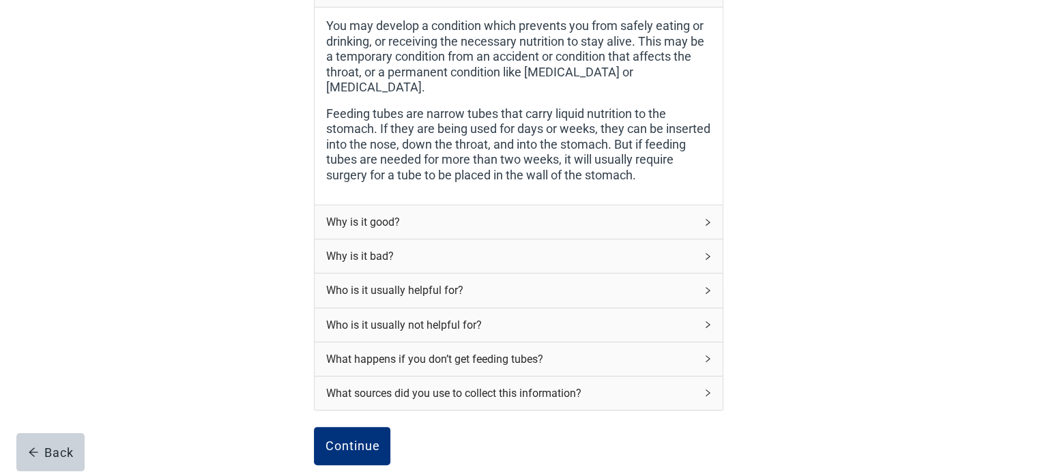
scroll to position [257, 0]
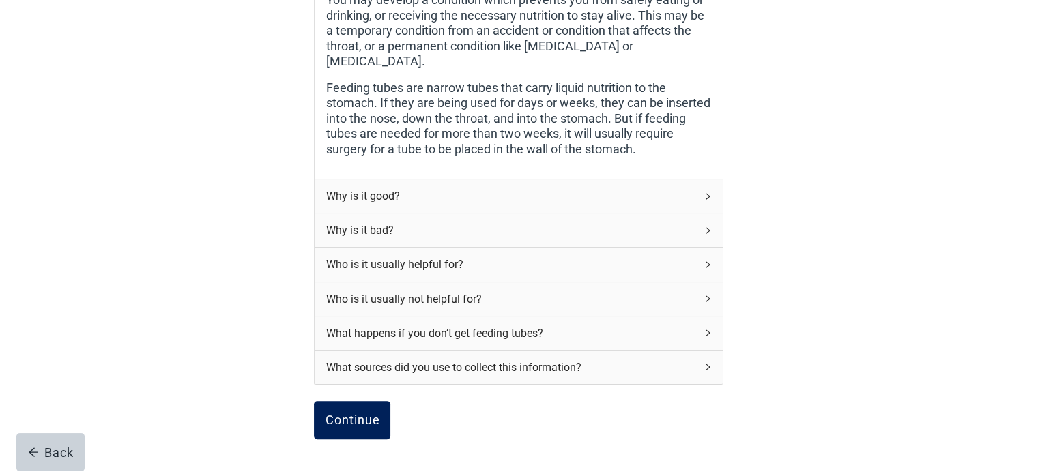
click at [366, 414] on div "Continue" at bounding box center [352, 421] width 55 height 14
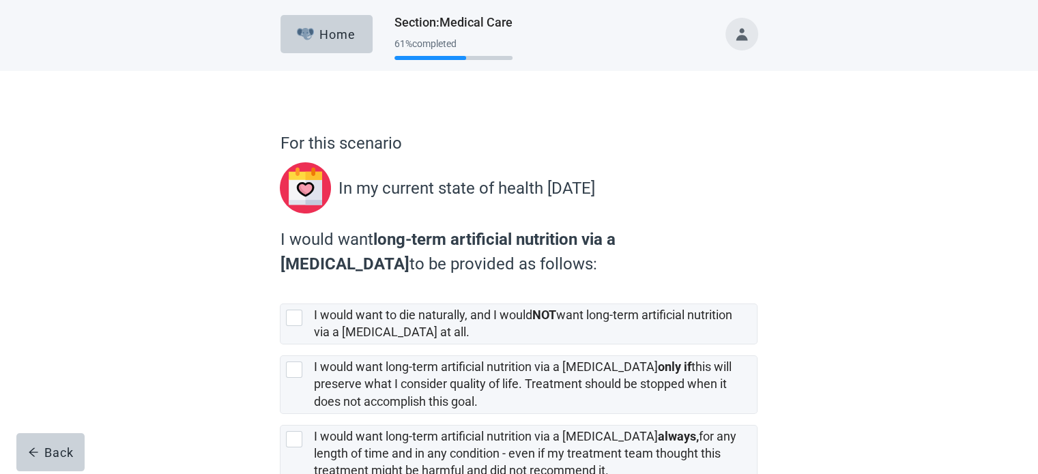
click at [851, 216] on div "For this scenario In my current state of health [DATE] I would want long-term a…" at bounding box center [519, 336] width 934 height 531
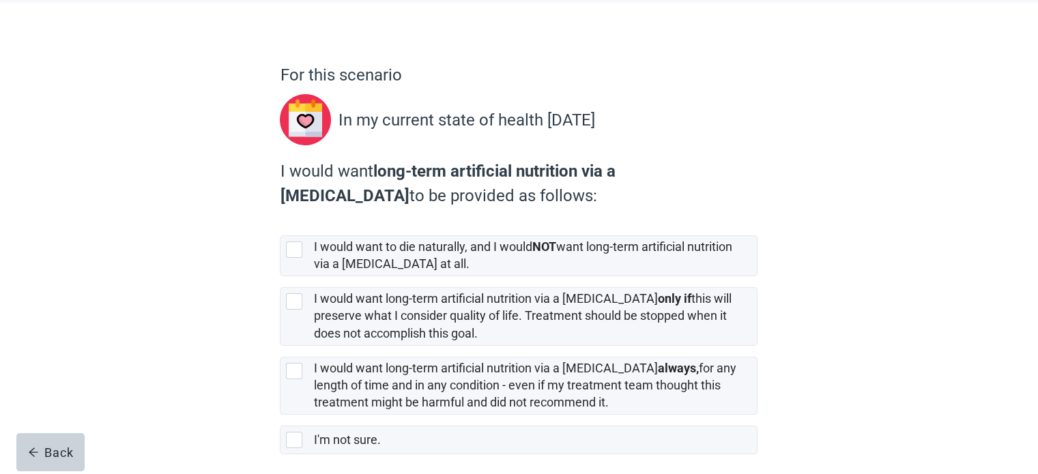
click at [818, 228] on div "For this scenario In my current state of health [DATE] I would want long-term a…" at bounding box center [519, 268] width 934 height 531
click at [815, 216] on div "For this scenario In my current state of health [DATE] I would want long-term a…" at bounding box center [519, 268] width 934 height 531
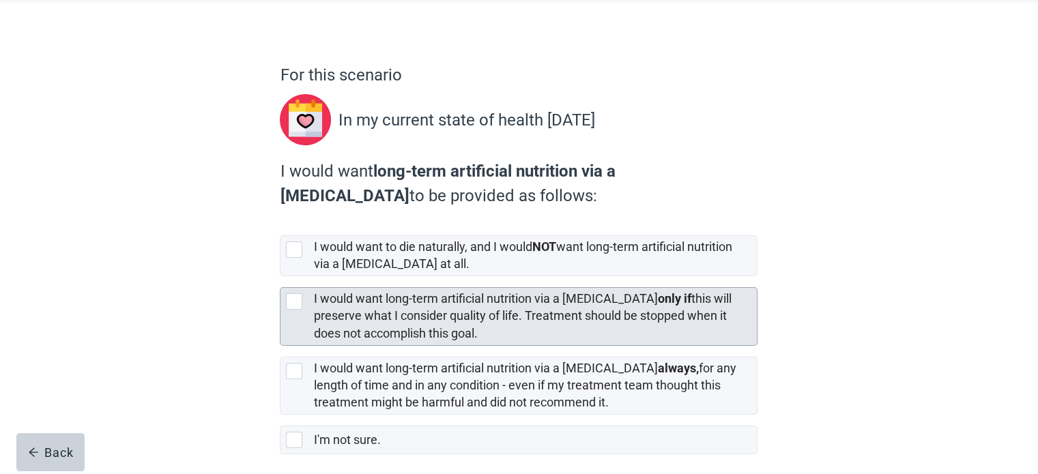
click at [294, 299] on div at bounding box center [294, 301] width 16 height 16
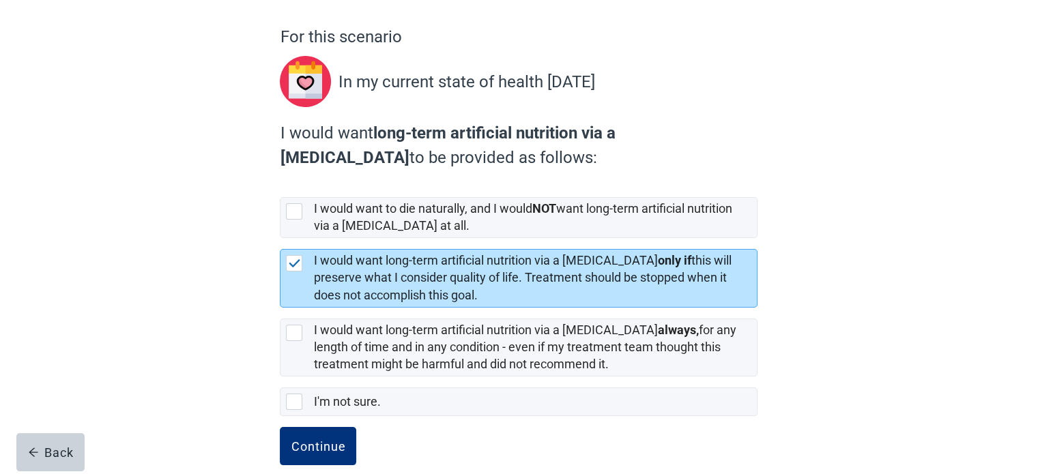
scroll to position [126, 0]
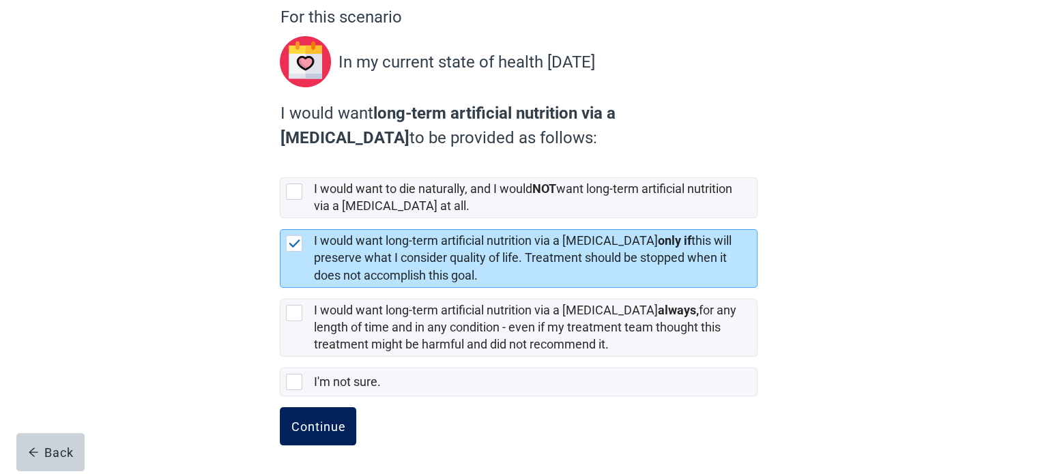
click at [339, 411] on button "Continue" at bounding box center [318, 426] width 76 height 38
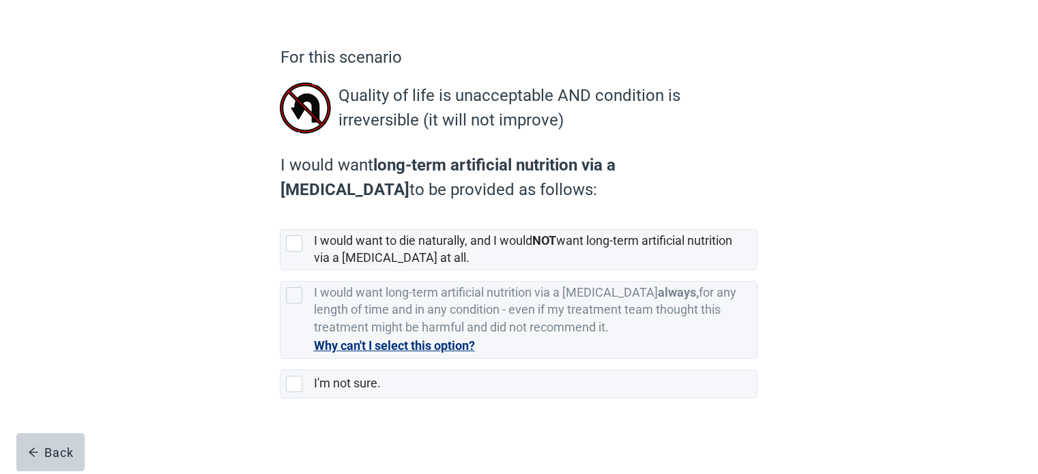
scroll to position [88, 0]
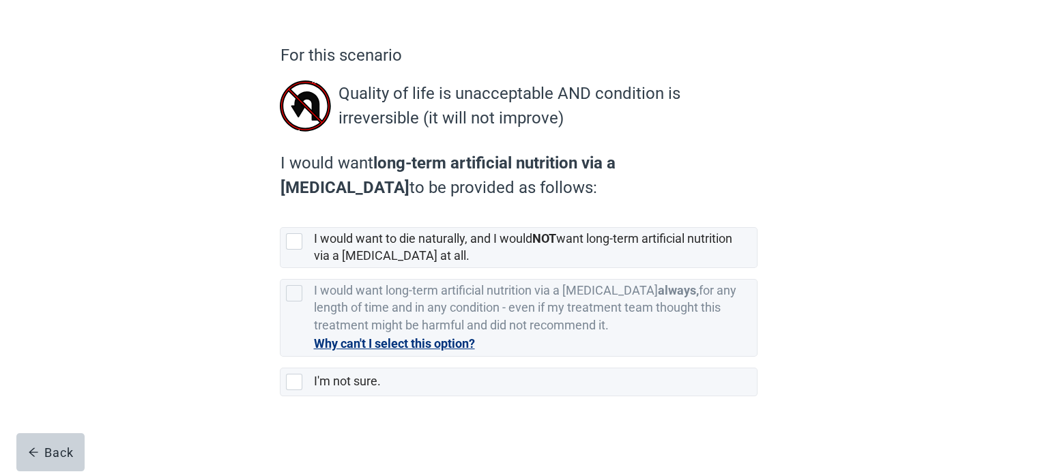
click at [850, 265] on div "For this scenario Quality of life is unacceptable AND condition is irreversible…" at bounding box center [519, 229] width 934 height 493
click at [856, 225] on div "For this scenario Quality of life is unacceptable AND condition is irreversible…" at bounding box center [519, 229] width 934 height 493
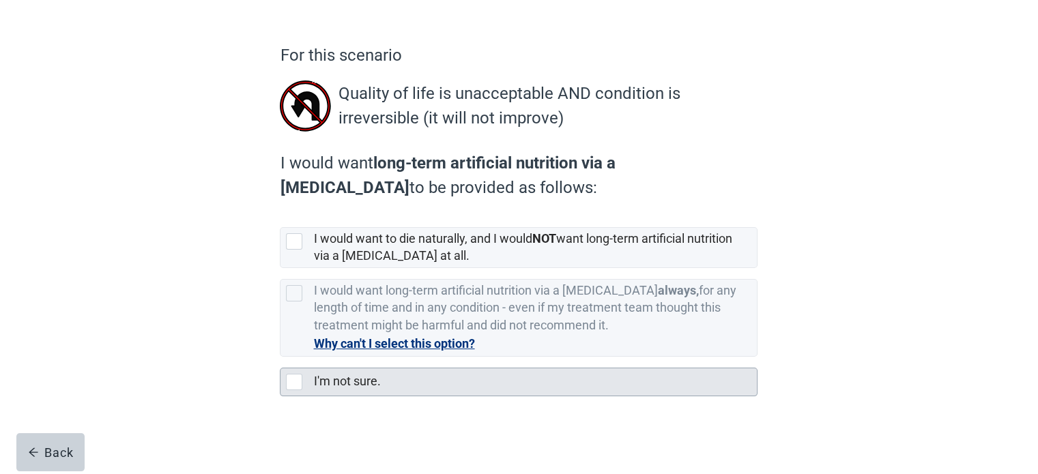
click at [294, 379] on div at bounding box center [294, 382] width 16 height 16
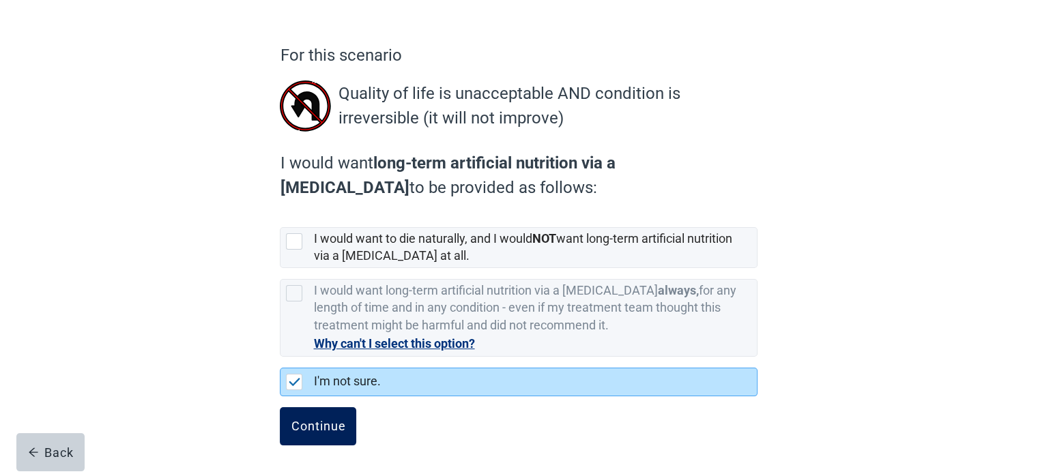
click at [341, 420] on div "Continue" at bounding box center [318, 427] width 55 height 14
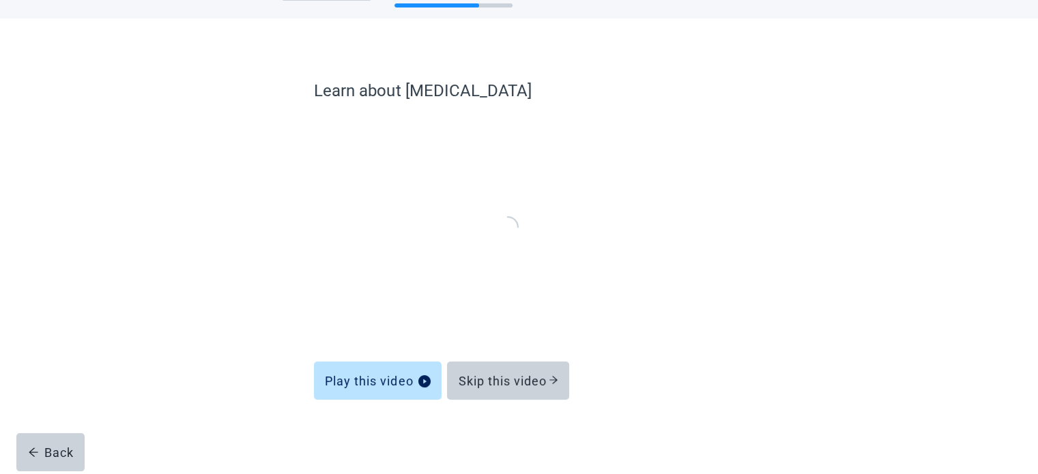
scroll to position [52, 0]
click at [522, 377] on div "Skip this video" at bounding box center [508, 382] width 100 height 14
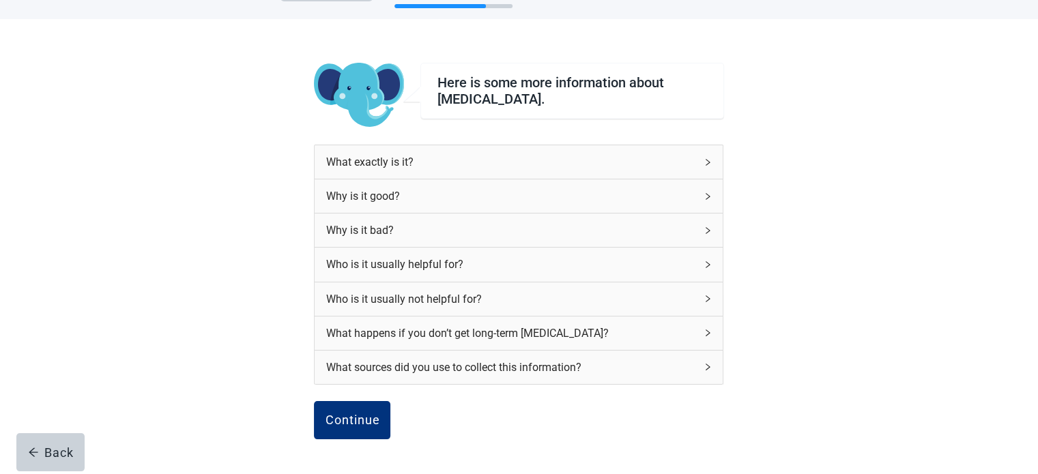
click at [543, 160] on div "What exactly is it?" at bounding box center [511, 162] width 370 height 17
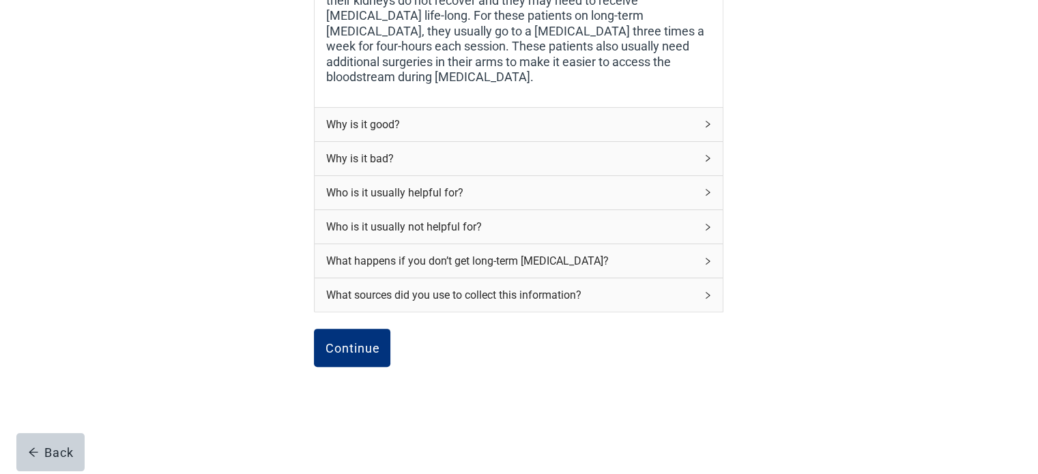
scroll to position [401, 0]
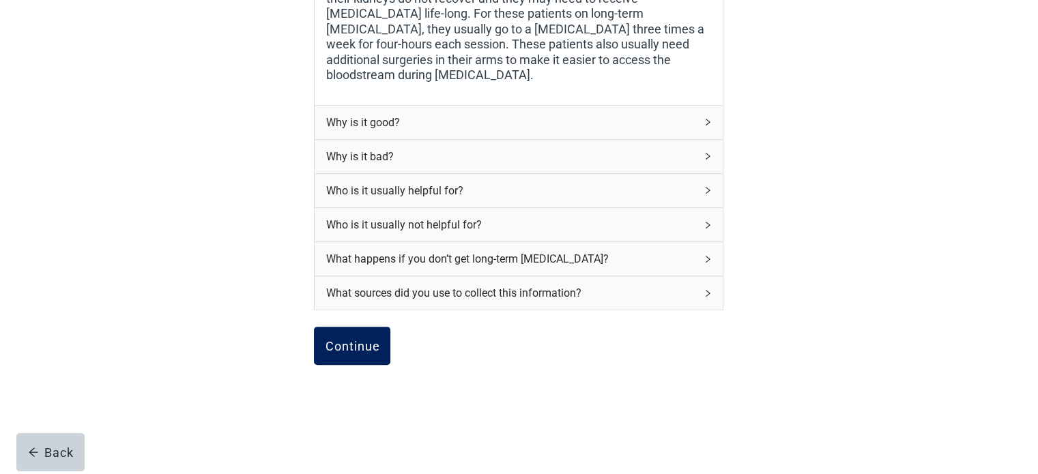
click at [354, 339] on div "Continue" at bounding box center [352, 346] width 55 height 14
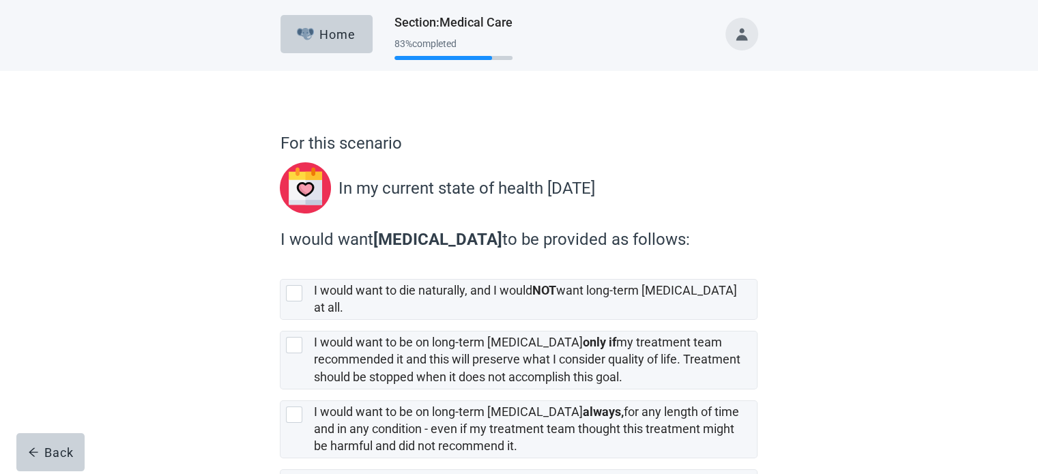
click at [849, 272] on div "For this scenario In my current state of health [DATE] I would want [MEDICAL_DA…" at bounding box center [519, 324] width 934 height 506
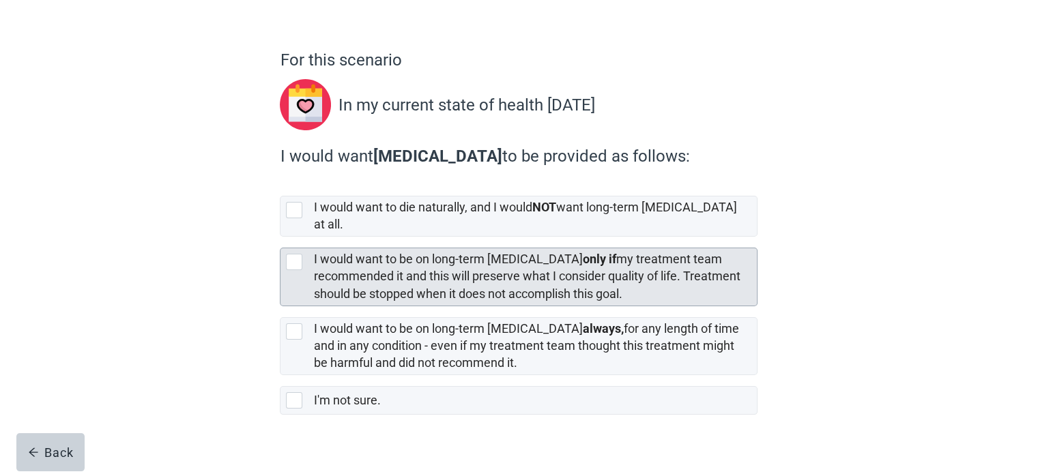
scroll to position [89, 0]
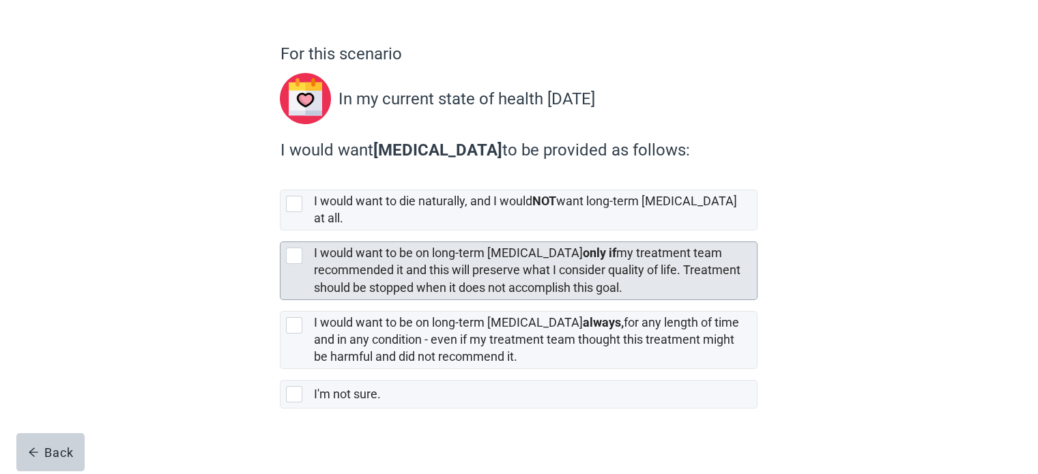
click at [292, 248] on div at bounding box center [294, 256] width 16 height 16
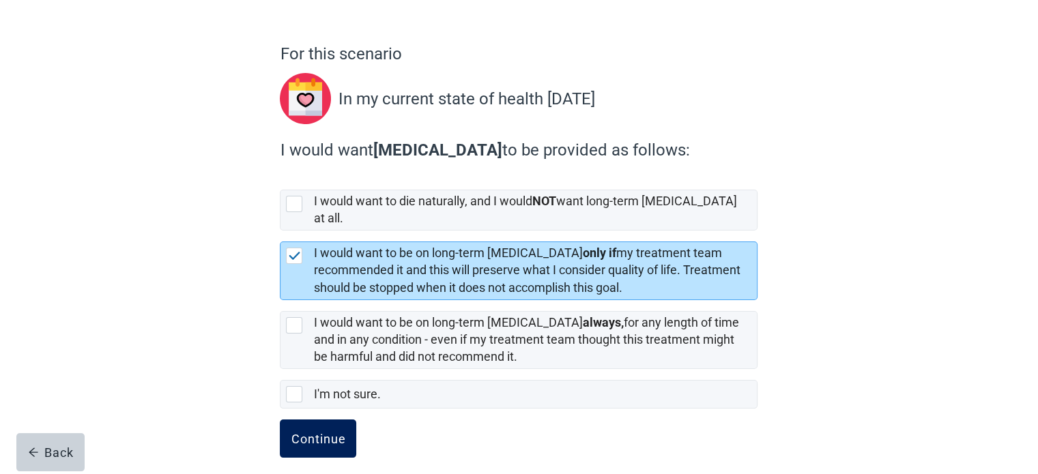
click at [298, 432] on div "Continue" at bounding box center [318, 439] width 55 height 14
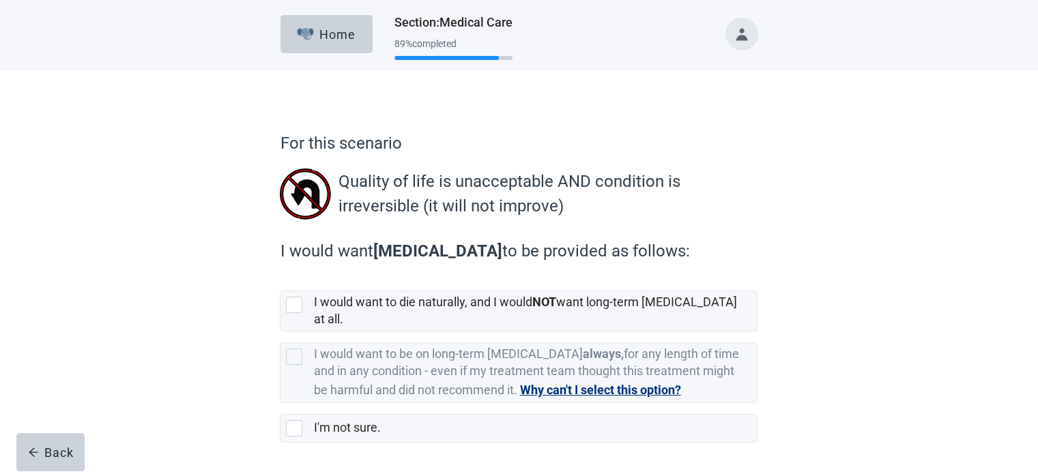
click at [849, 175] on div "For this scenario Quality of life is unacceptable AND condition is irreversible…" at bounding box center [519, 296] width 934 height 451
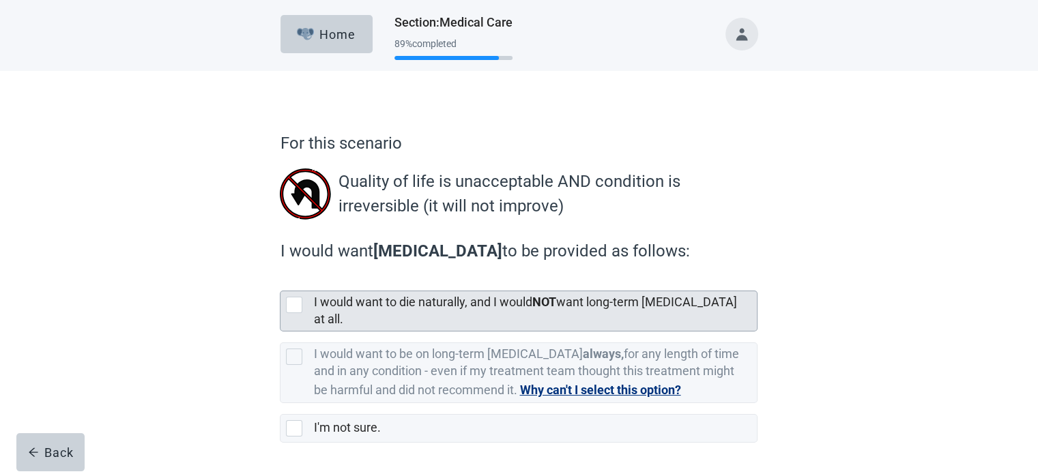
click at [288, 300] on div at bounding box center [294, 305] width 16 height 16
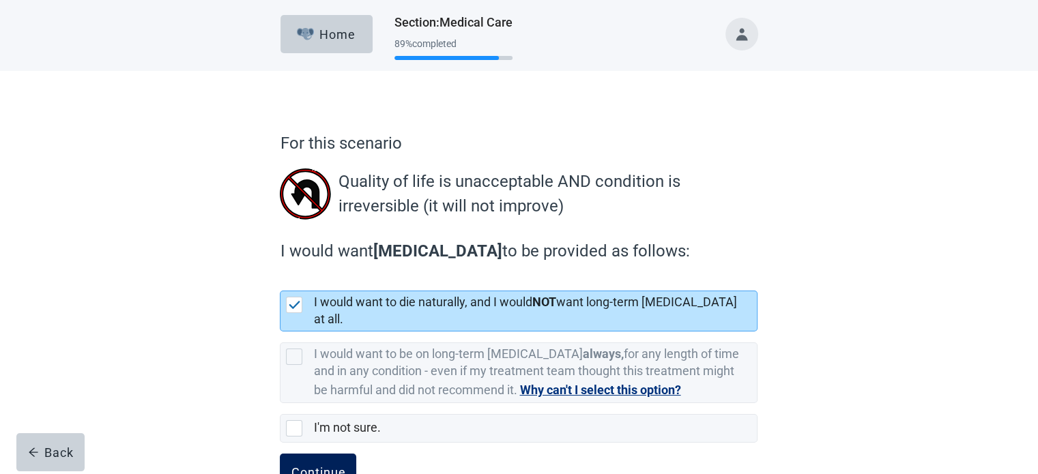
click at [300, 466] on div "Continue" at bounding box center [318, 473] width 55 height 14
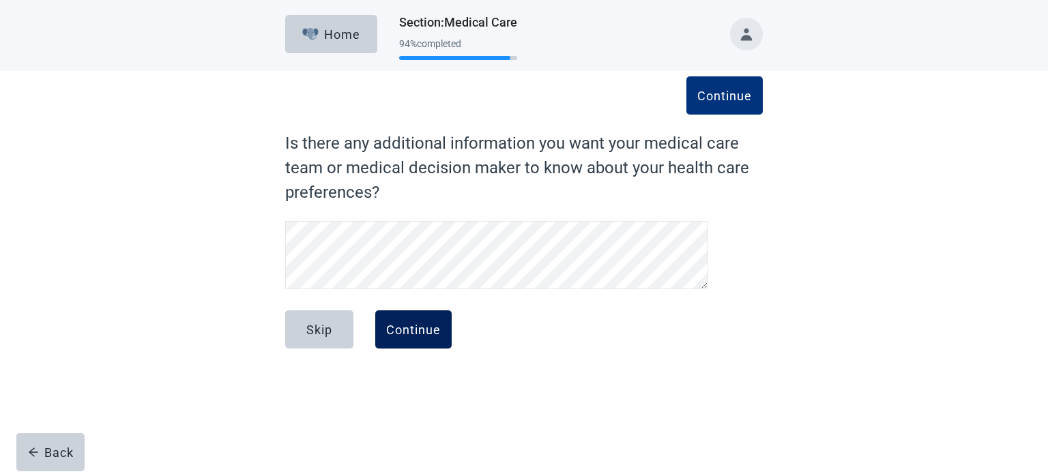
click at [433, 332] on div "Continue" at bounding box center [413, 330] width 55 height 14
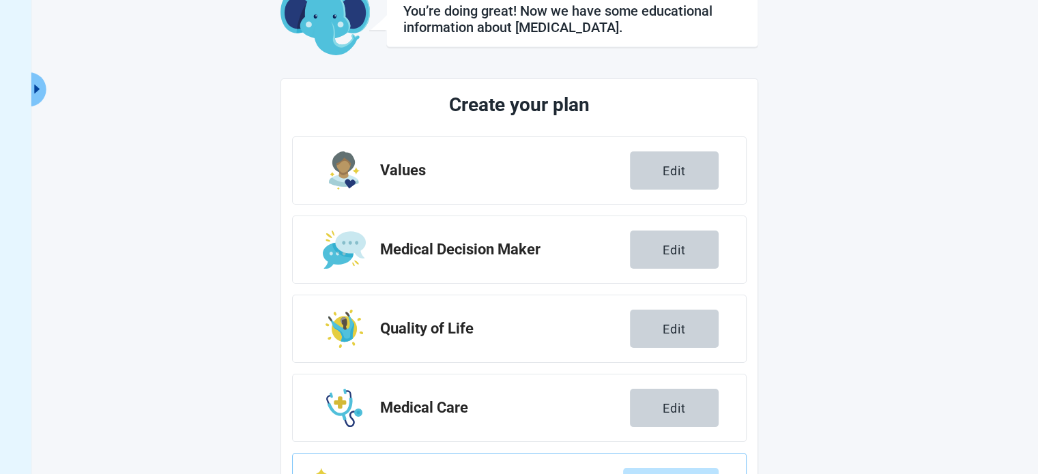
scroll to position [205, 0]
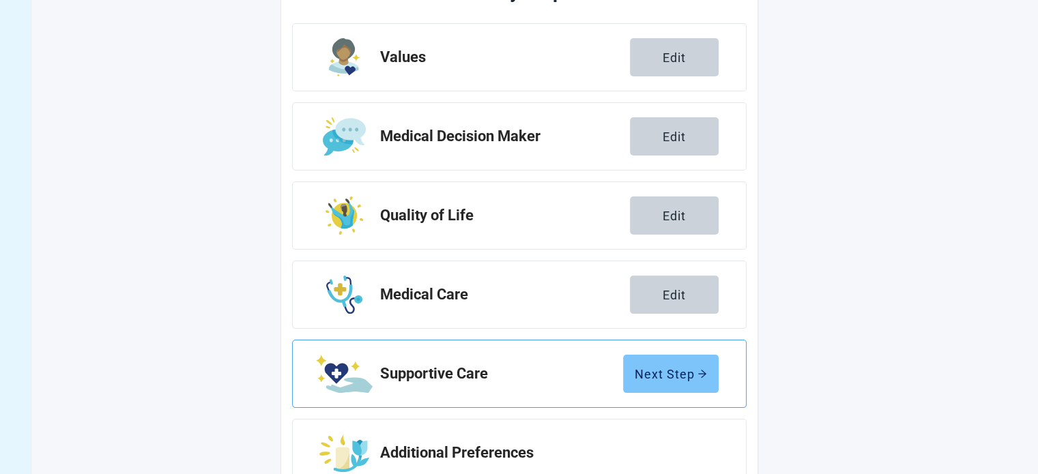
click at [652, 367] on div "Next Step" at bounding box center [671, 374] width 72 height 14
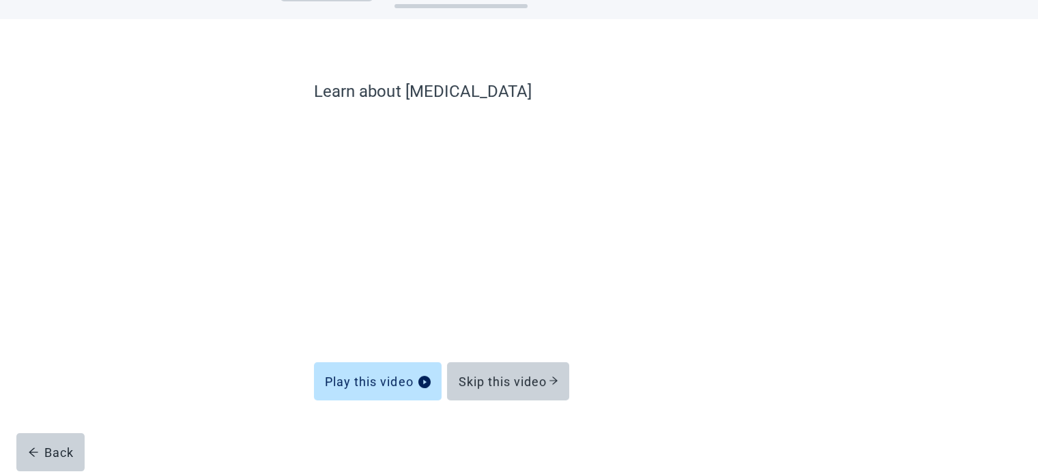
scroll to position [52, 0]
click at [543, 376] on div "Skip this video" at bounding box center [508, 382] width 100 height 14
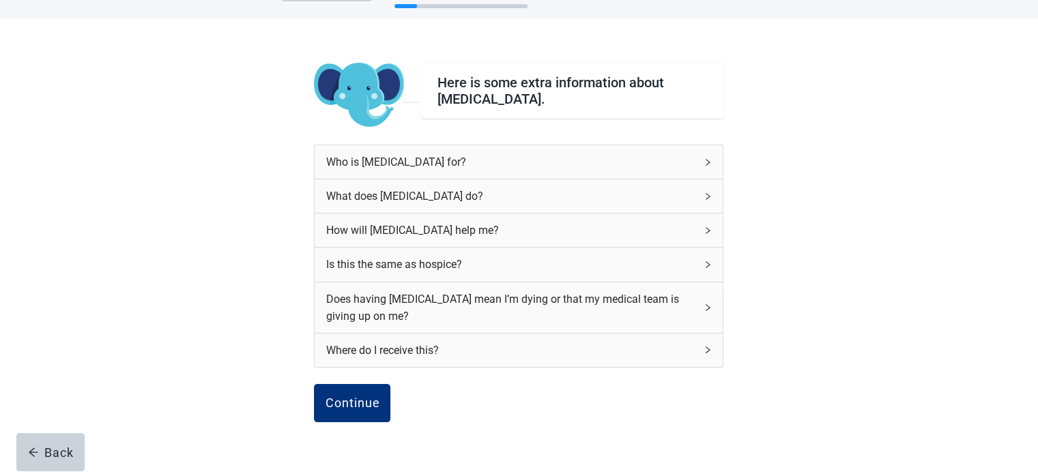
click at [608, 149] on div "Who is [MEDICAL_DATA] for?" at bounding box center [519, 161] width 408 height 33
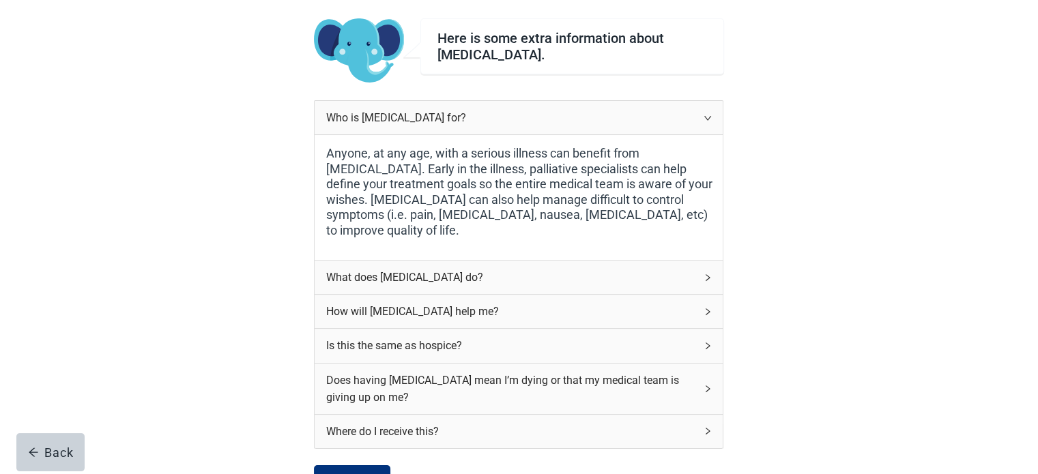
scroll to position [120, 0]
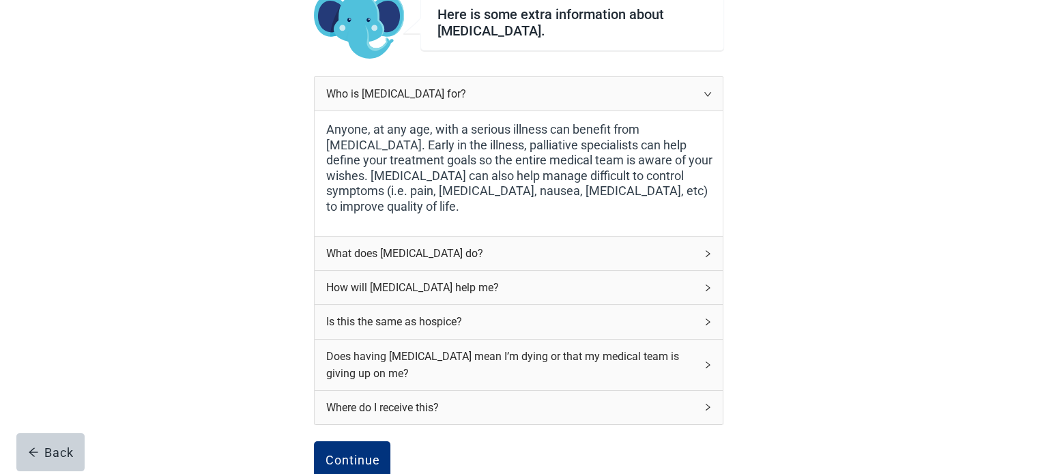
click at [483, 251] on div "What does [MEDICAL_DATA] do?" at bounding box center [511, 253] width 370 height 17
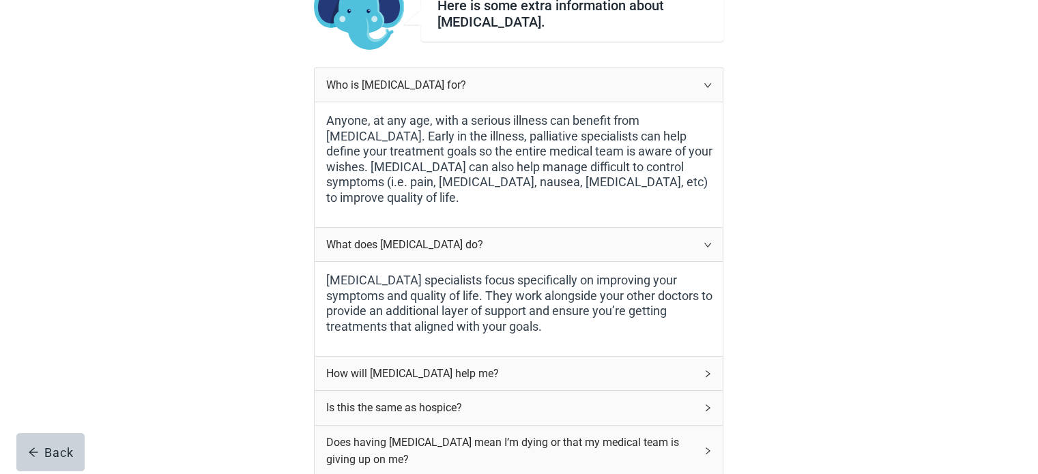
scroll to position [188, 0]
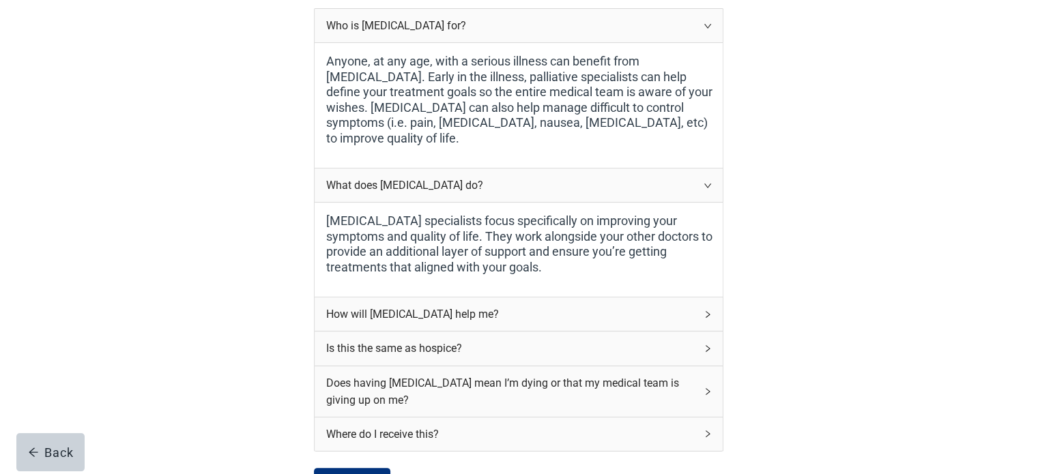
click at [530, 313] on div "How will [MEDICAL_DATA] help me?" at bounding box center [511, 314] width 370 height 17
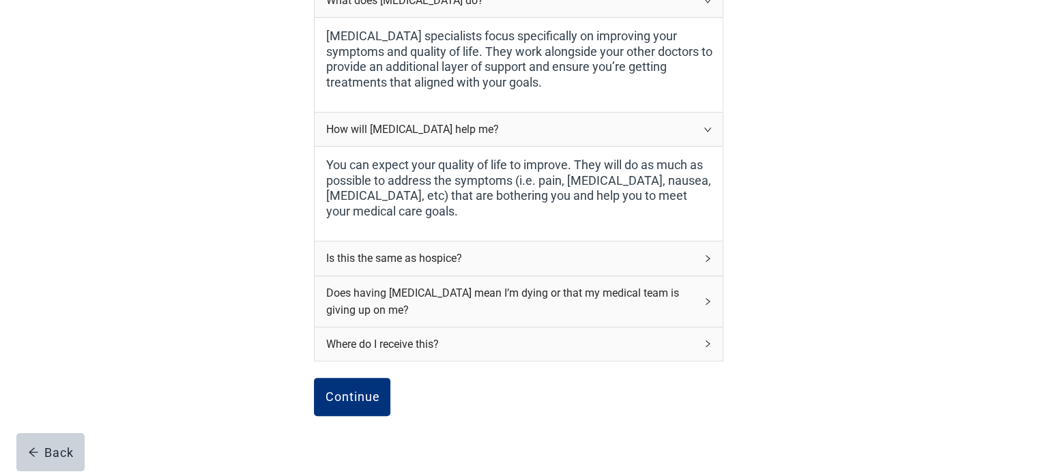
scroll to position [393, 0]
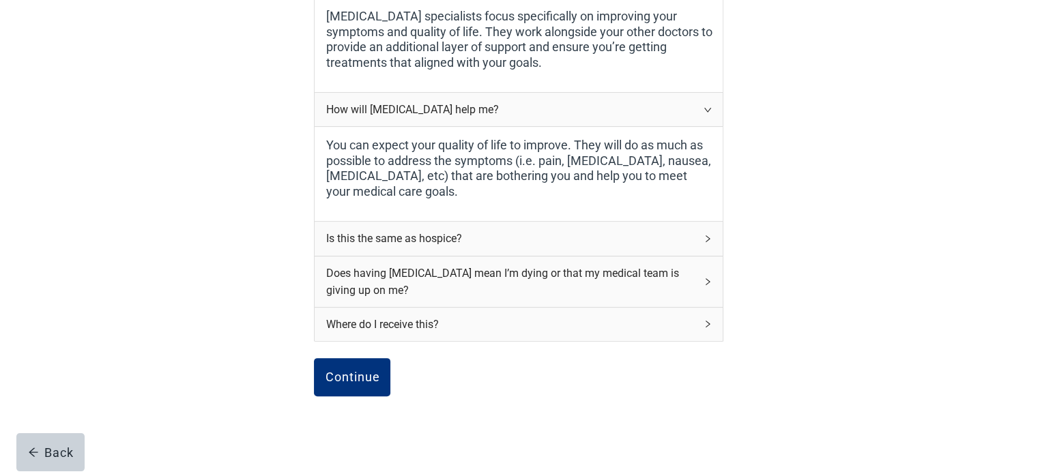
click at [486, 234] on div "Is this the same as hospice?" at bounding box center [511, 238] width 370 height 17
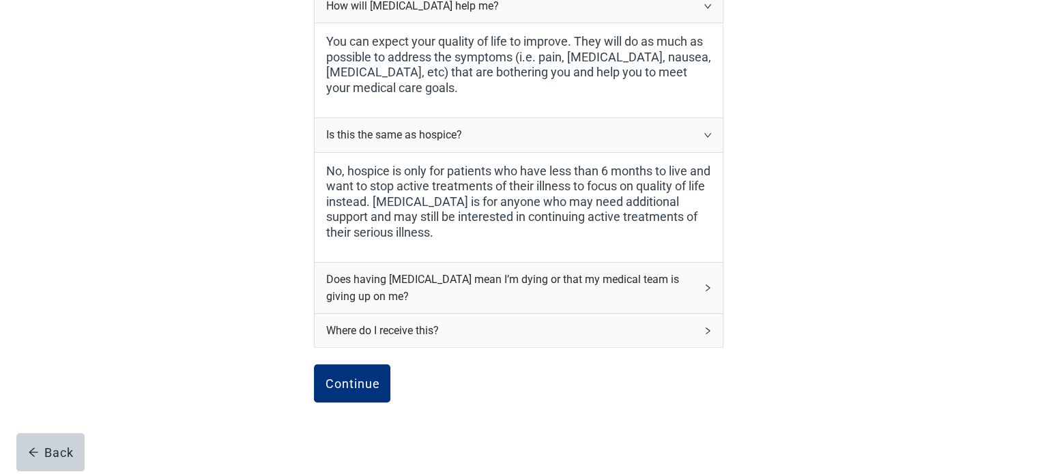
scroll to position [530, 0]
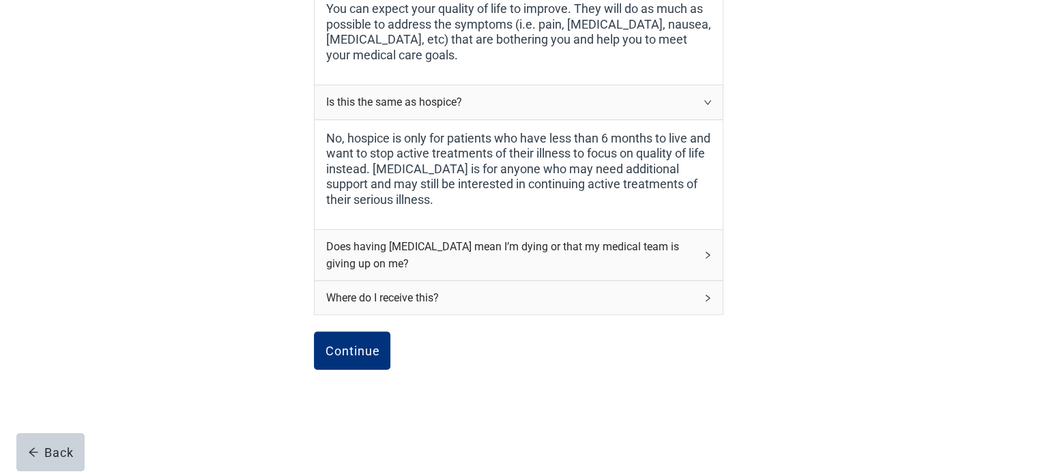
click at [396, 254] on div "Does having [MEDICAL_DATA] mean I’m dying or that my medical team is giving up …" at bounding box center [511, 255] width 370 height 34
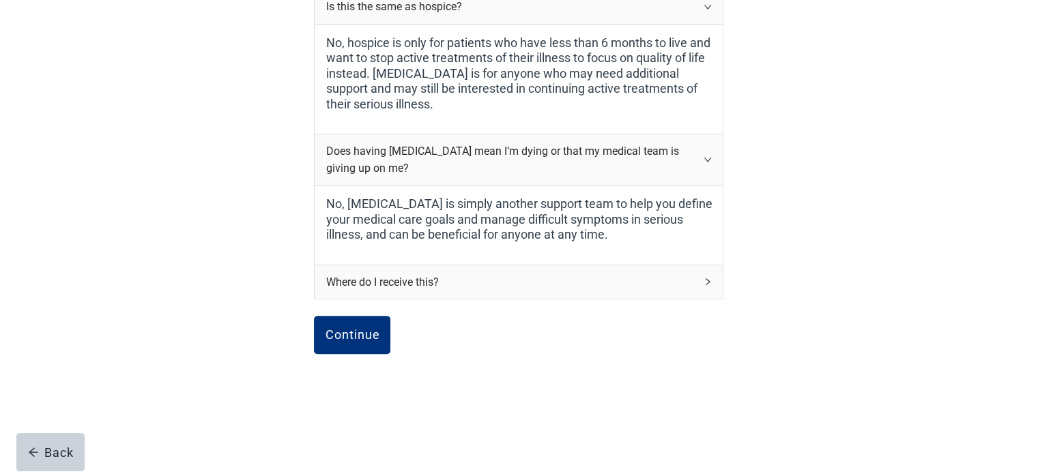
scroll to position [629, 0]
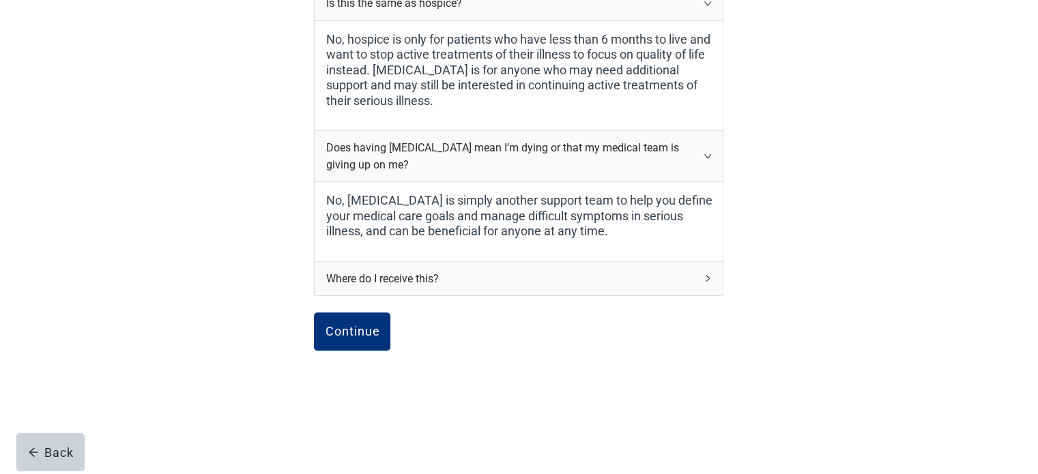
click at [438, 278] on div "Where do I receive this?" at bounding box center [511, 278] width 370 height 17
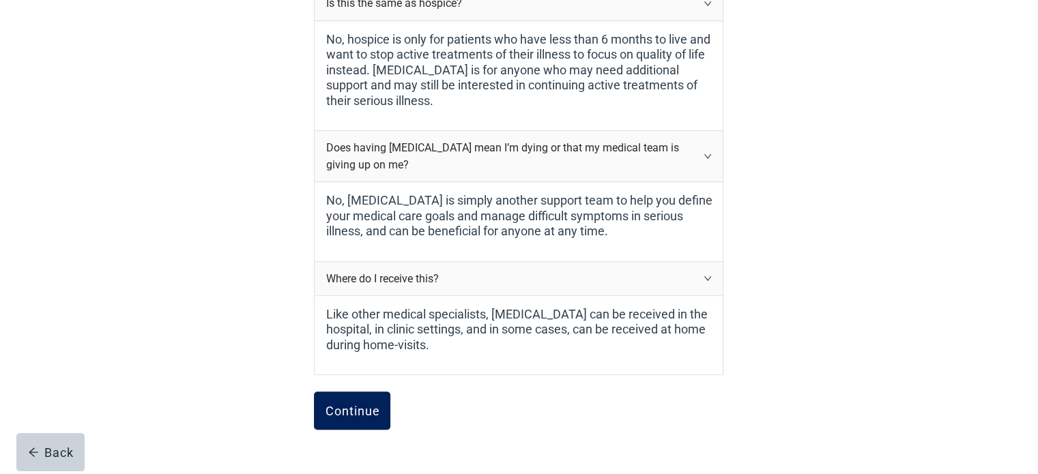
click at [369, 407] on div "Continue" at bounding box center [352, 411] width 55 height 14
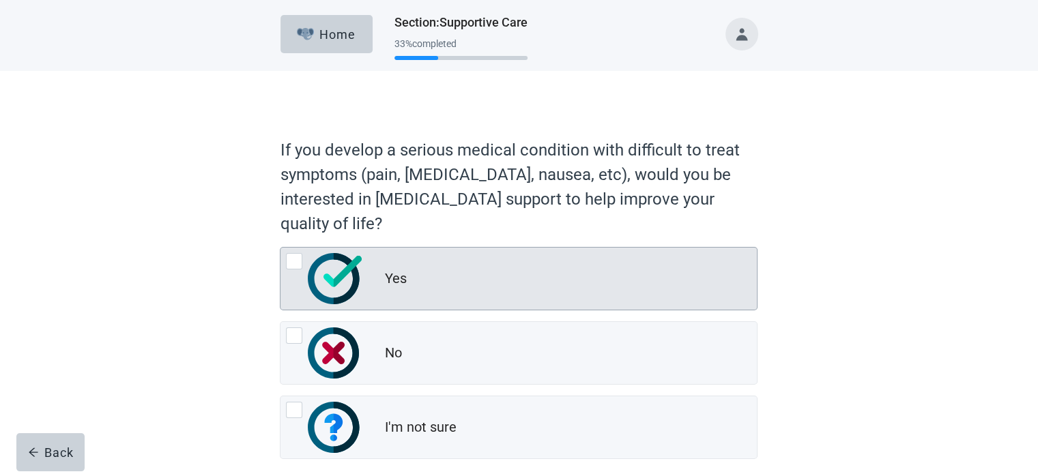
click at [289, 256] on div at bounding box center [294, 261] width 16 height 16
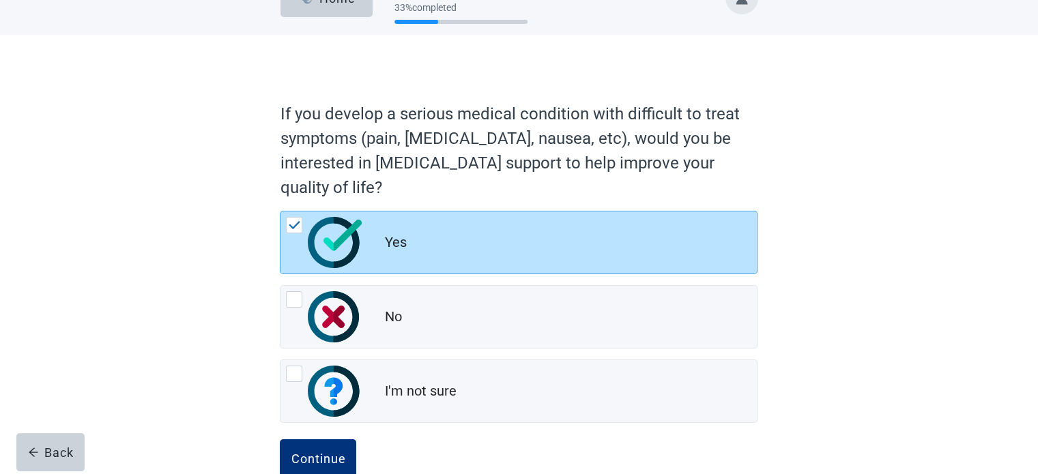
scroll to position [68, 0]
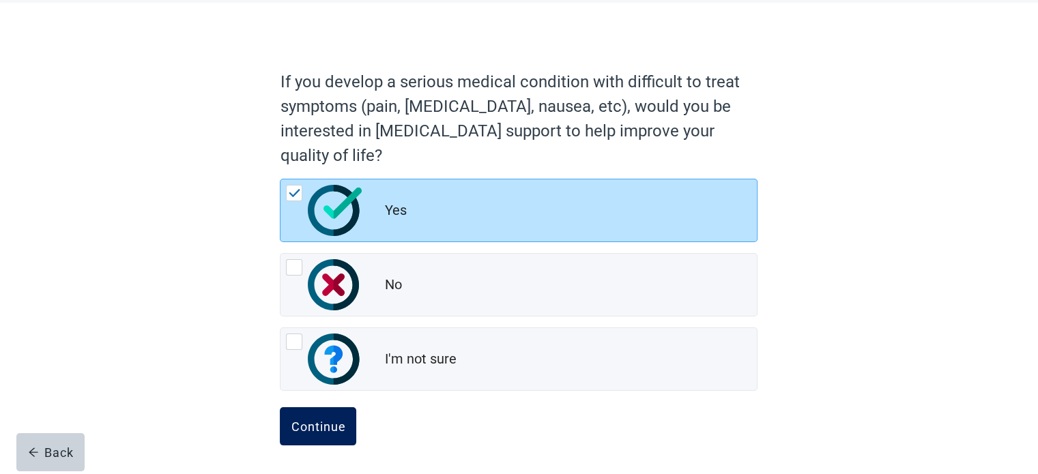
click at [340, 433] on button "Continue" at bounding box center [318, 426] width 76 height 38
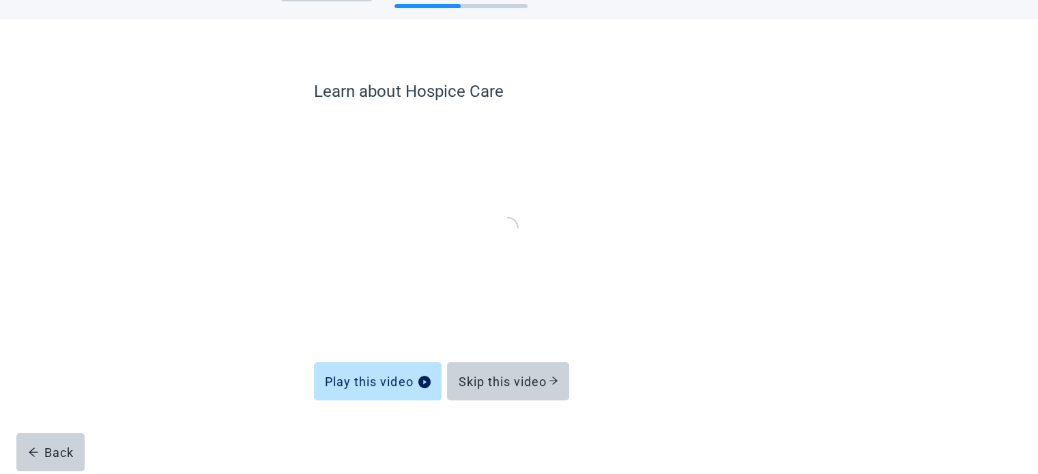
scroll to position [52, 0]
click at [483, 388] on div "Skip this video" at bounding box center [508, 382] width 100 height 14
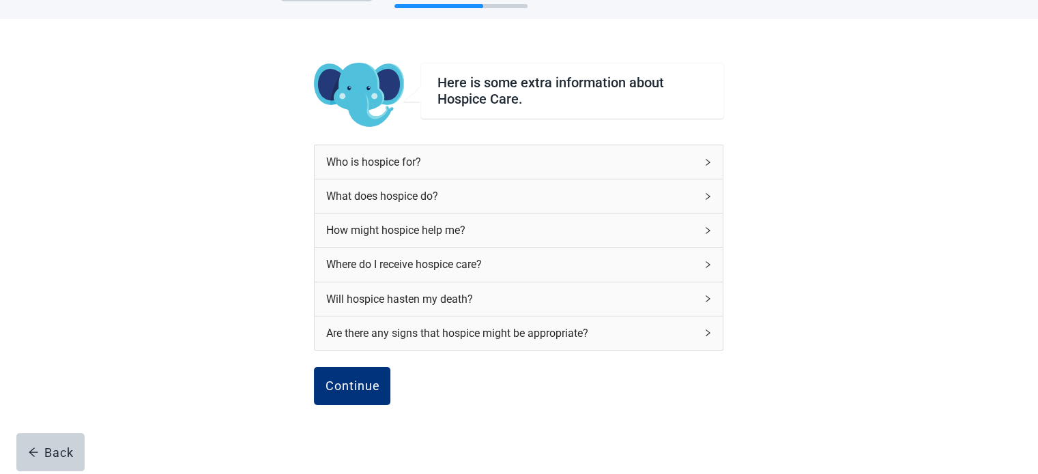
click at [554, 161] on div "Who is hospice for?" at bounding box center [511, 162] width 370 height 17
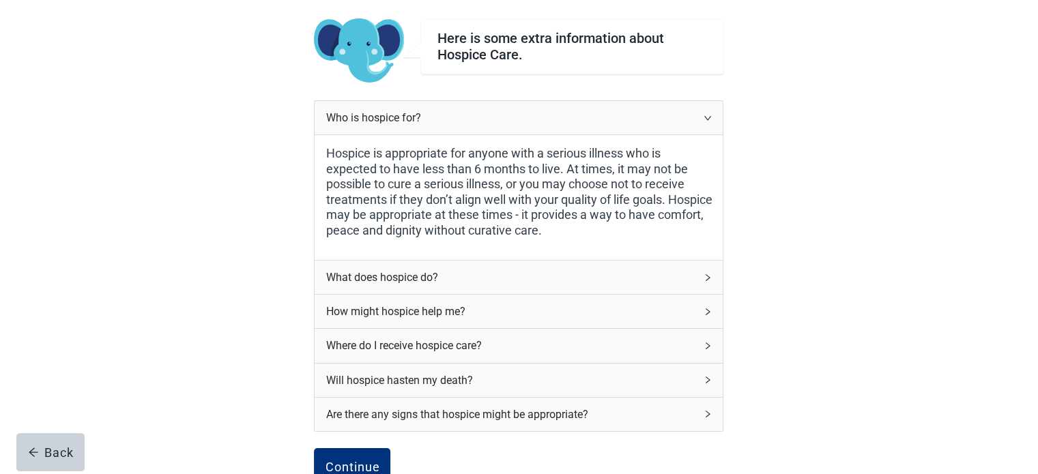
scroll to position [120, 0]
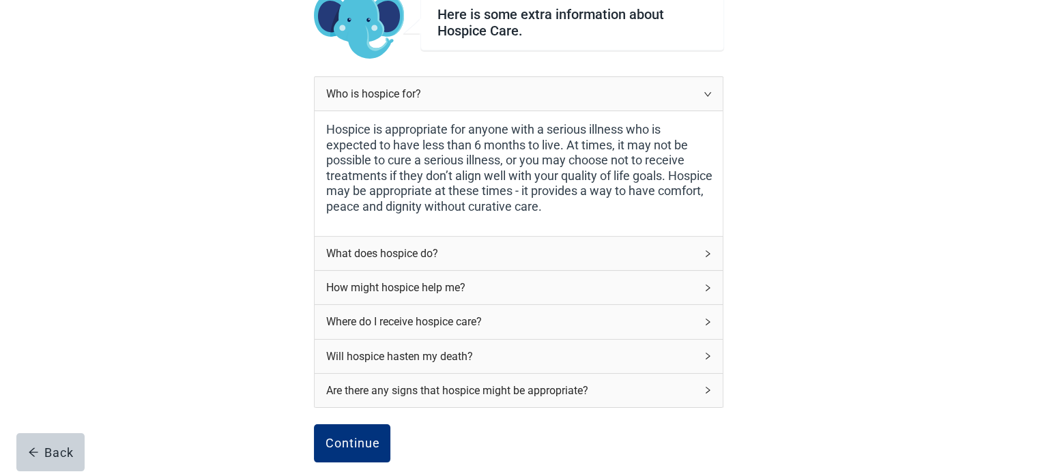
drag, startPoint x: 647, startPoint y: 253, endPoint x: 672, endPoint y: 253, distance: 25.3
click at [672, 253] on div "What does hospice do?" at bounding box center [511, 253] width 370 height 17
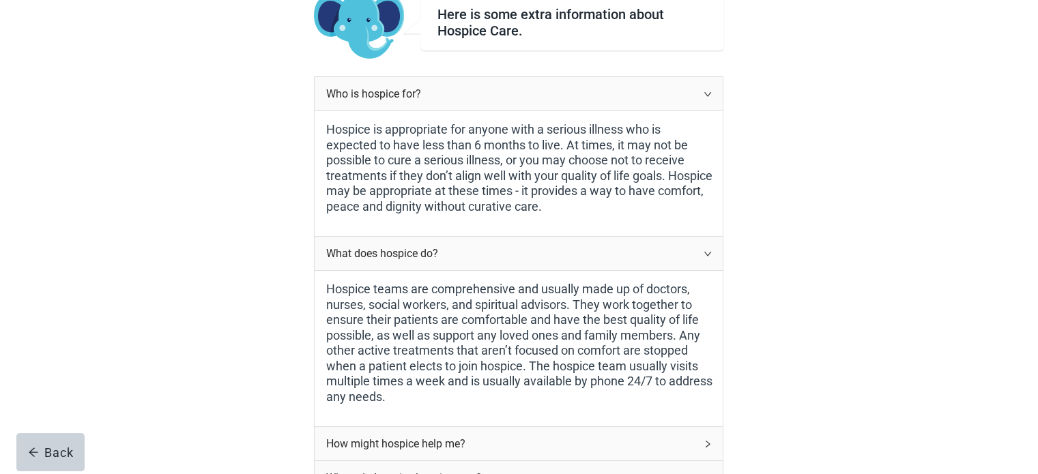
scroll to position [325, 0]
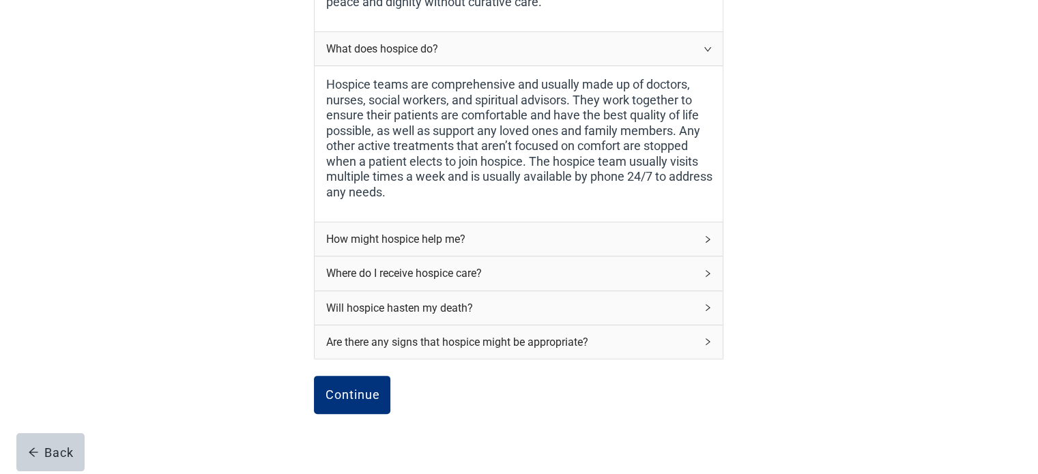
click at [428, 302] on div "Will hospice hasten my death?" at bounding box center [511, 308] width 370 height 17
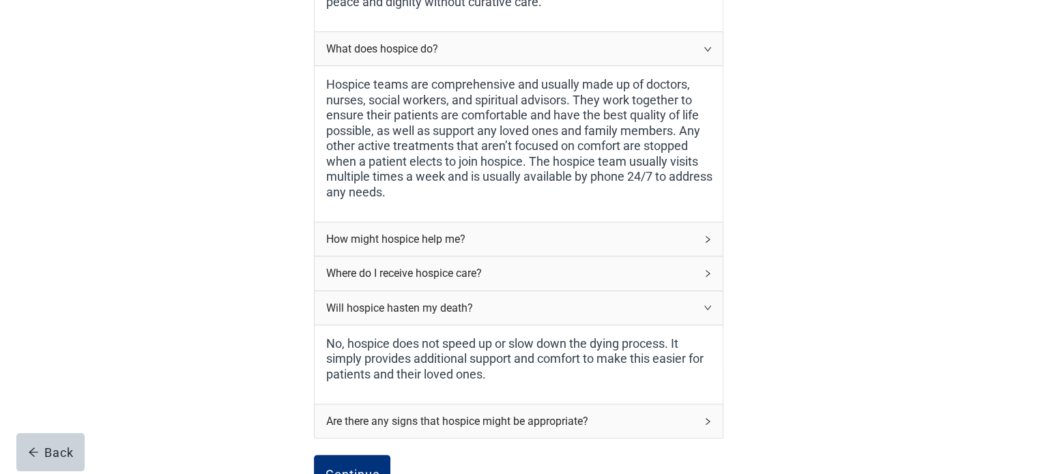
click at [552, 265] on div "Where do I receive hospice care?" at bounding box center [511, 273] width 370 height 17
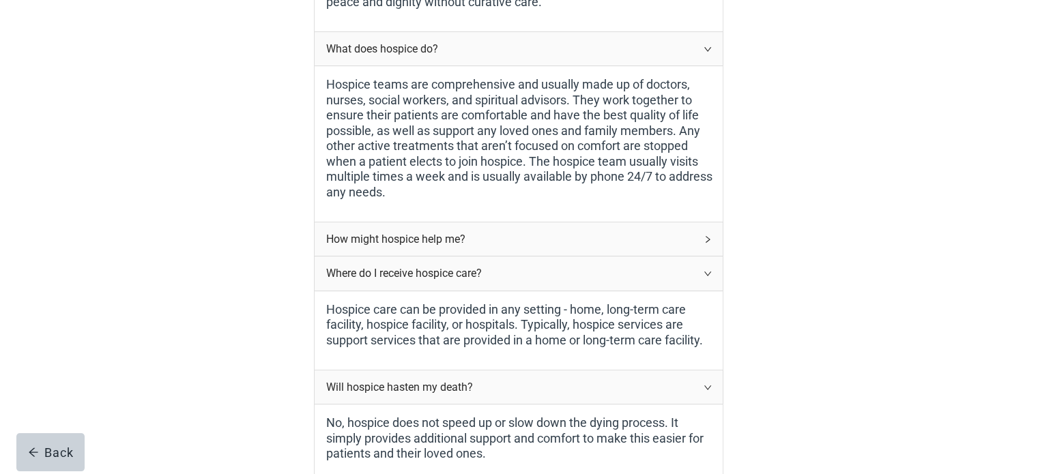
click at [582, 233] on div "How might hospice help me?" at bounding box center [511, 239] width 370 height 17
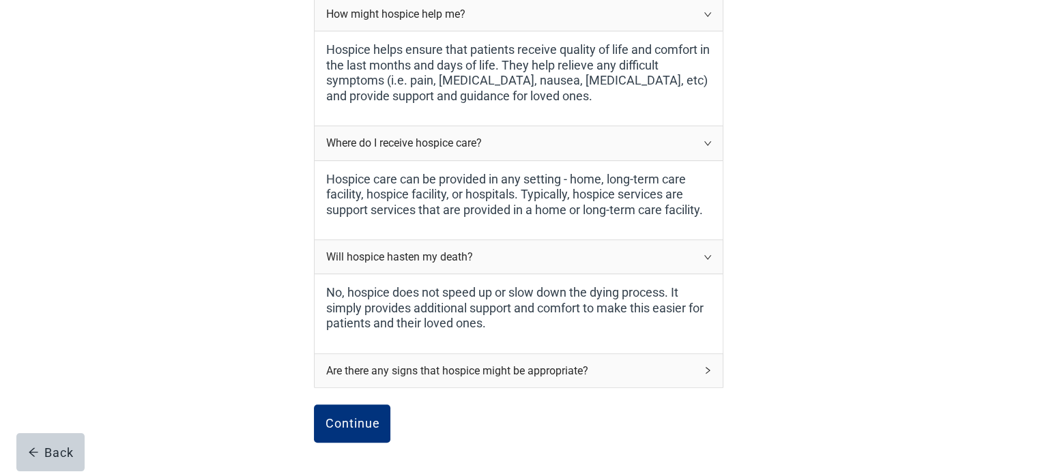
scroll to position [642, 0]
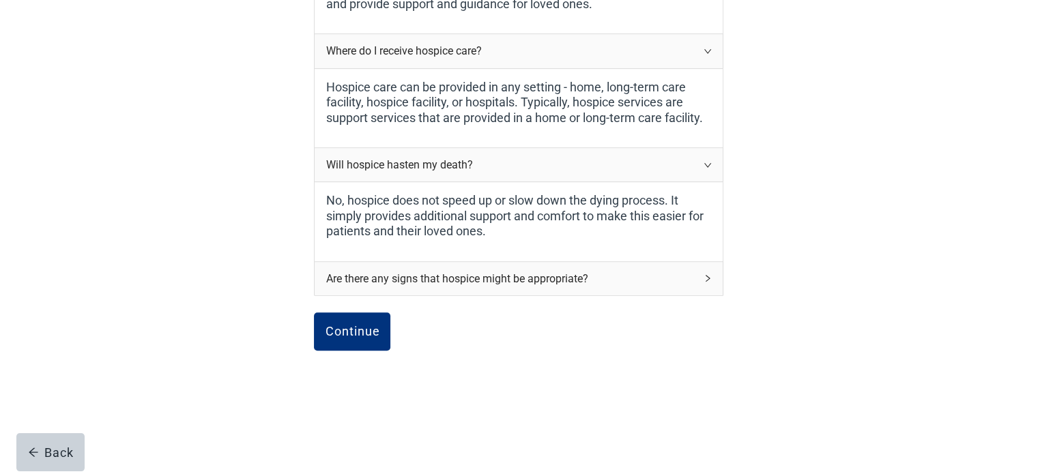
click at [397, 283] on div "Are there any signs that hospice might be appropriate?" at bounding box center [511, 278] width 370 height 17
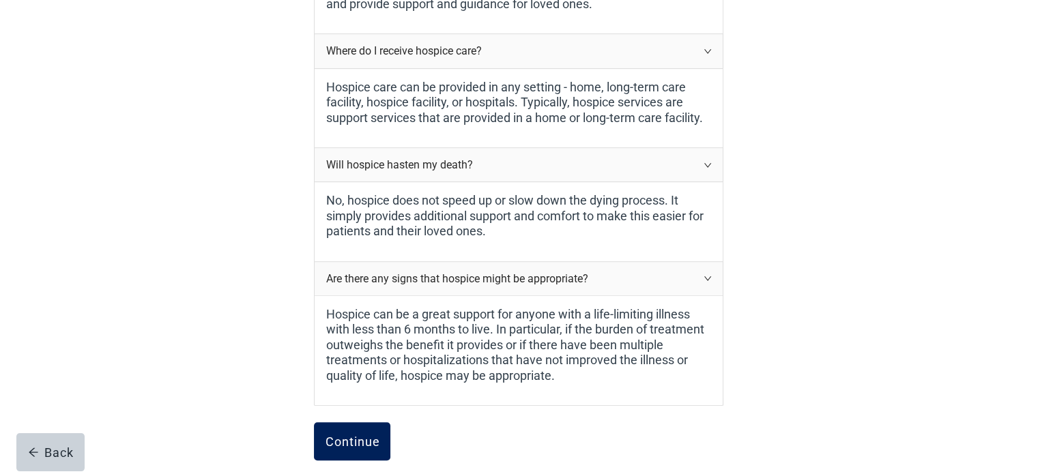
click at [336, 435] on div "Continue" at bounding box center [352, 442] width 55 height 14
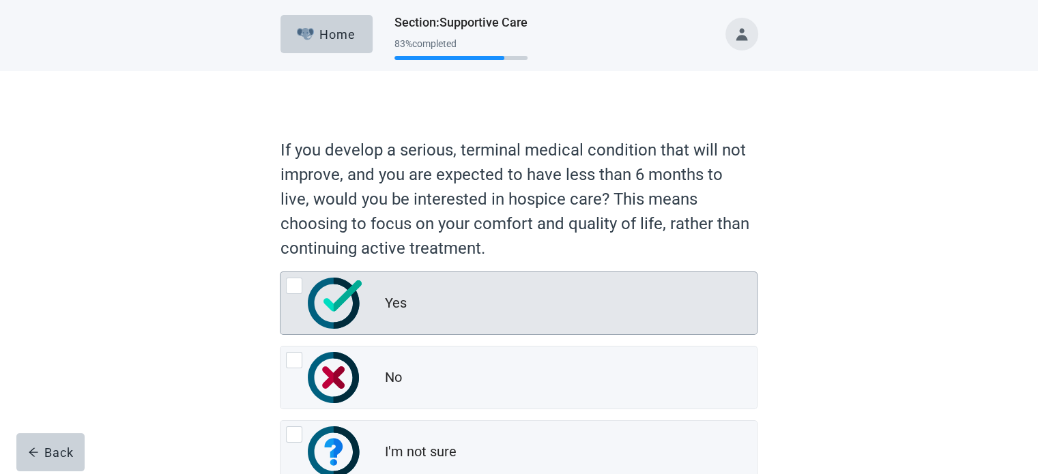
click at [287, 287] on div at bounding box center [294, 286] width 16 height 16
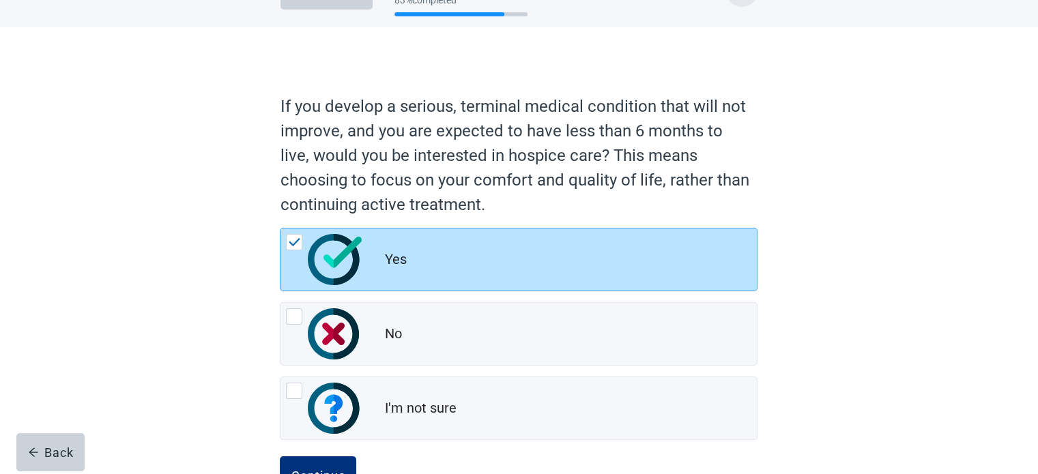
scroll to position [93, 0]
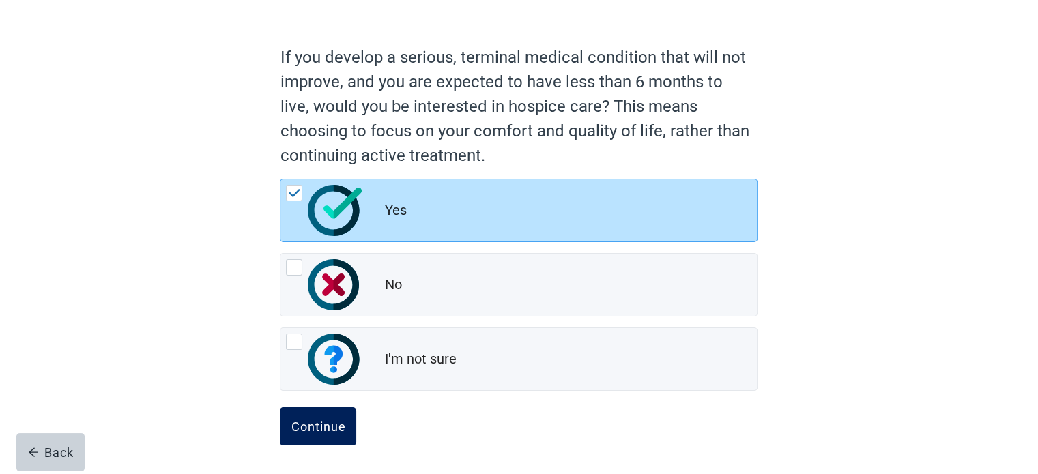
click at [298, 424] on div "Continue" at bounding box center [318, 427] width 55 height 14
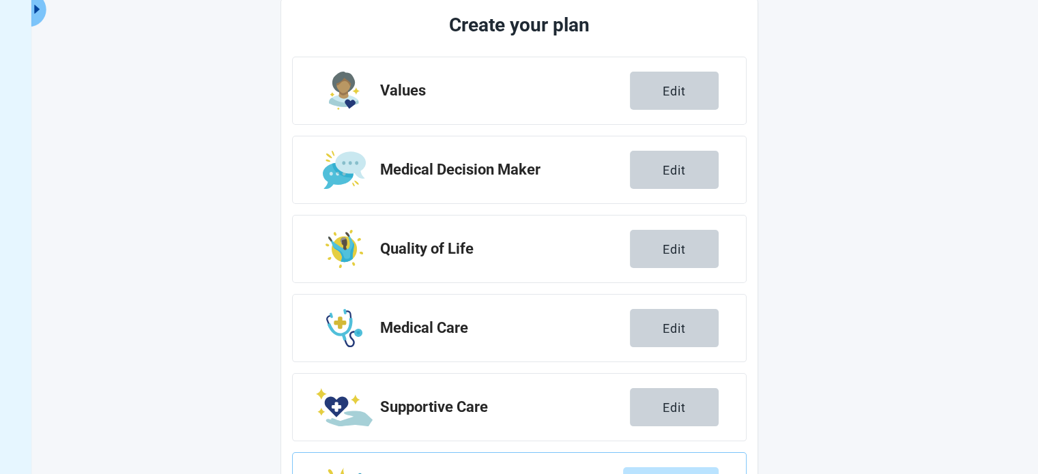
scroll to position [250, 0]
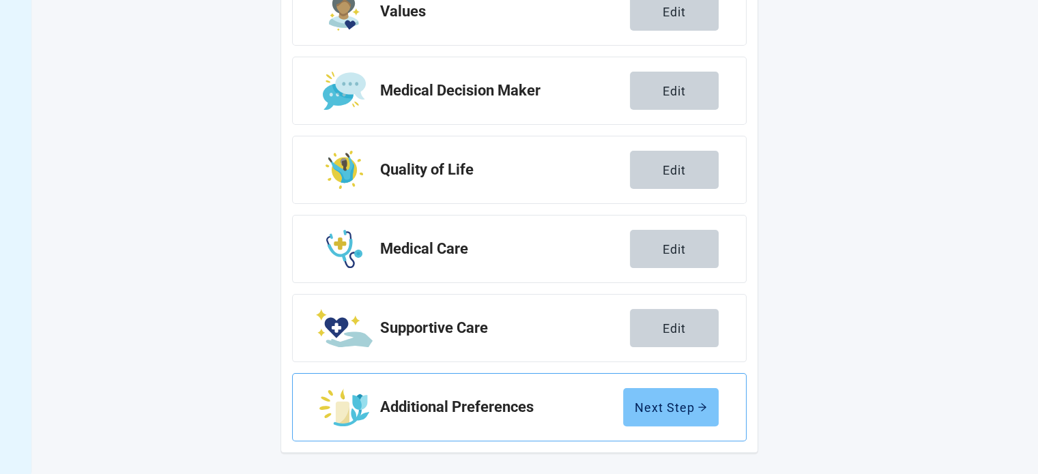
click at [670, 412] on div "Next Step" at bounding box center [671, 408] width 72 height 14
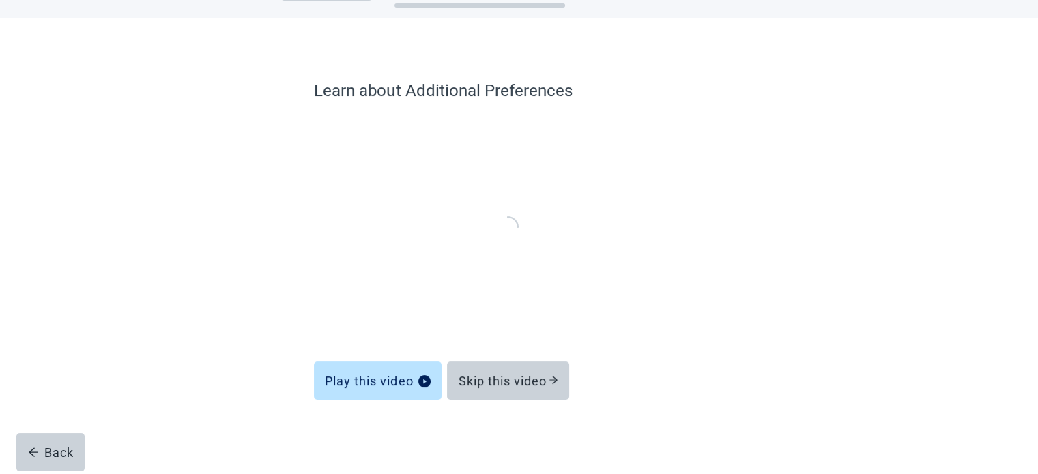
scroll to position [52, 0]
click at [513, 382] on div "Skip this video" at bounding box center [508, 382] width 100 height 14
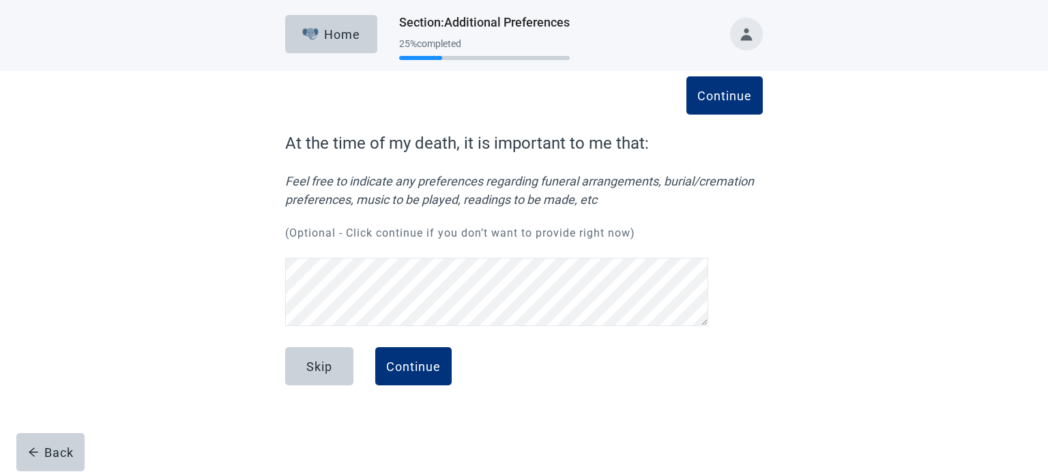
click at [827, 296] on div "Continue At the time of my death, it is important to me that: Feel free to indi…" at bounding box center [524, 243] width 943 height 345
drag, startPoint x: 425, startPoint y: 369, endPoint x: 434, endPoint y: 369, distance: 9.6
click at [425, 369] on div "Continue" at bounding box center [413, 367] width 55 height 14
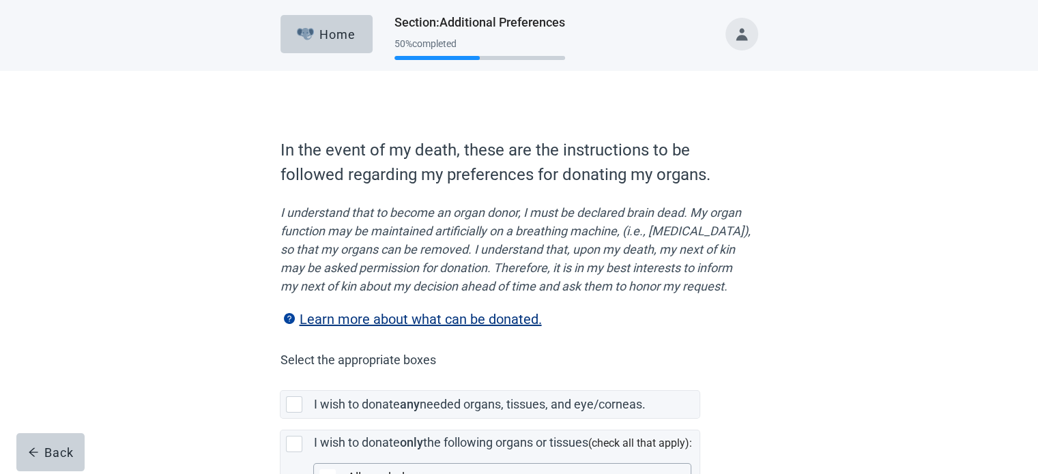
click at [830, 213] on div "In the event of my death, these are the instructions to be followed regarding m…" at bounding box center [519, 447] width 934 height 752
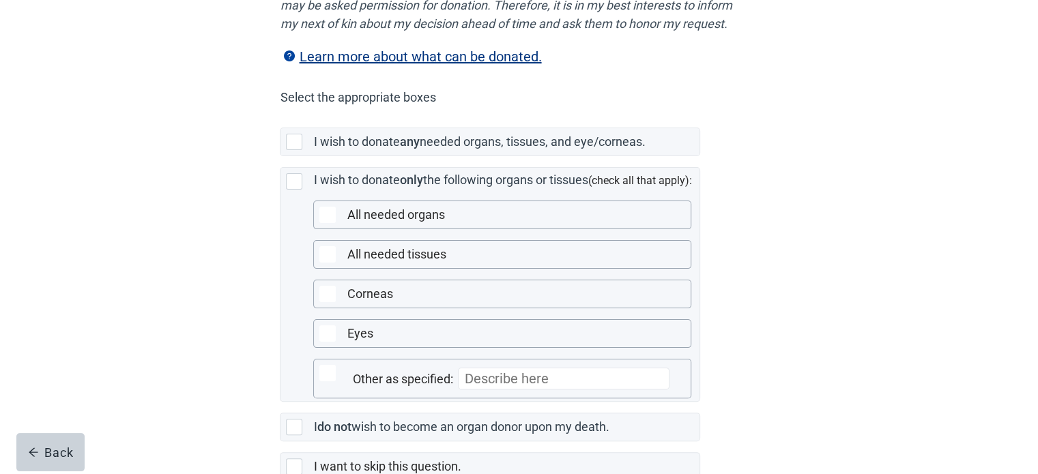
scroll to position [273, 0]
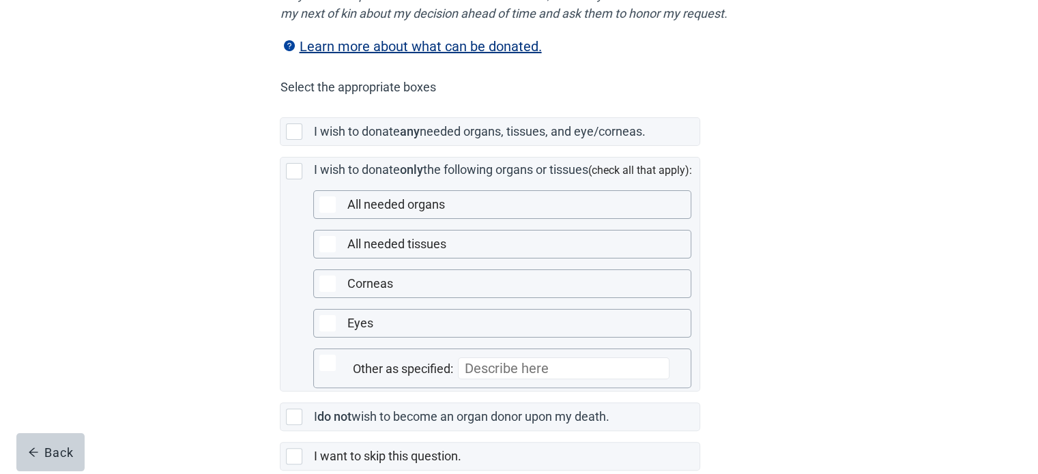
click at [870, 205] on div "In the event of my death, these are the instructions to be followed regarding m…" at bounding box center [519, 174] width 934 height 752
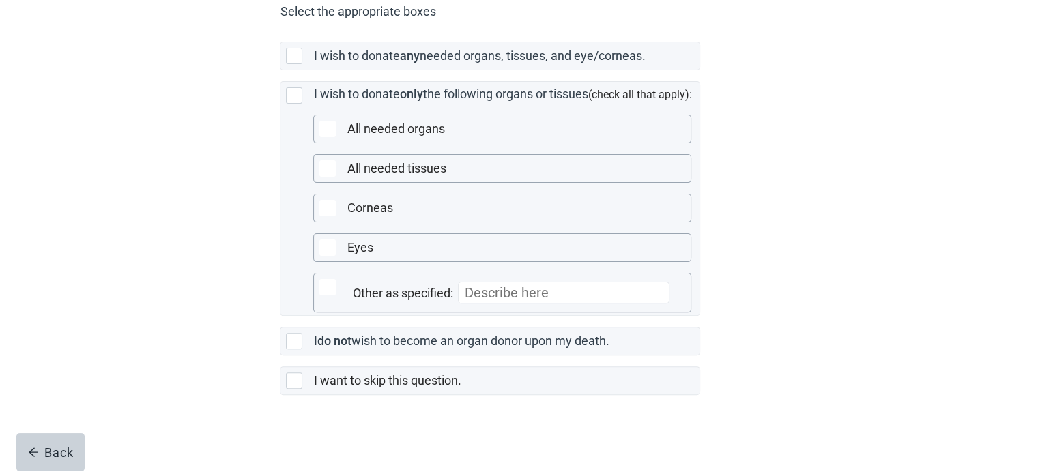
scroll to position [364, 0]
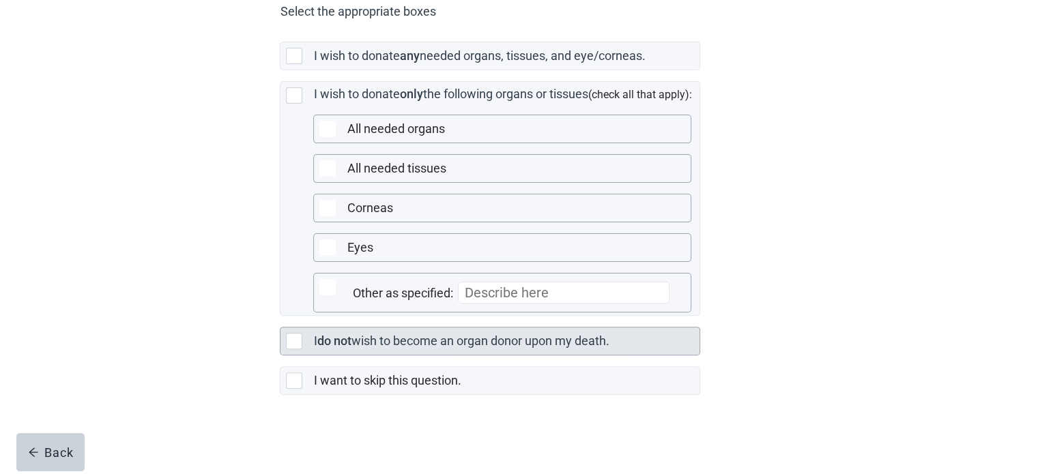
click at [292, 340] on div at bounding box center [294, 341] width 16 height 16
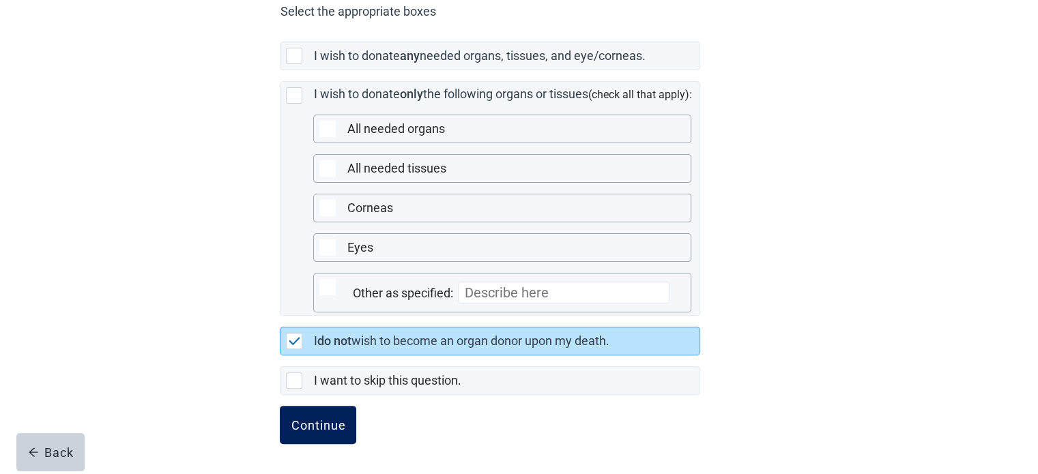
click at [311, 425] on div "Continue" at bounding box center [318, 425] width 55 height 14
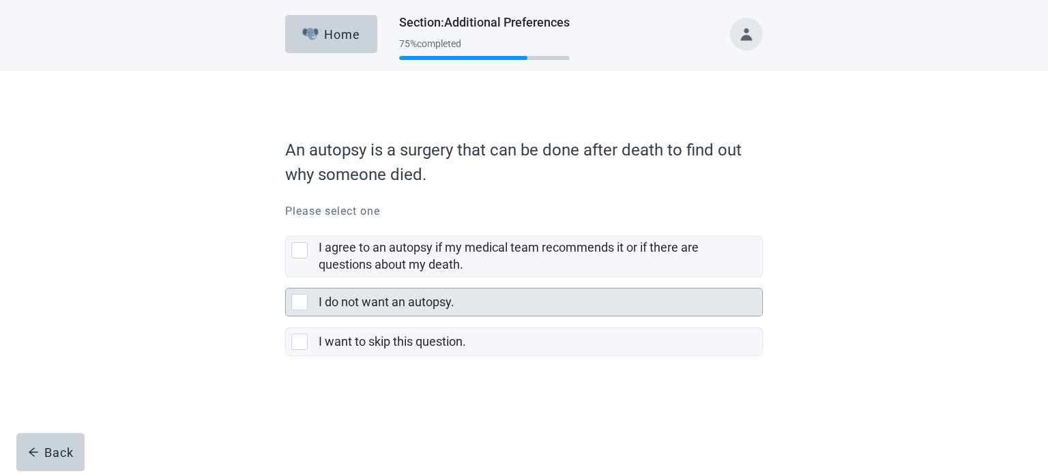
click at [296, 298] on div at bounding box center [299, 302] width 16 height 16
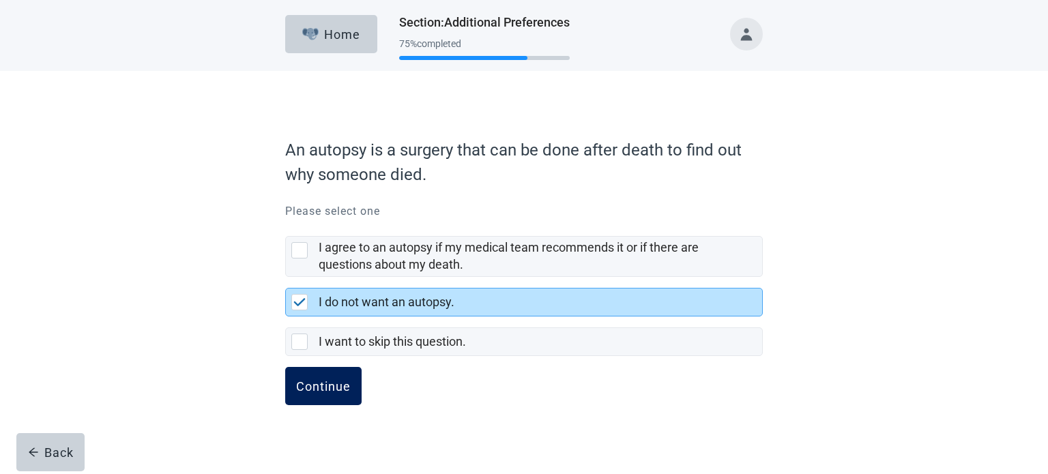
click at [313, 395] on button "Continue" at bounding box center [323, 386] width 76 height 38
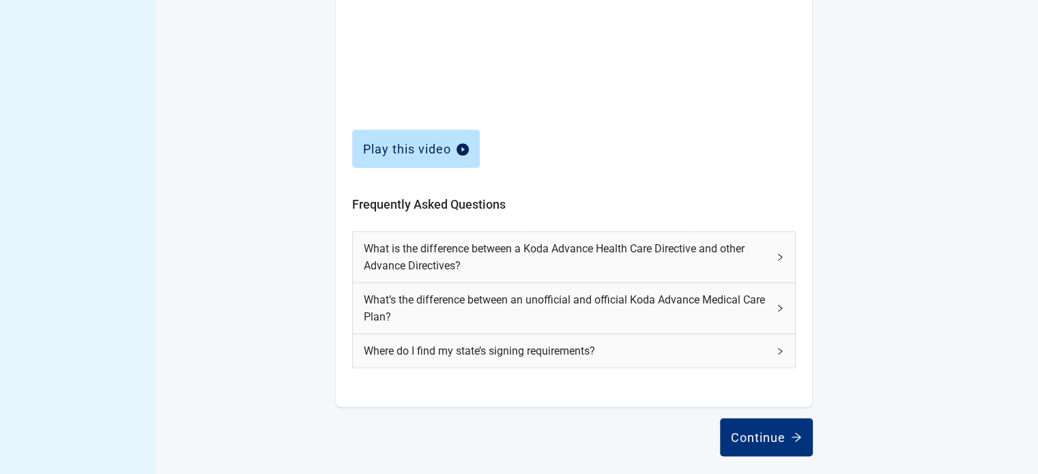
scroll to position [584, 0]
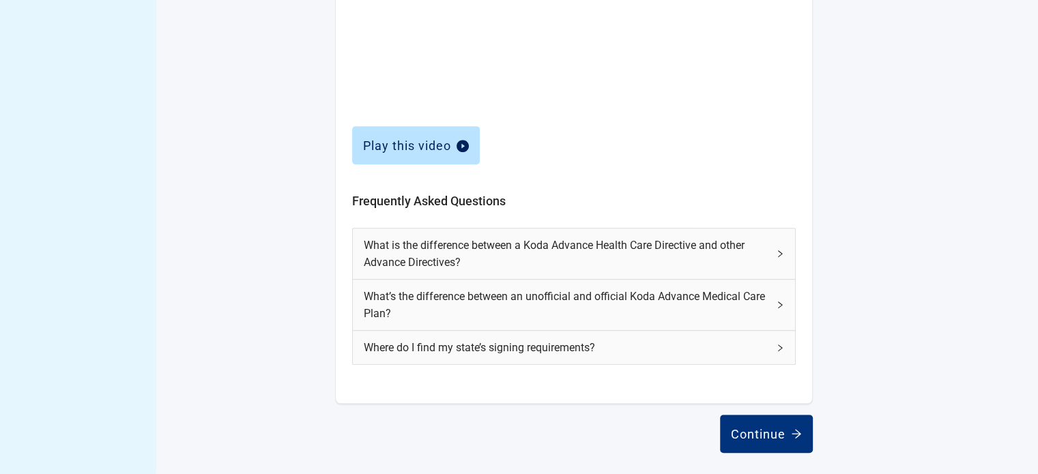
click at [754, 255] on span "What is the difference between a Koda Advance Health Care Directive and other A…" at bounding box center [566, 254] width 404 height 34
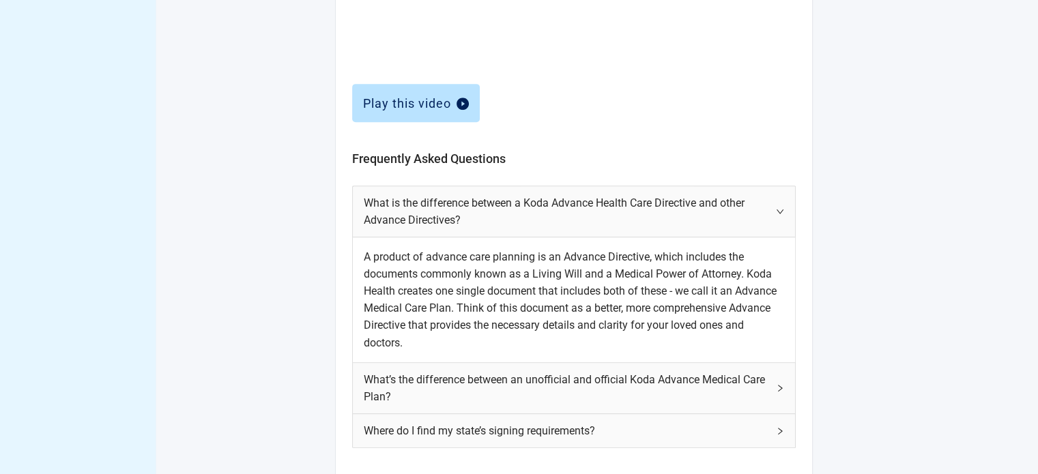
scroll to position [709, 0]
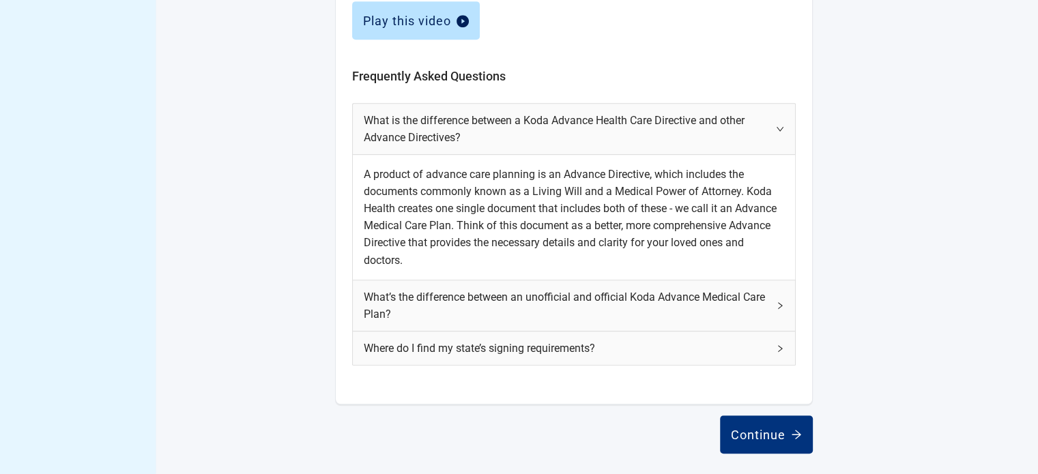
click at [749, 300] on span "What’s the difference between an unofficial and official Koda Advance Medical C…" at bounding box center [566, 306] width 404 height 34
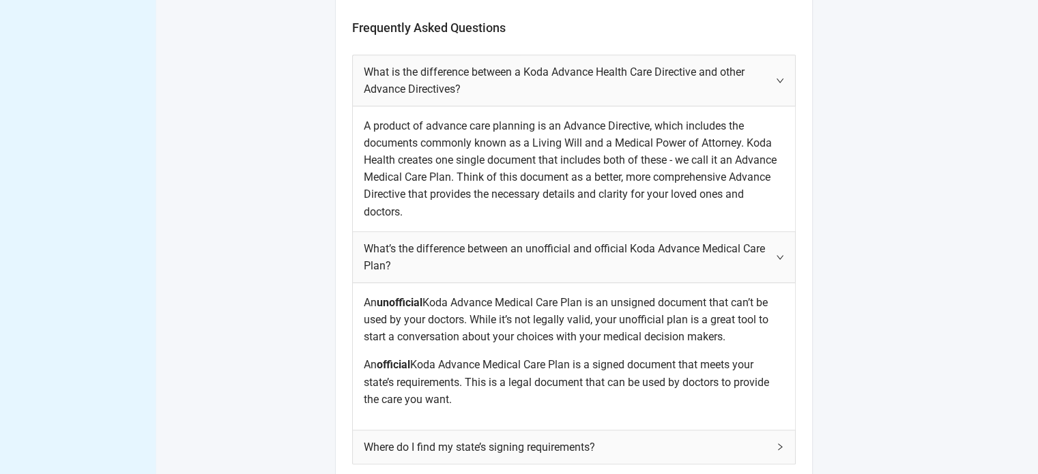
scroll to position [846, 0]
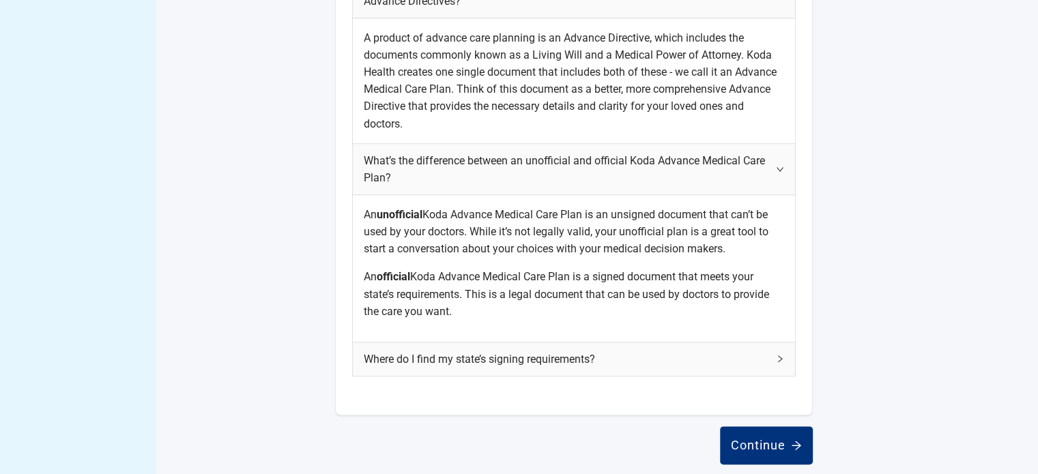
click at [620, 360] on span "Where do I find my state’s signing requirements?" at bounding box center [566, 359] width 404 height 17
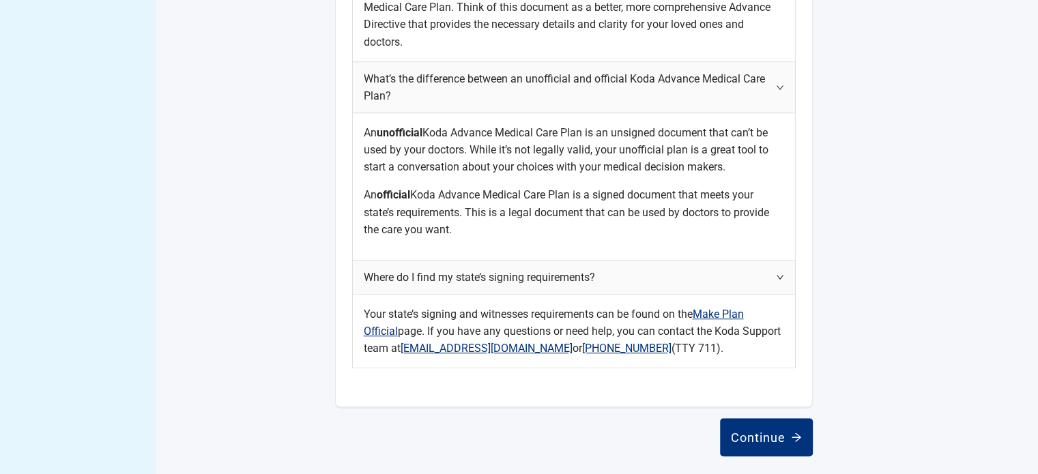
scroll to position [930, 0]
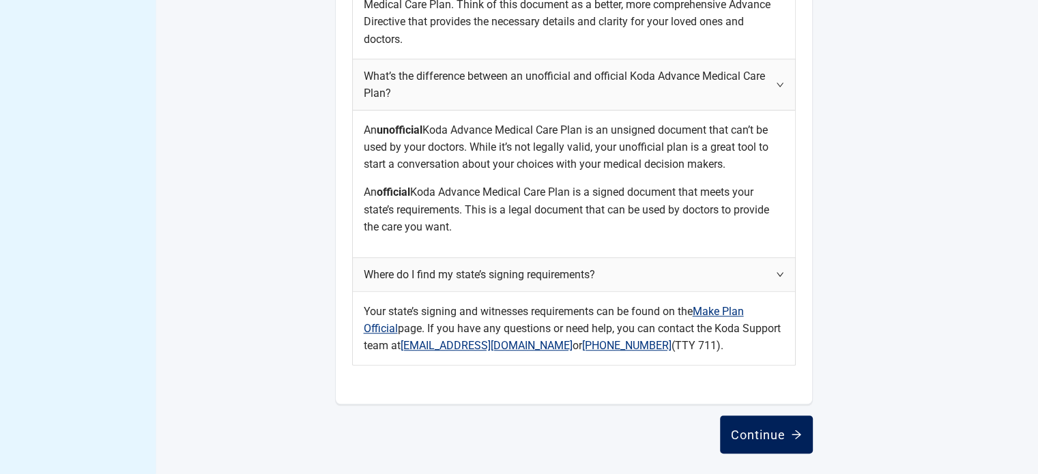
click at [738, 430] on div "Continue" at bounding box center [766, 435] width 71 height 14
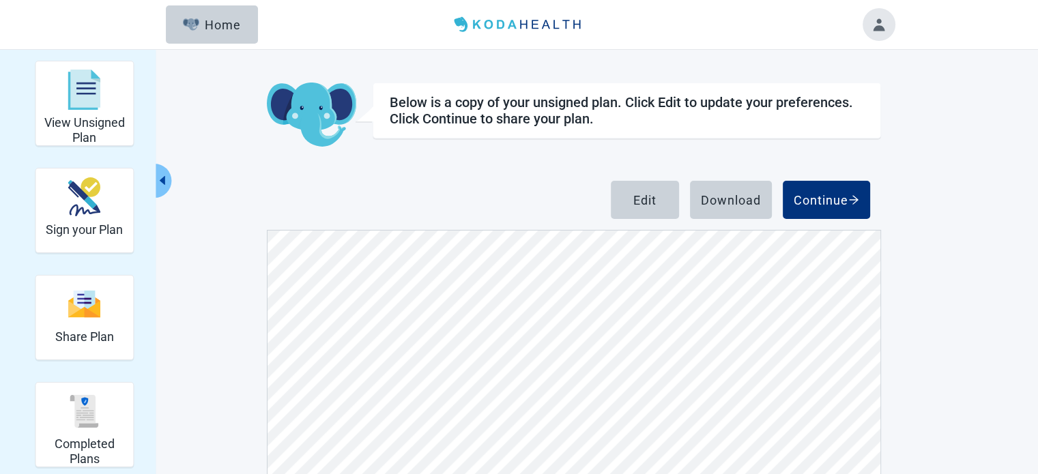
click at [947, 180] on div "View Unsigned Plan Sign your Plan Share Plan Completed Plans Get Help Below is …" at bounding box center [519, 341] width 1038 height 583
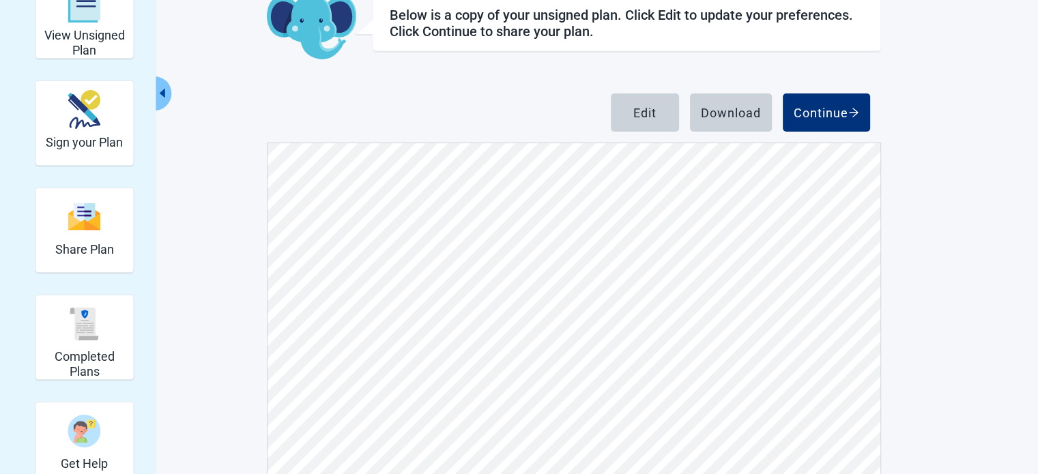
scroll to position [158, 0]
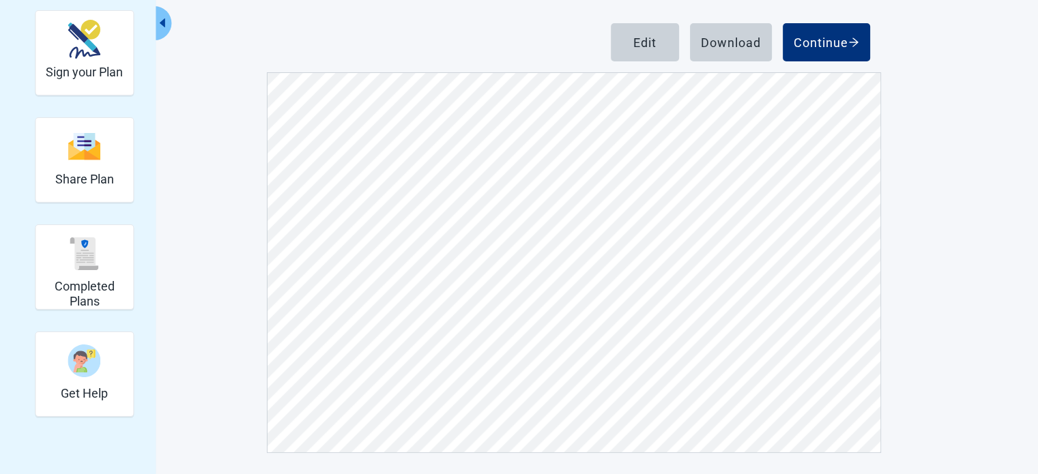
click at [980, 316] on div "View Unsigned Plan Sign your Plan Share Plan Completed Plans Get Help Below is …" at bounding box center [519, 183] width 1038 height 583
drag, startPoint x: 1004, startPoint y: 321, endPoint x: 1008, endPoint y: 328, distance: 8.0
click at [1008, 328] on div "View Unsigned Plan Sign your Plan Share Plan Completed Plans Get Help Below is …" at bounding box center [519, 183] width 1038 height 583
click at [818, 47] on div "Continue" at bounding box center [827, 42] width 66 height 14
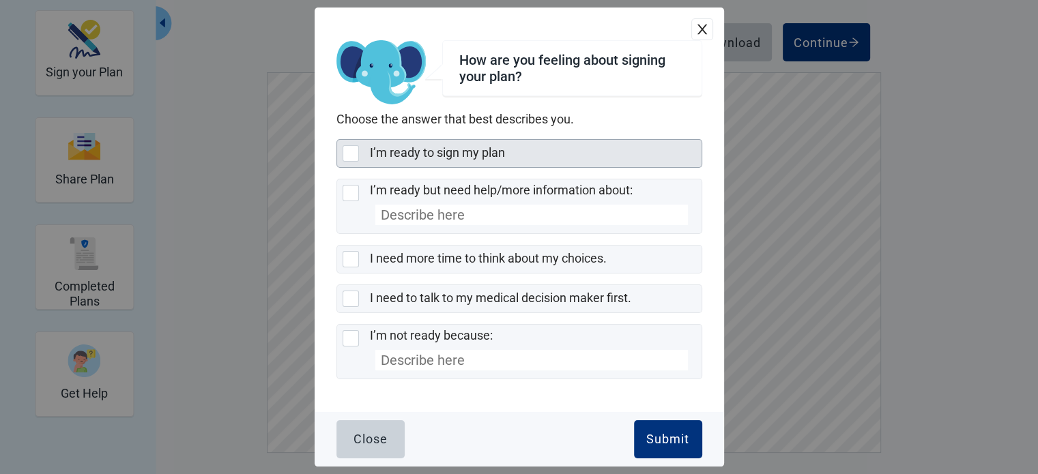
click at [352, 152] on div at bounding box center [351, 153] width 16 height 16
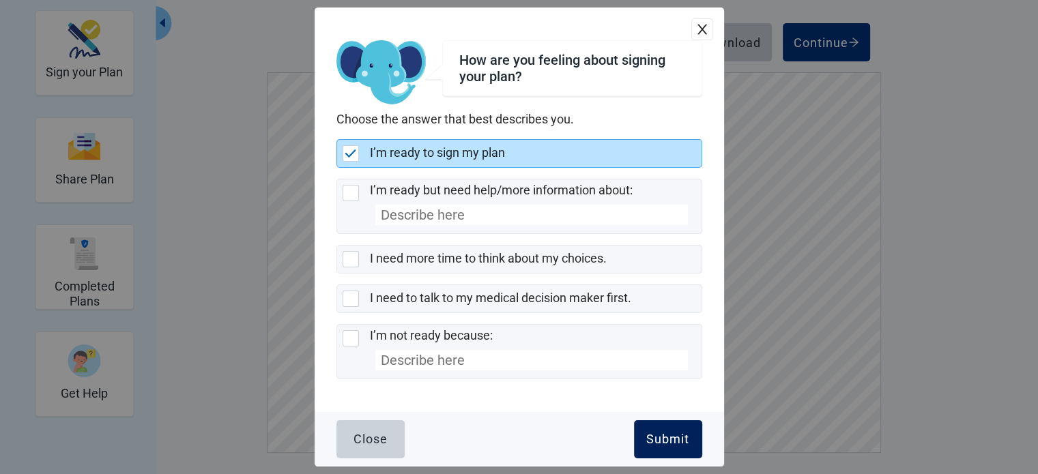
click at [640, 428] on button "Submit" at bounding box center [668, 439] width 68 height 38
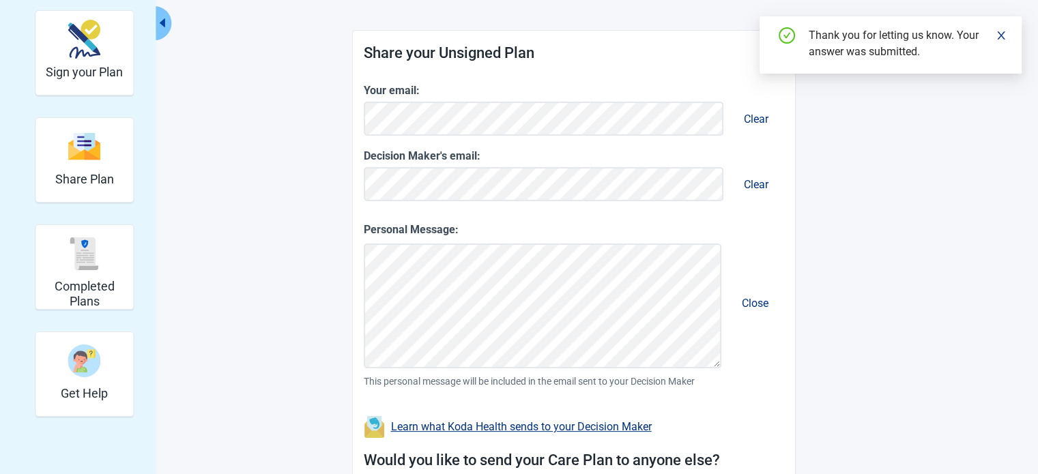
click at [840, 291] on div "View Unsigned Plan Sign your Plan Share Plan Completed Plans Get Help You can s…" at bounding box center [519, 249] width 751 height 693
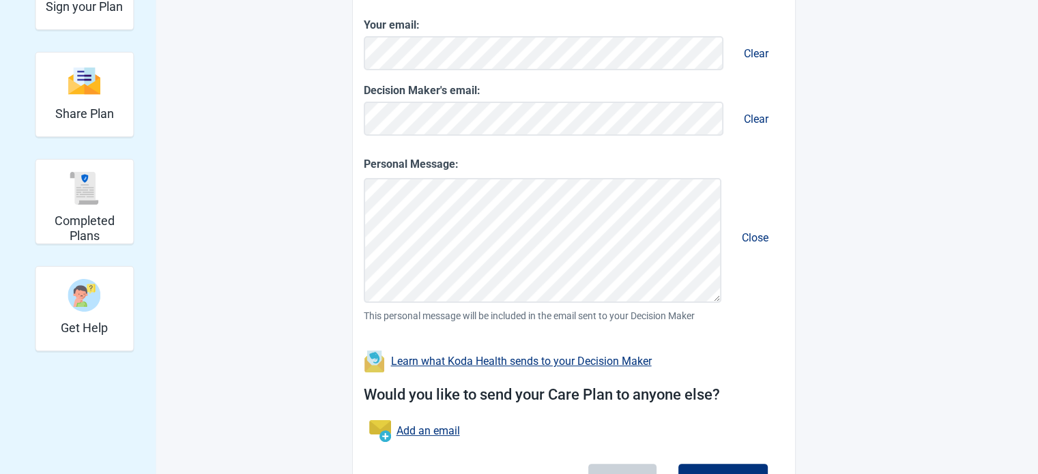
scroll to position [300, 0]
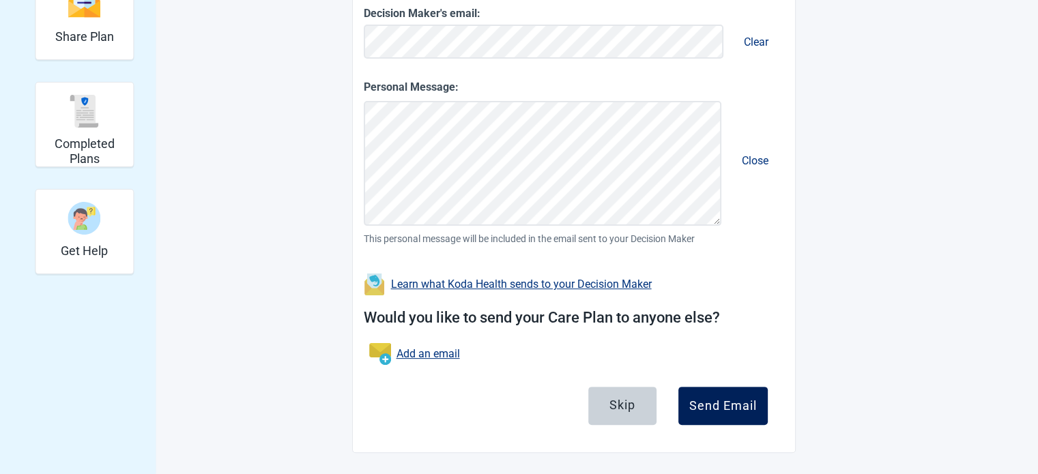
click at [740, 406] on div "Send Email" at bounding box center [723, 406] width 68 height 14
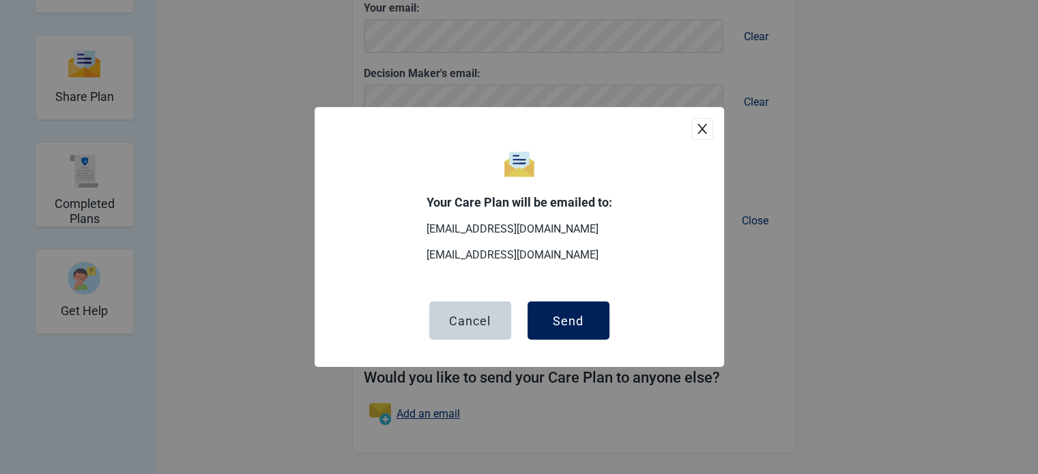
click at [601, 321] on button "Send" at bounding box center [569, 321] width 82 height 38
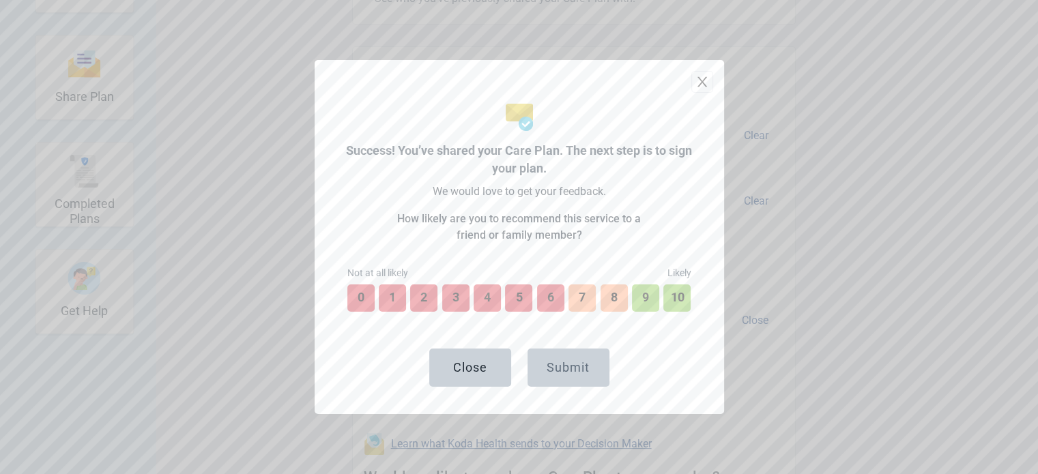
scroll to position [339, 0]
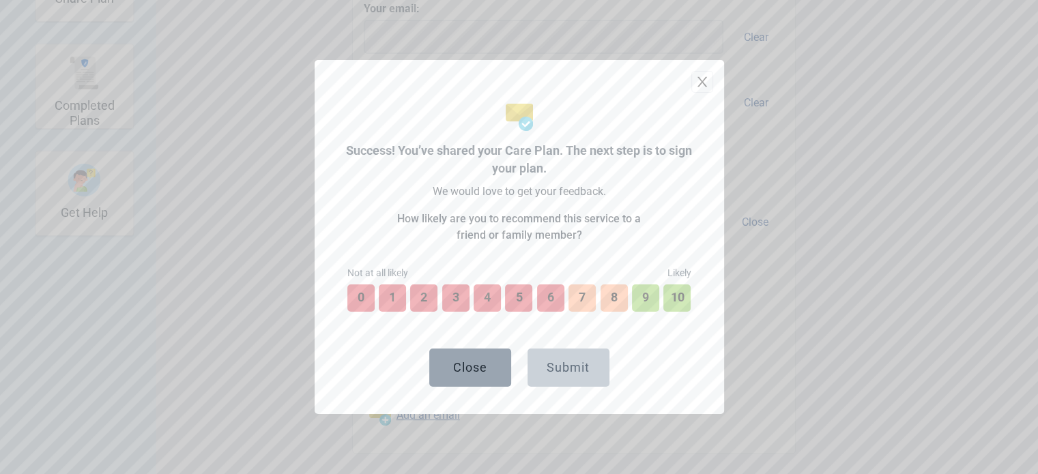
click at [456, 358] on button "Close" at bounding box center [470, 368] width 82 height 38
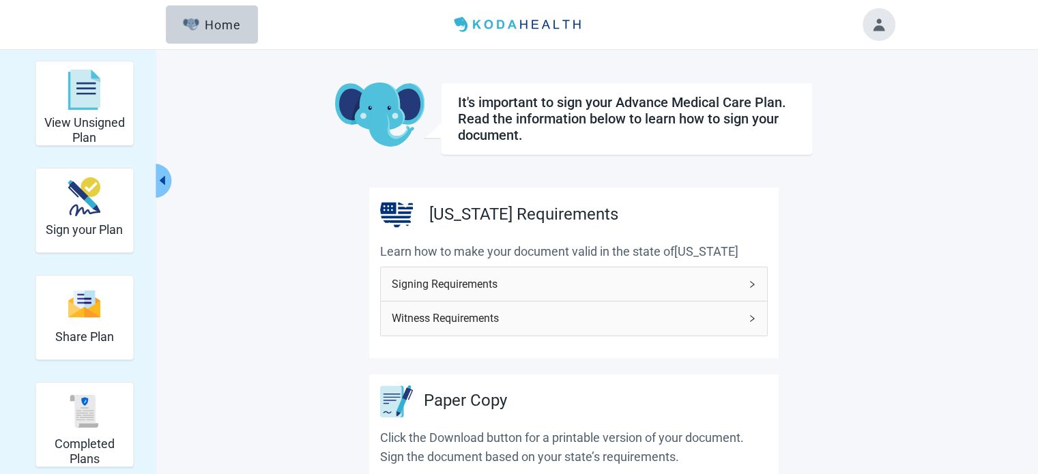
click at [893, 180] on div "View Unsigned Plan Sign your Plan Share Plan Completed Plans Get Help It's impo…" at bounding box center [519, 357] width 751 height 592
click at [715, 278] on span "Signing Requirements" at bounding box center [566, 284] width 348 height 17
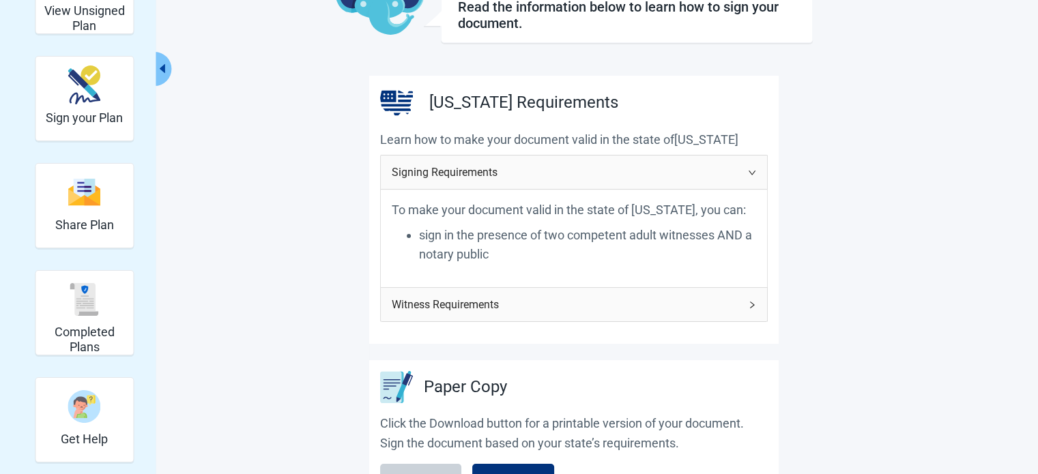
scroll to position [136, 0]
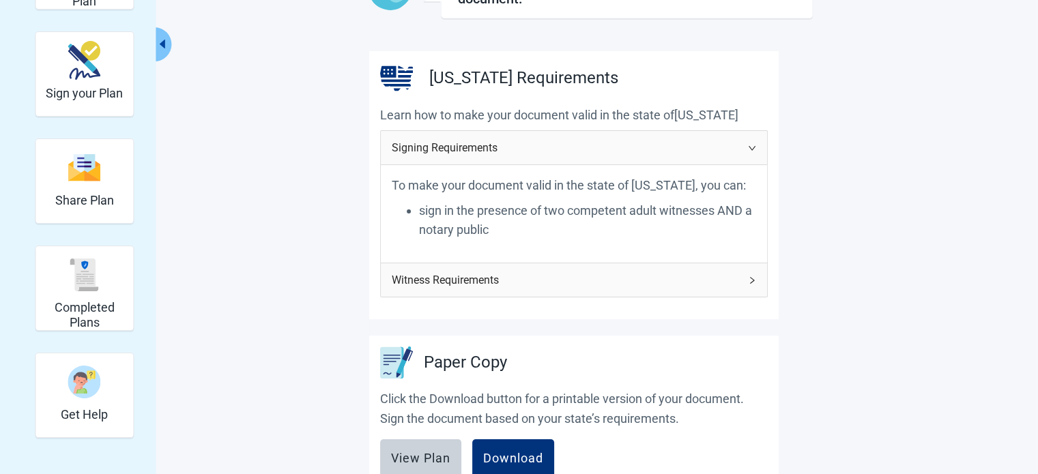
click at [722, 289] on span "Witness Requirements" at bounding box center [566, 280] width 348 height 17
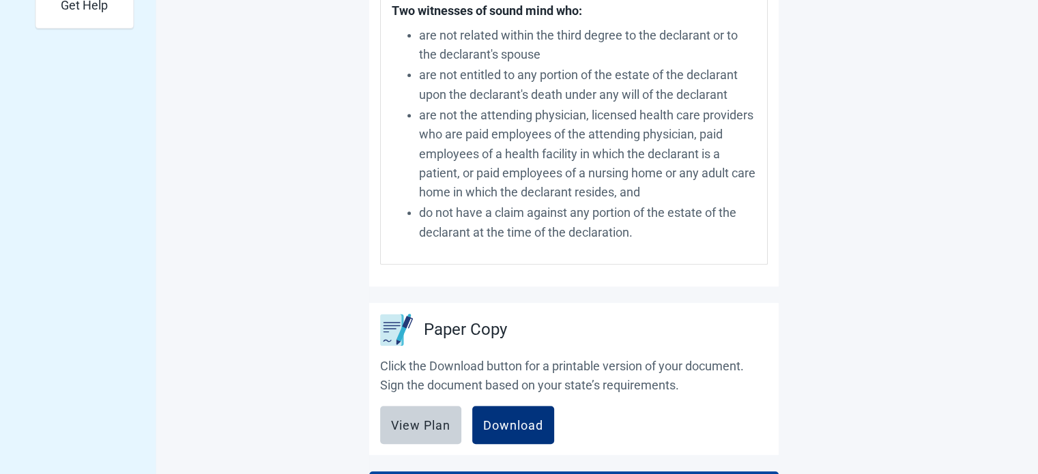
scroll to position [693, 0]
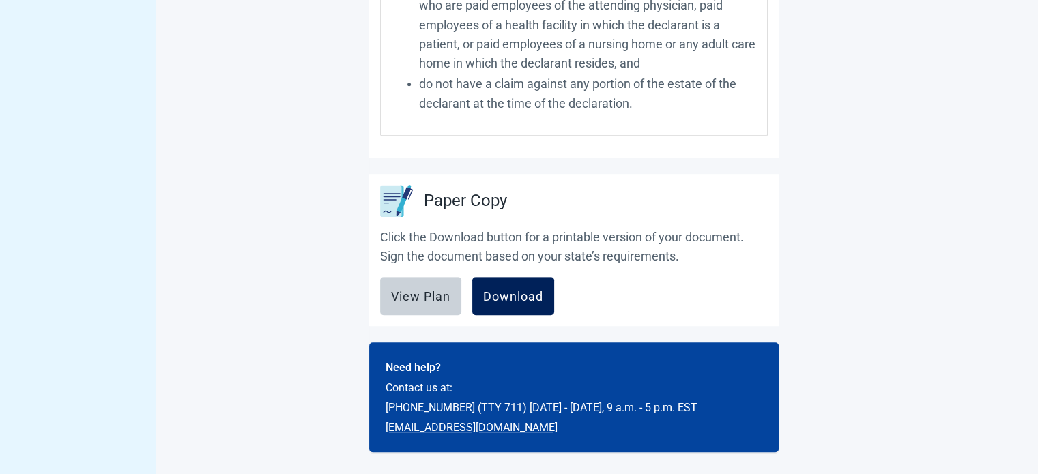
click at [533, 305] on button "Download" at bounding box center [513, 296] width 82 height 38
